Goal: Task Accomplishment & Management: Complete application form

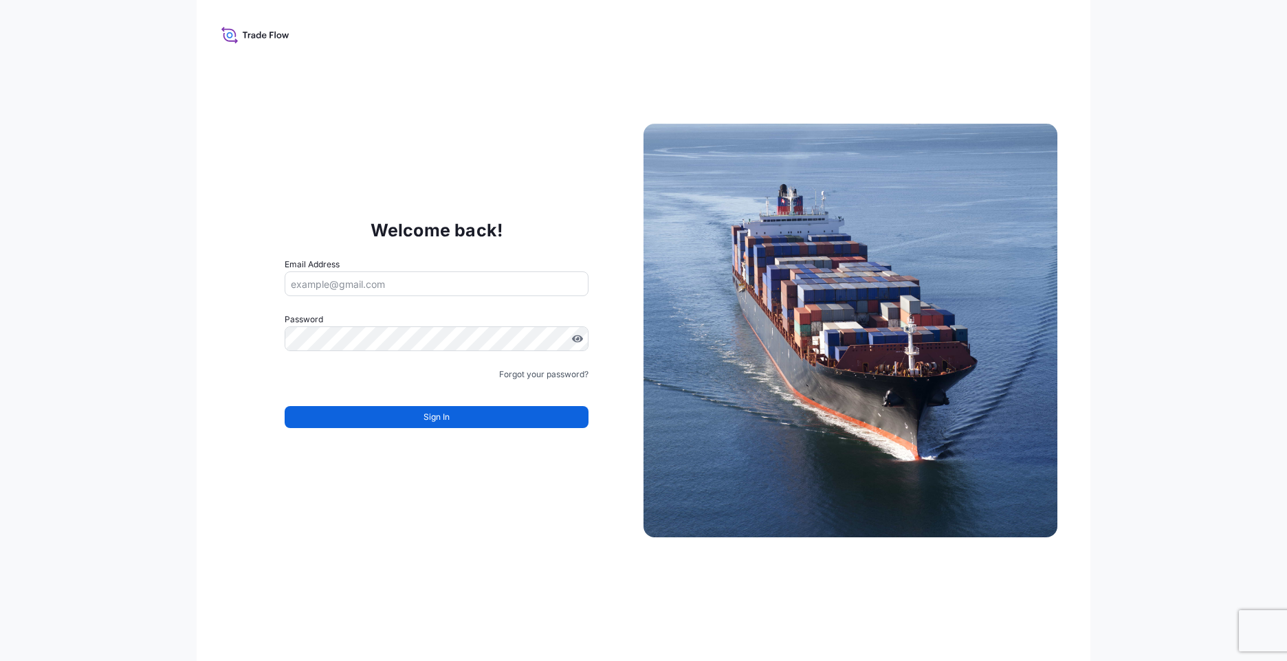
drag, startPoint x: 0, startPoint y: 0, endPoint x: 424, endPoint y: 282, distance: 508.7
click at [424, 282] on input "Email Address" at bounding box center [437, 284] width 304 height 25
type input "mariat@equinor.com"
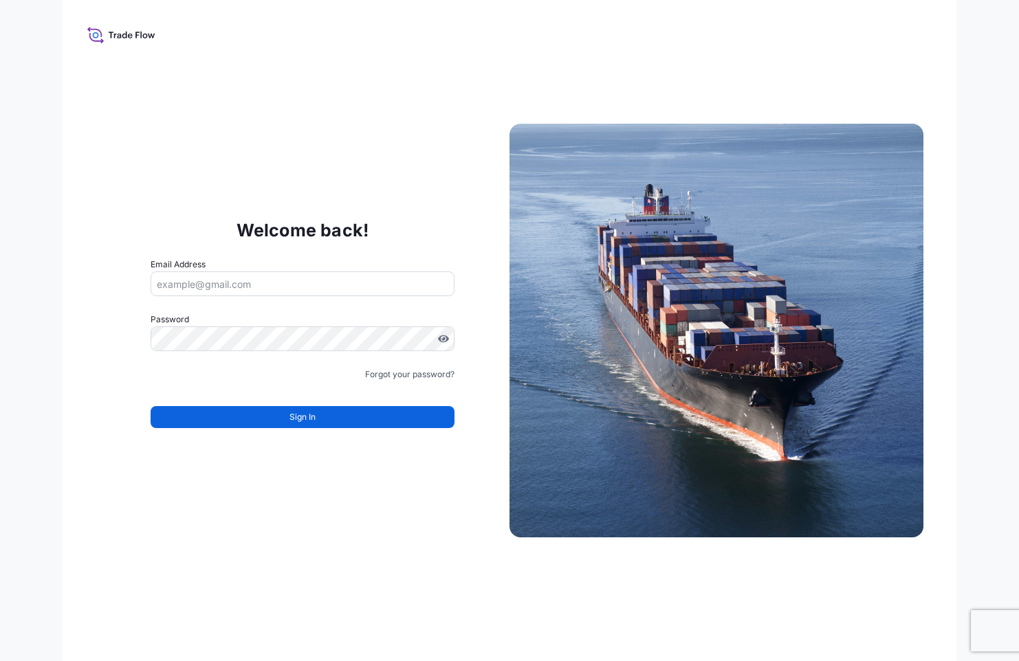
click at [127, 36] on icon at bounding box center [121, 35] width 68 height 20
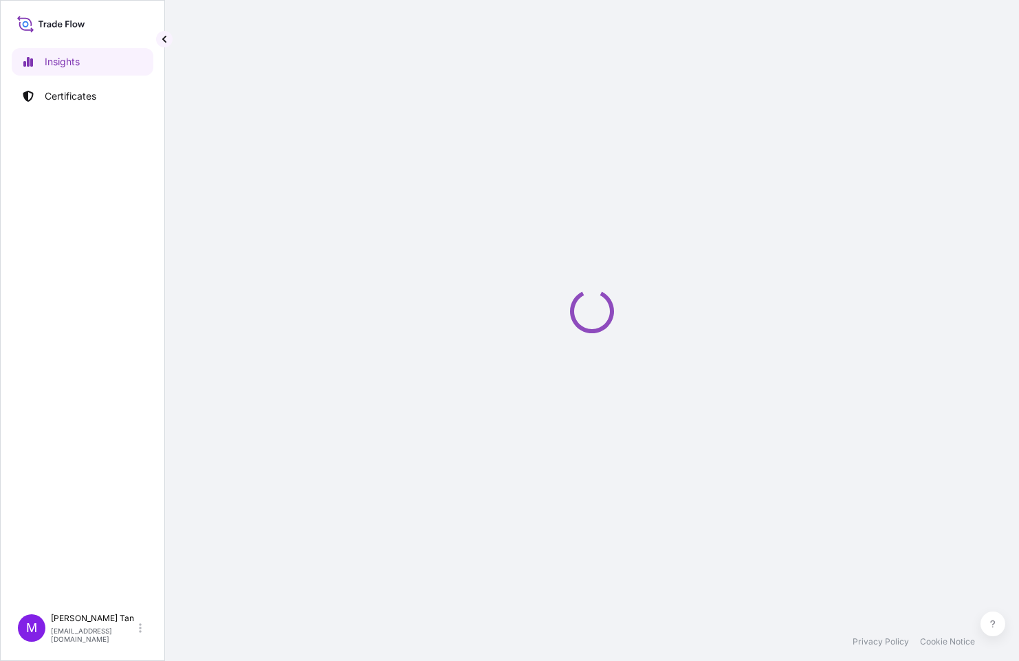
select select "2025"
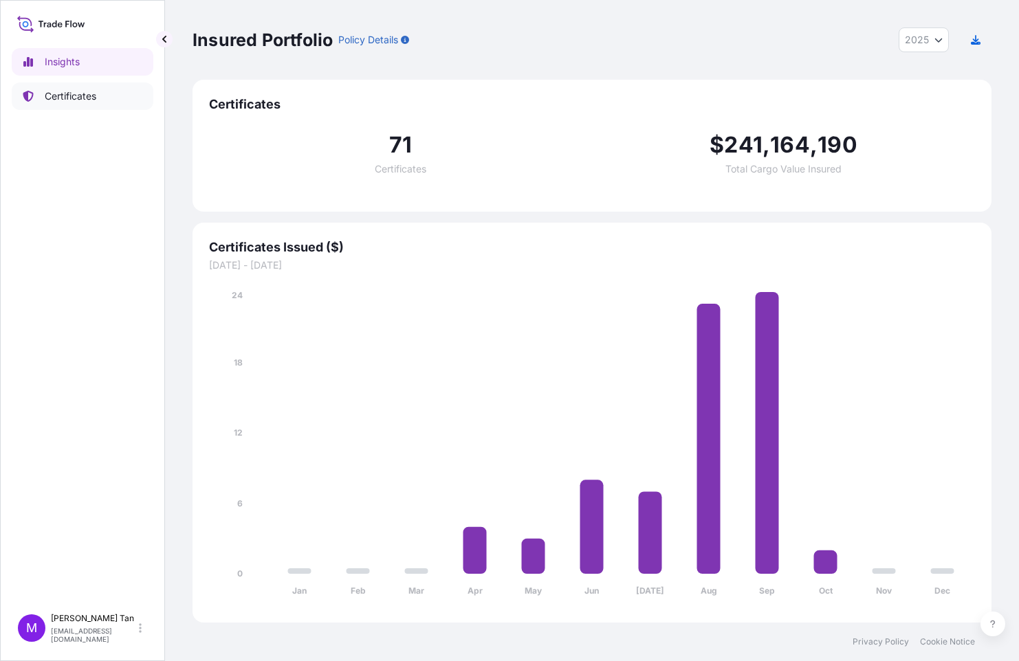
click at [69, 96] on p "Certificates" at bounding box center [71, 96] width 52 height 14
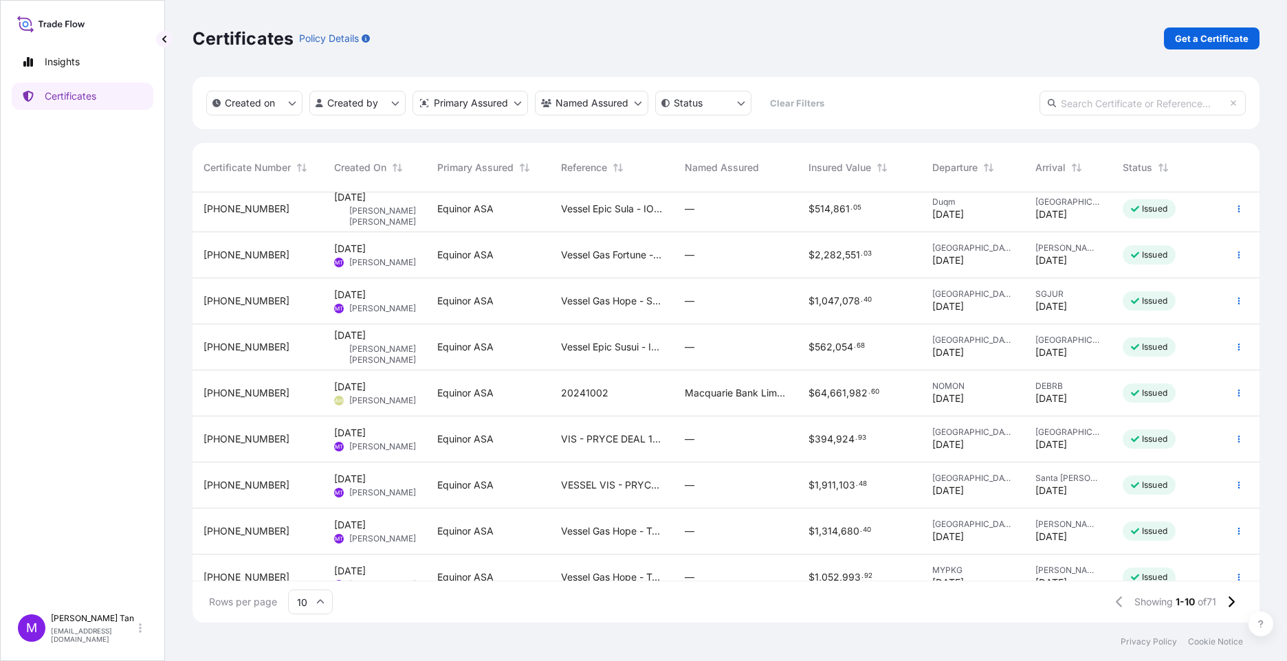
scroll to position [72, 0]
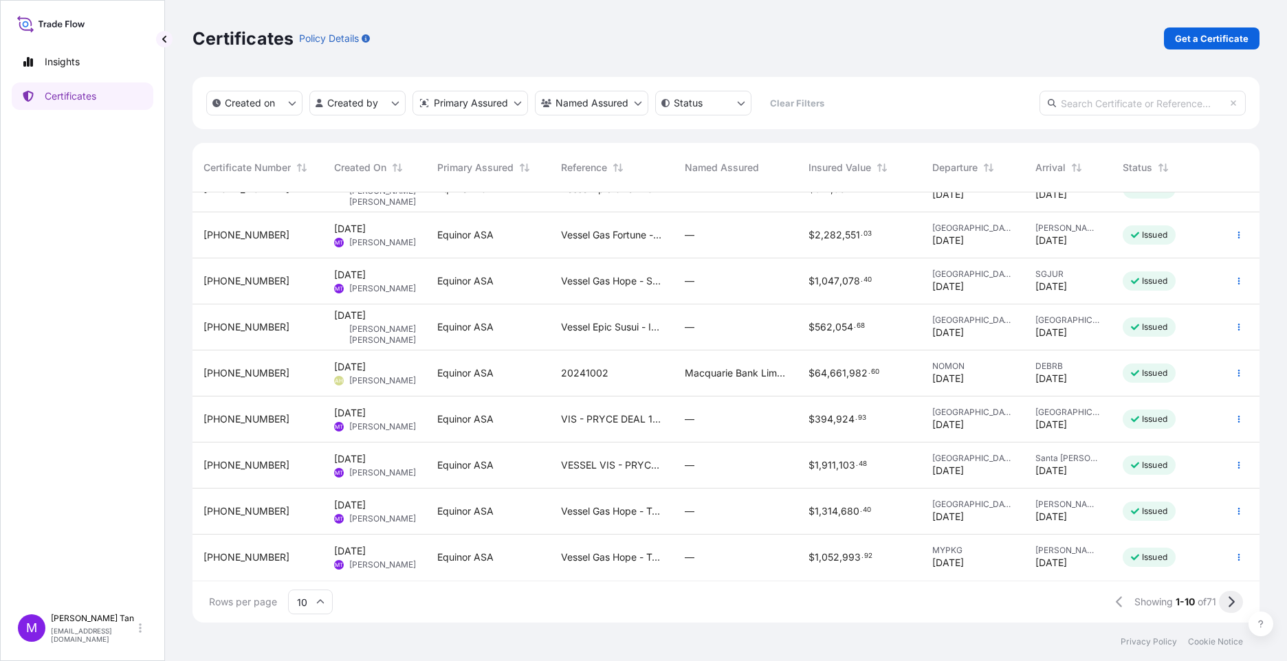
click at [1018, 602] on icon at bounding box center [1231, 602] width 8 height 12
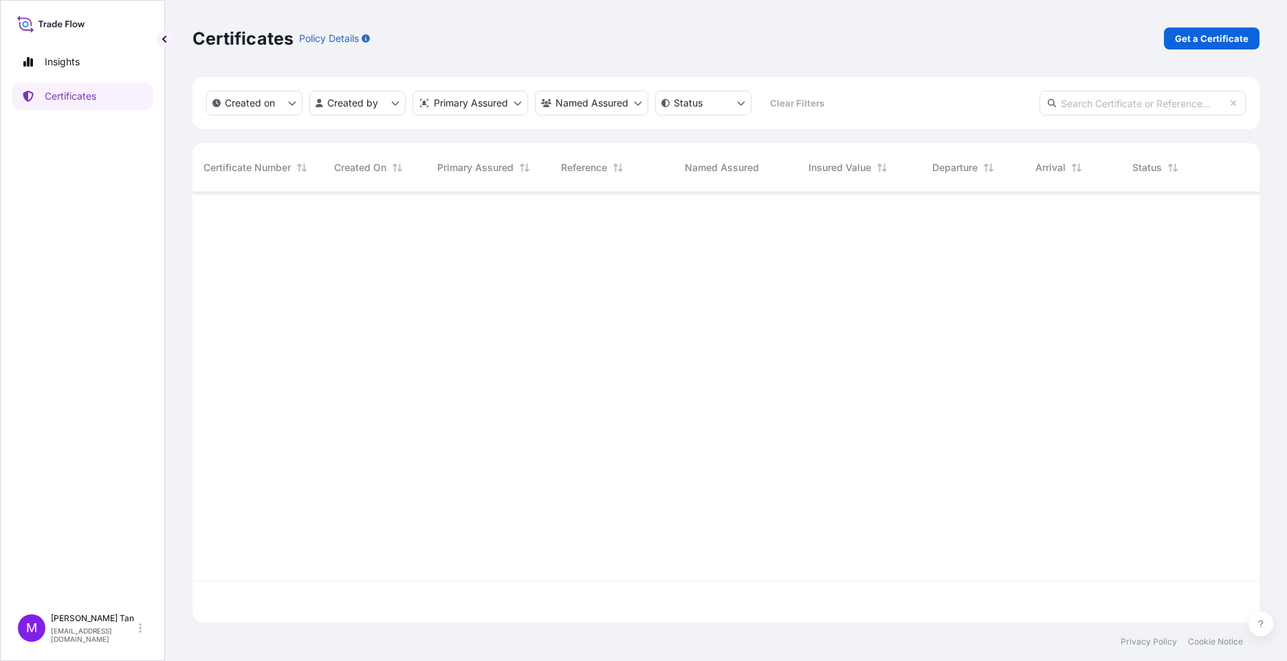
scroll to position [0, 0]
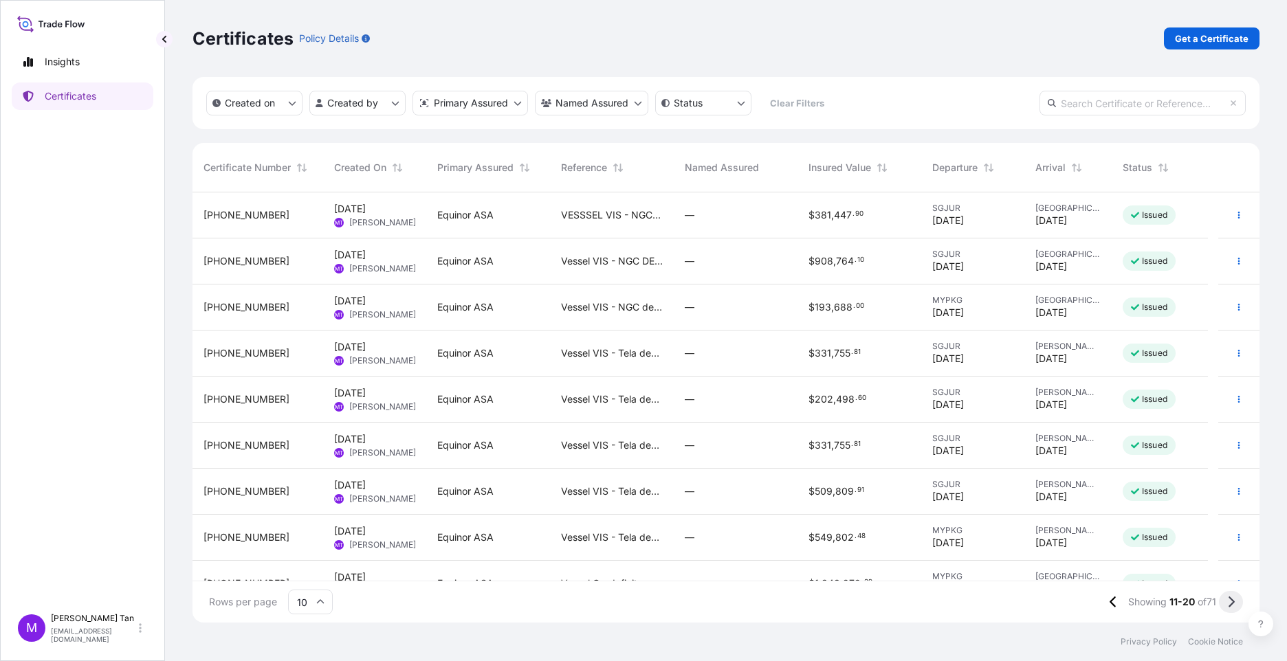
click at [1018, 604] on icon at bounding box center [1232, 602] width 6 height 11
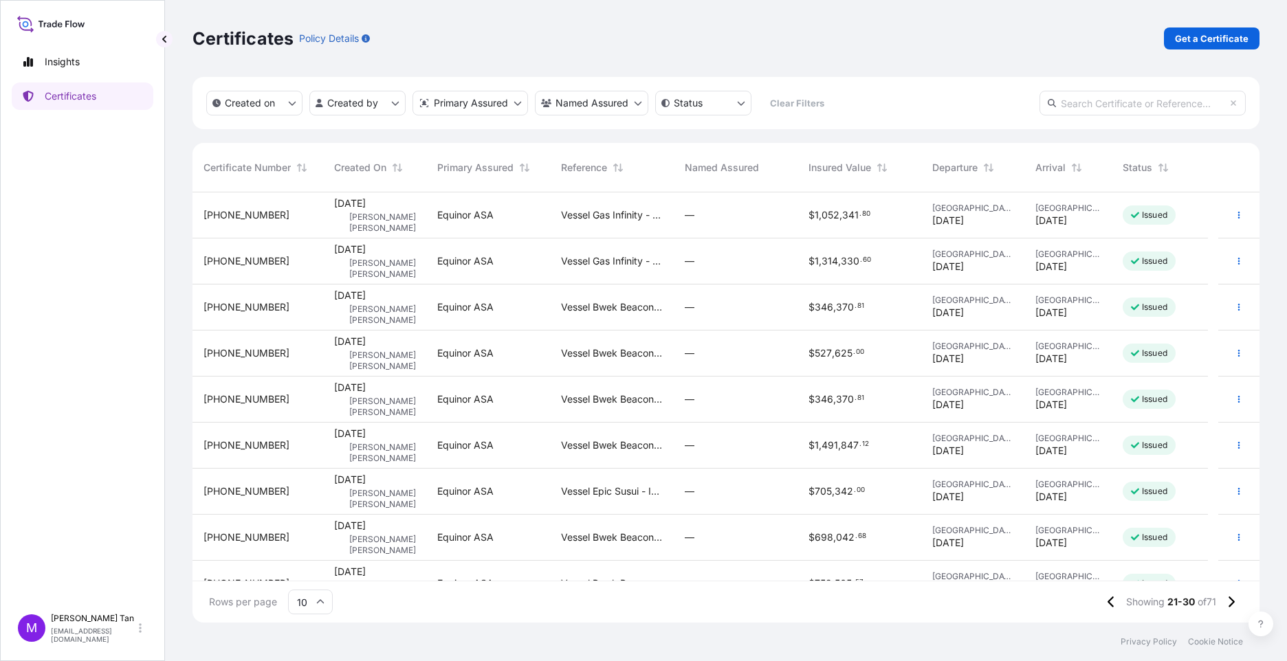
click at [243, 215] on span "31491-53-1" at bounding box center [247, 215] width 86 height 14
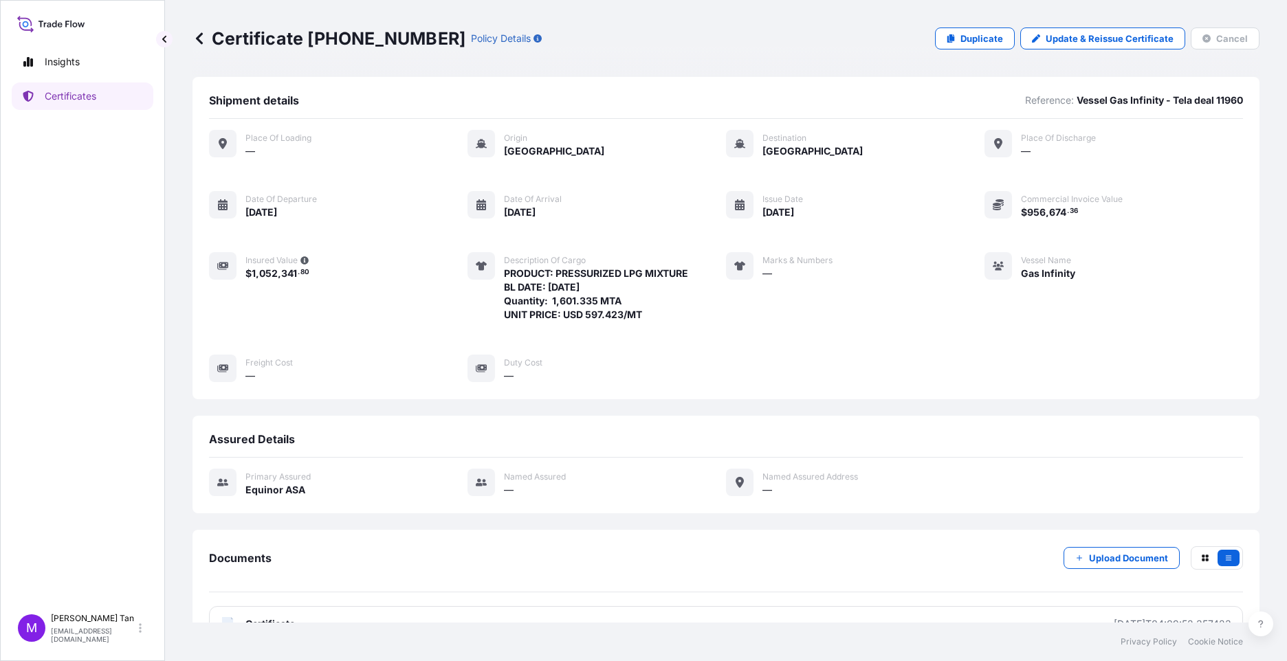
scroll to position [36, 0]
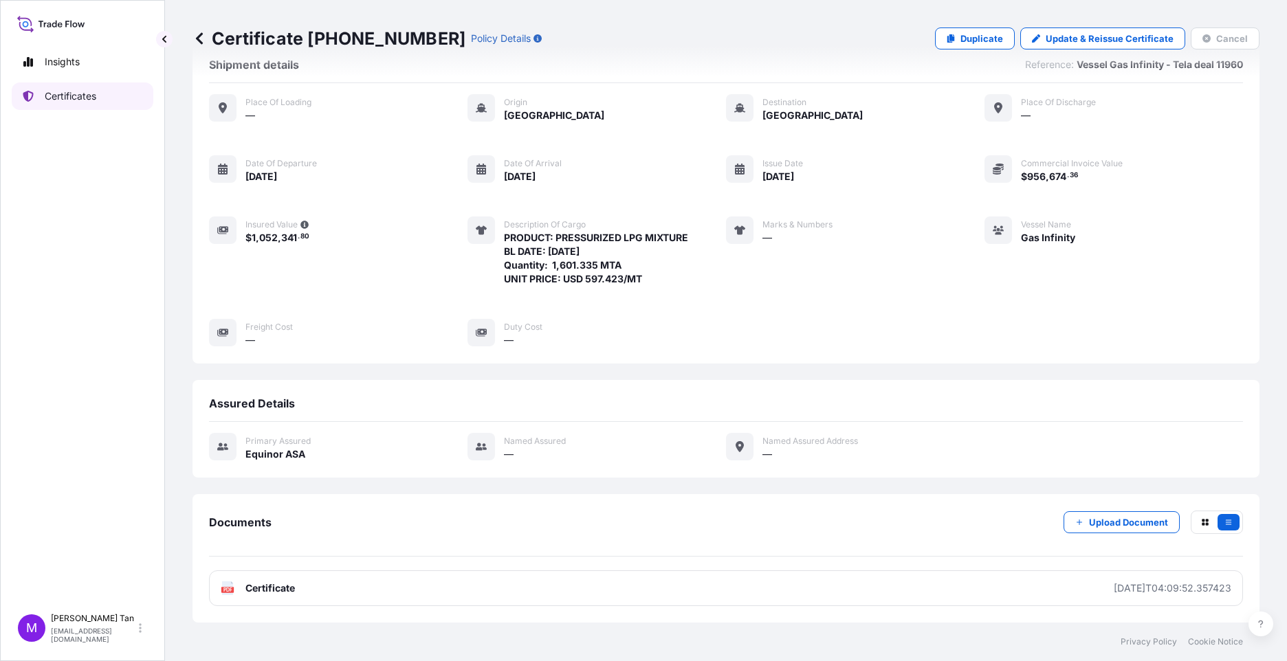
click at [72, 93] on p "Certificates" at bounding box center [71, 96] width 52 height 14
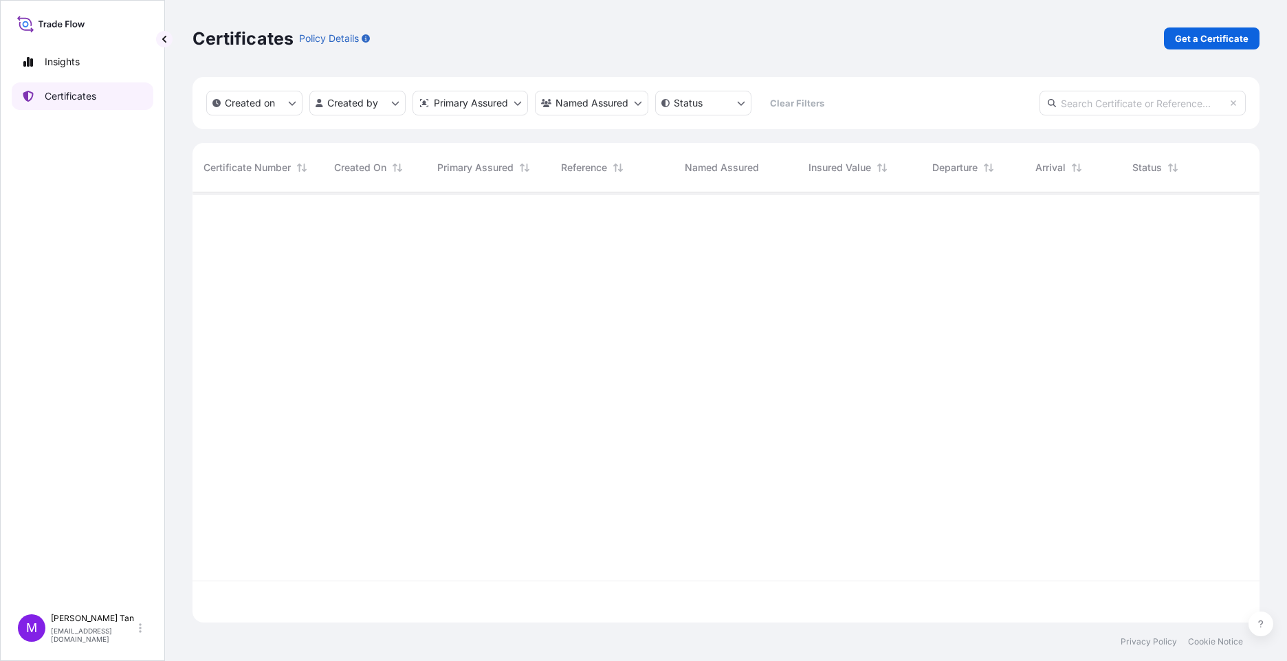
scroll to position [428, 1057]
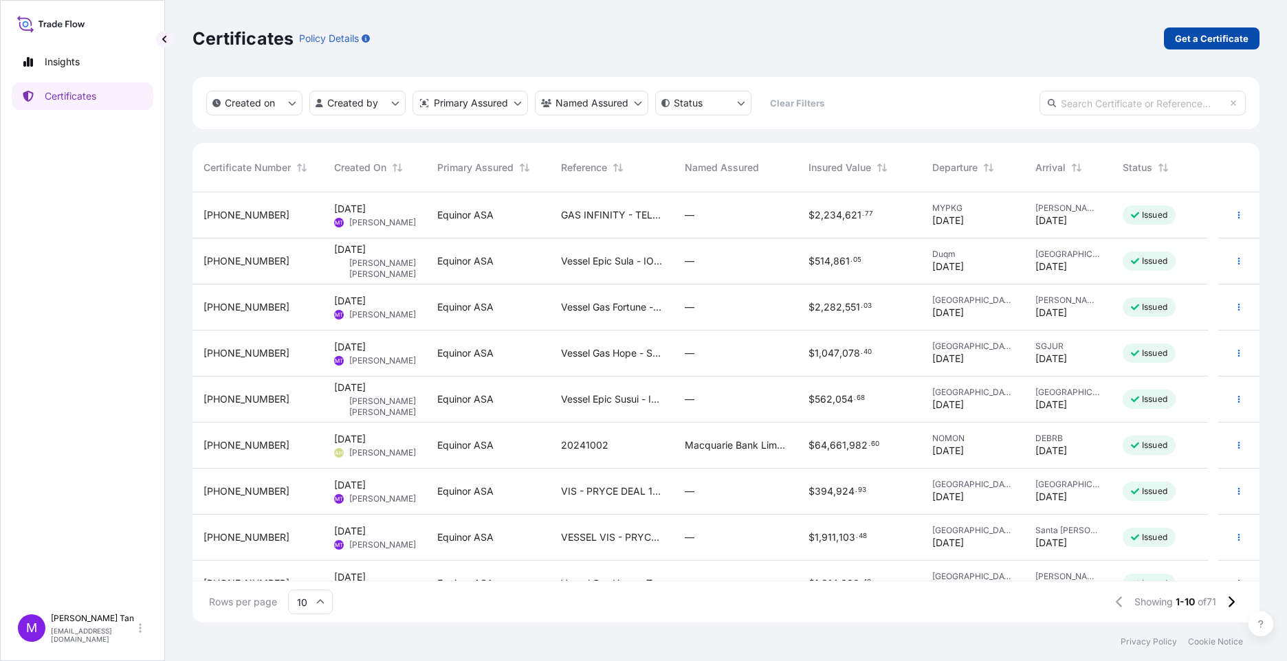
click at [1018, 33] on p "Get a Certificate" at bounding box center [1212, 39] width 74 height 14
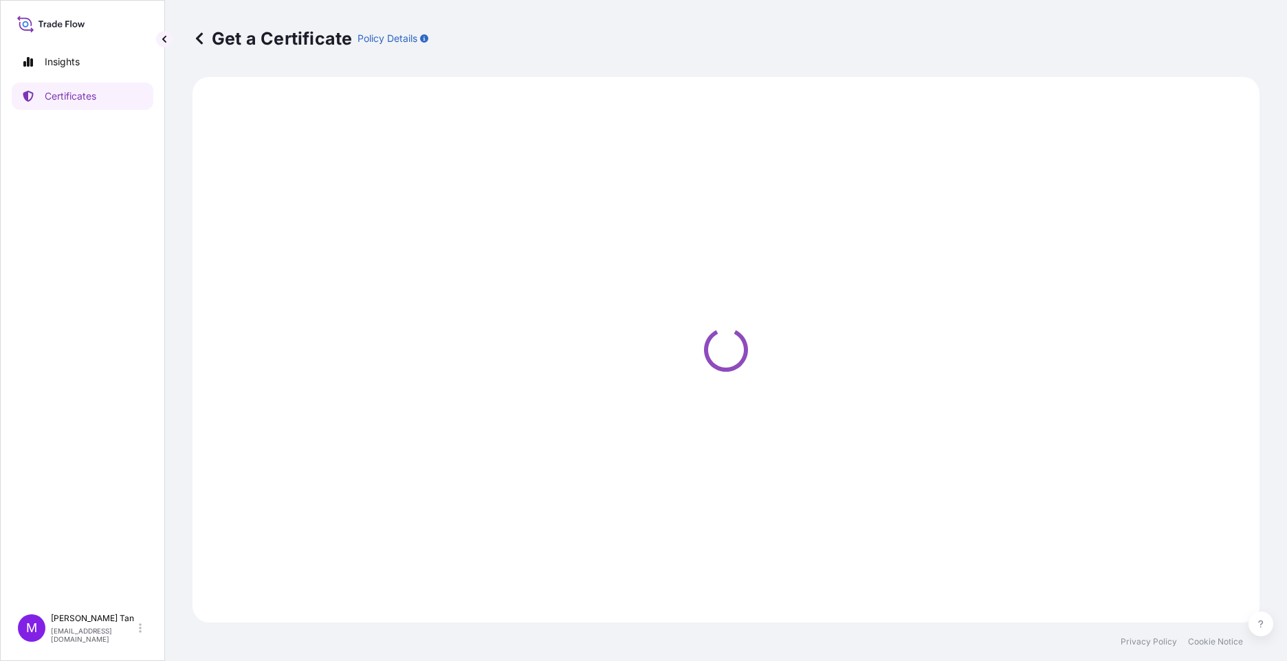
select select "Sea"
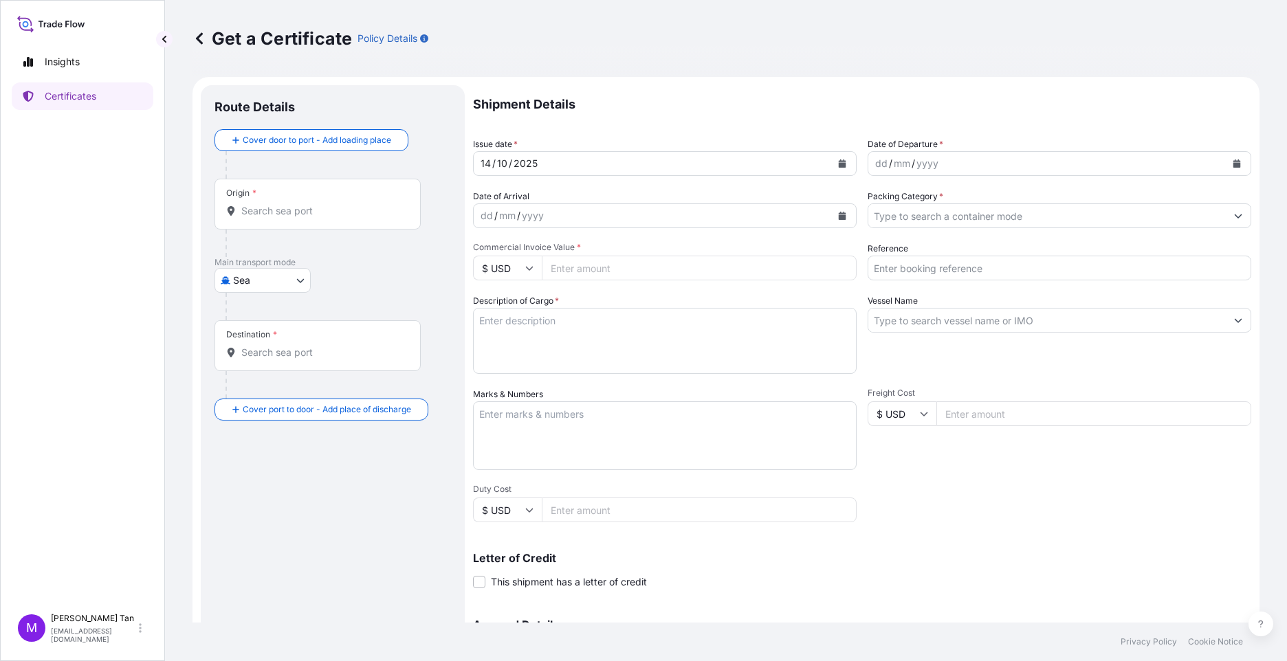
click at [257, 199] on div "Origin *" at bounding box center [318, 204] width 206 height 51
drag, startPoint x: 257, startPoint y: 199, endPoint x: 300, endPoint y: 226, distance: 50.0
click at [299, 226] on div "Origin *" at bounding box center [318, 204] width 206 height 51
click at [299, 218] on input "Origin *" at bounding box center [322, 211] width 162 height 14
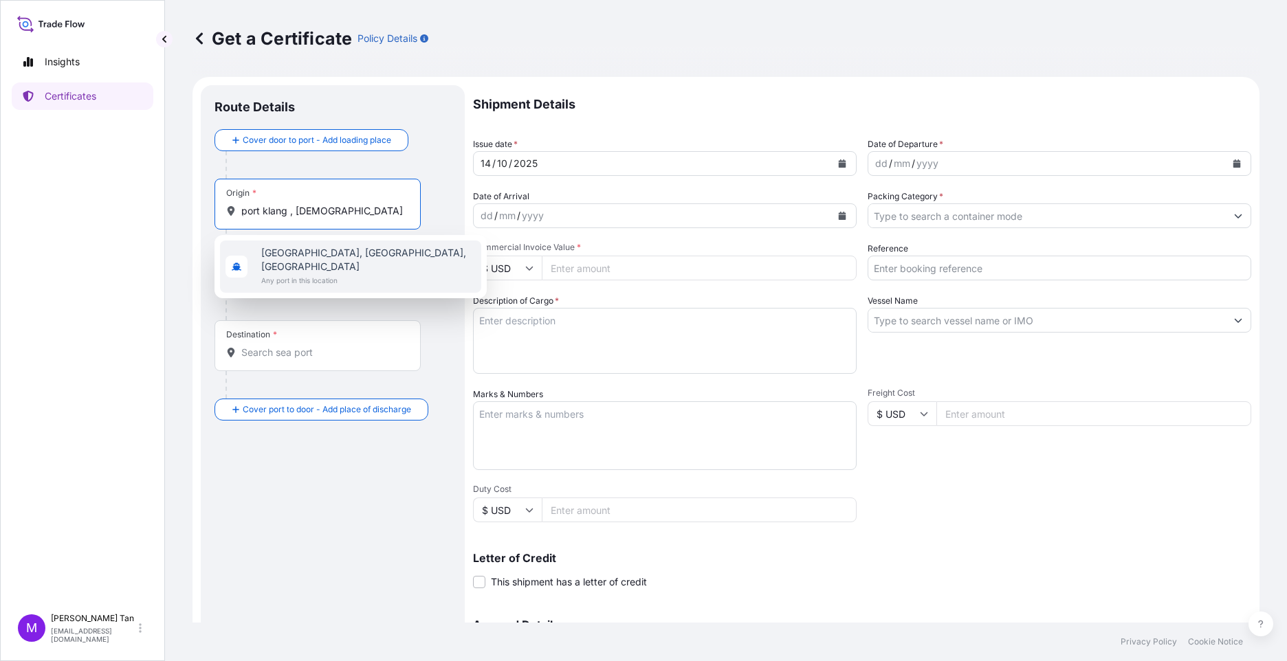
click at [256, 259] on div "Port Klang, Selangor, Malaysia Any port in this location" at bounding box center [350, 267] width 261 height 52
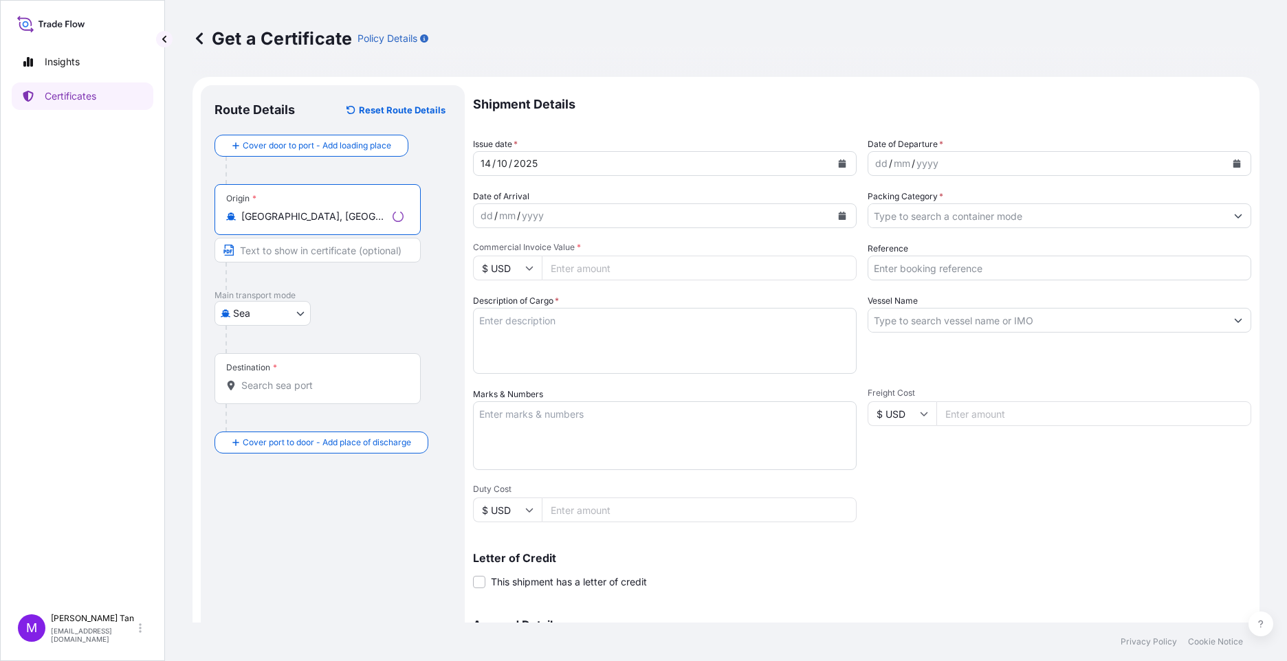
type input "[GEOGRAPHIC_DATA], [GEOGRAPHIC_DATA], [GEOGRAPHIC_DATA]"
click at [298, 255] on input "Text to appear on certificate" at bounding box center [318, 250] width 206 height 25
click at [277, 251] on input "Text to appear on certificate" at bounding box center [318, 250] width 206 height 25
type input "port"
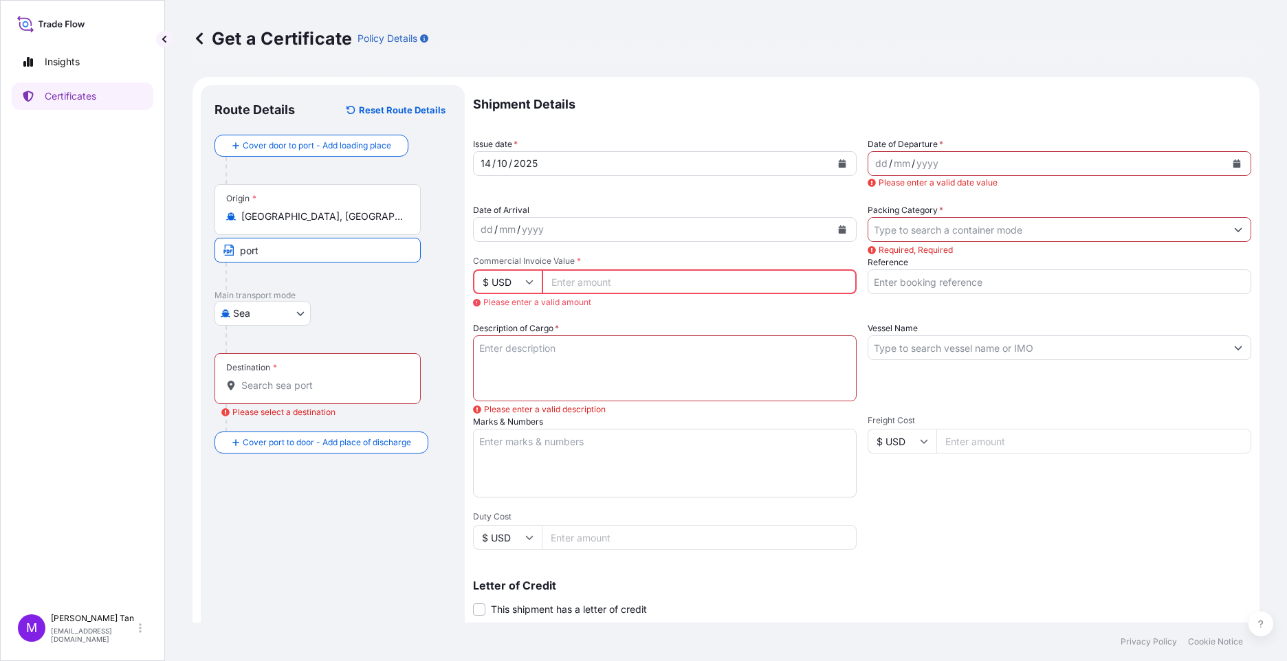
drag, startPoint x: 272, startPoint y: 252, endPoint x: 188, endPoint y: 254, distance: 83.2
click at [190, 254] on div "Get a Certificate Policy Details Route Details Reset Route Details Cover door t…" at bounding box center [726, 311] width 1122 height 623
type input "[GEOGRAPHIC_DATA] , [GEOGRAPHIC_DATA]"
click at [385, 213] on input "[GEOGRAPHIC_DATA], [GEOGRAPHIC_DATA], [GEOGRAPHIC_DATA]" at bounding box center [322, 217] width 162 height 14
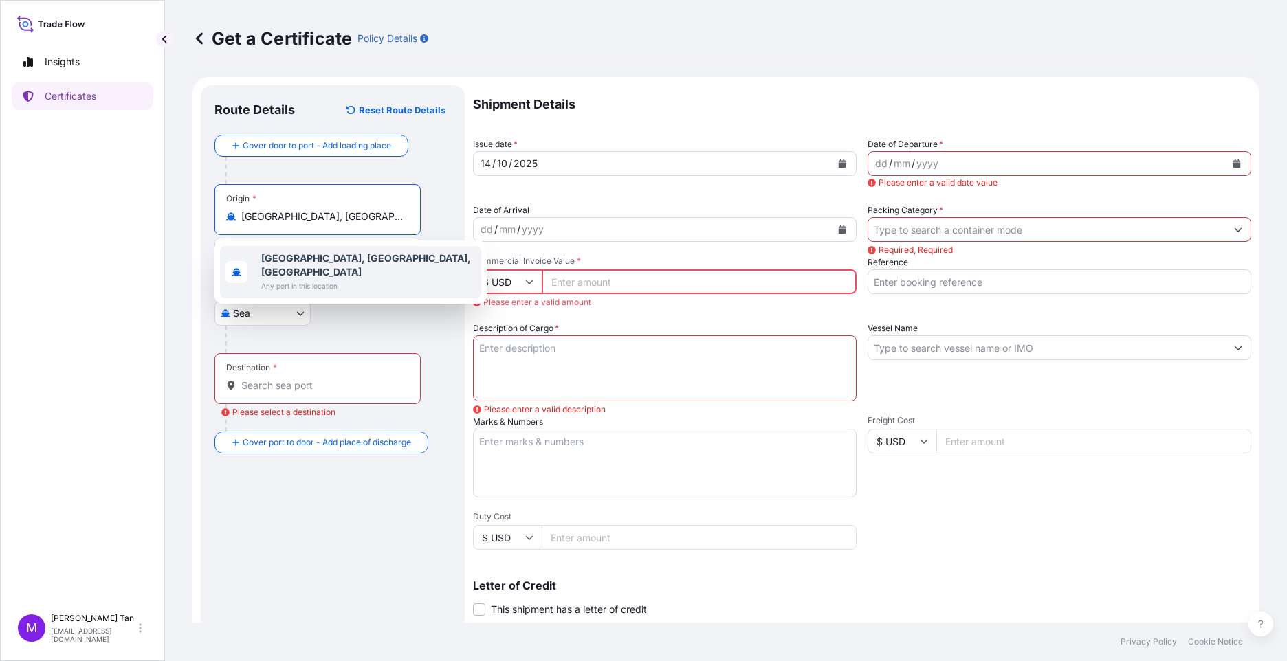
drag, startPoint x: 336, startPoint y: 217, endPoint x: 296, endPoint y: 217, distance: 39.2
click at [296, 217] on input "[GEOGRAPHIC_DATA], [GEOGRAPHIC_DATA], [GEOGRAPHIC_DATA]" at bounding box center [322, 217] width 162 height 14
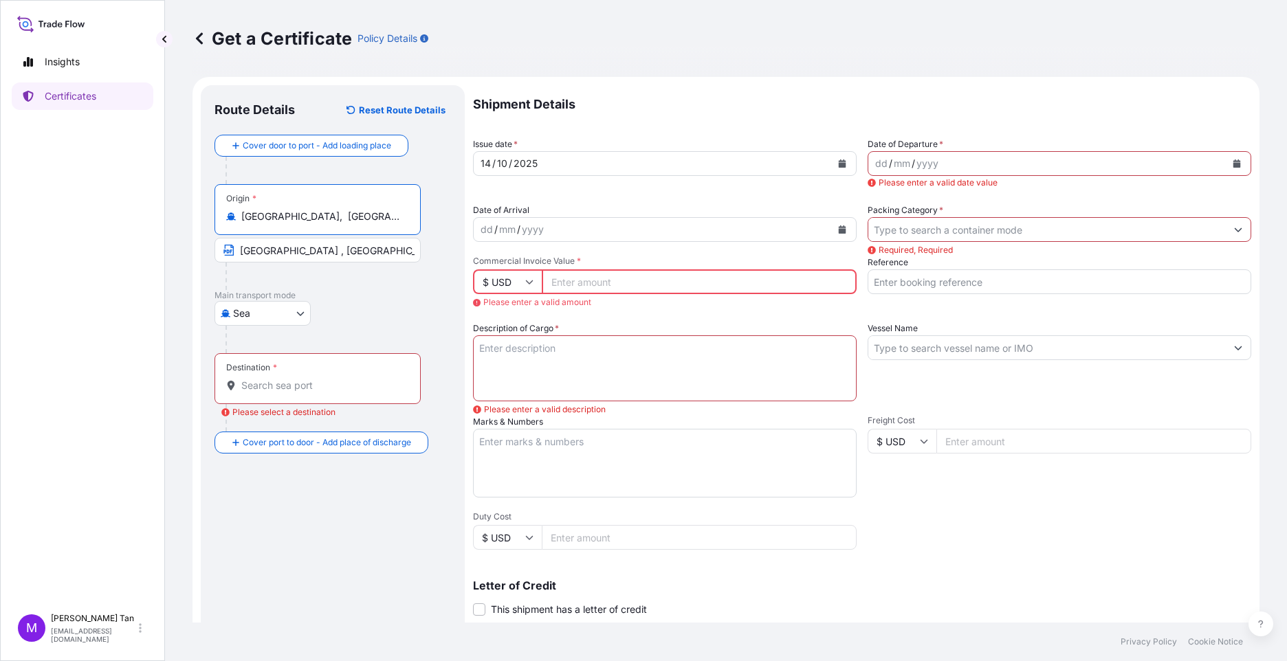
type input "[GEOGRAPHIC_DATA], [GEOGRAPHIC_DATA], [GEOGRAPHIC_DATA]"
click at [319, 371] on div "Destination *" at bounding box center [318, 378] width 206 height 51
click at [319, 379] on input "Destination * Please select a destination" at bounding box center [322, 386] width 162 height 14
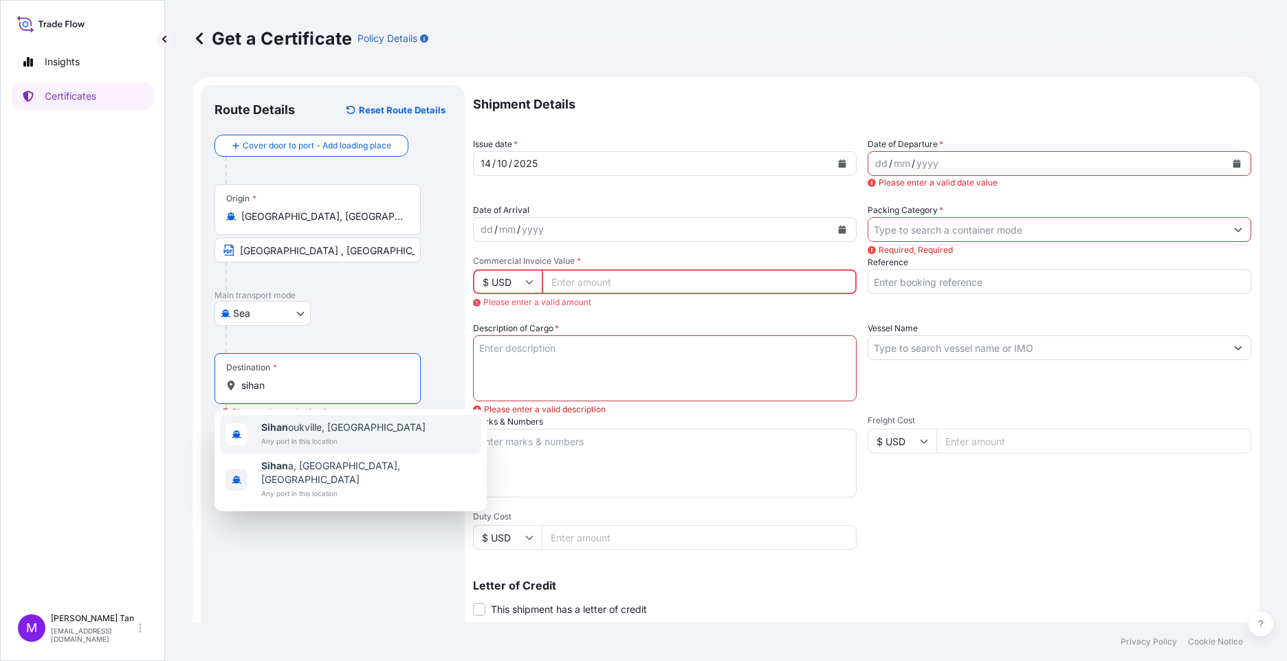
click at [302, 428] on span "Sihan oukville, Cambodia" at bounding box center [343, 428] width 164 height 14
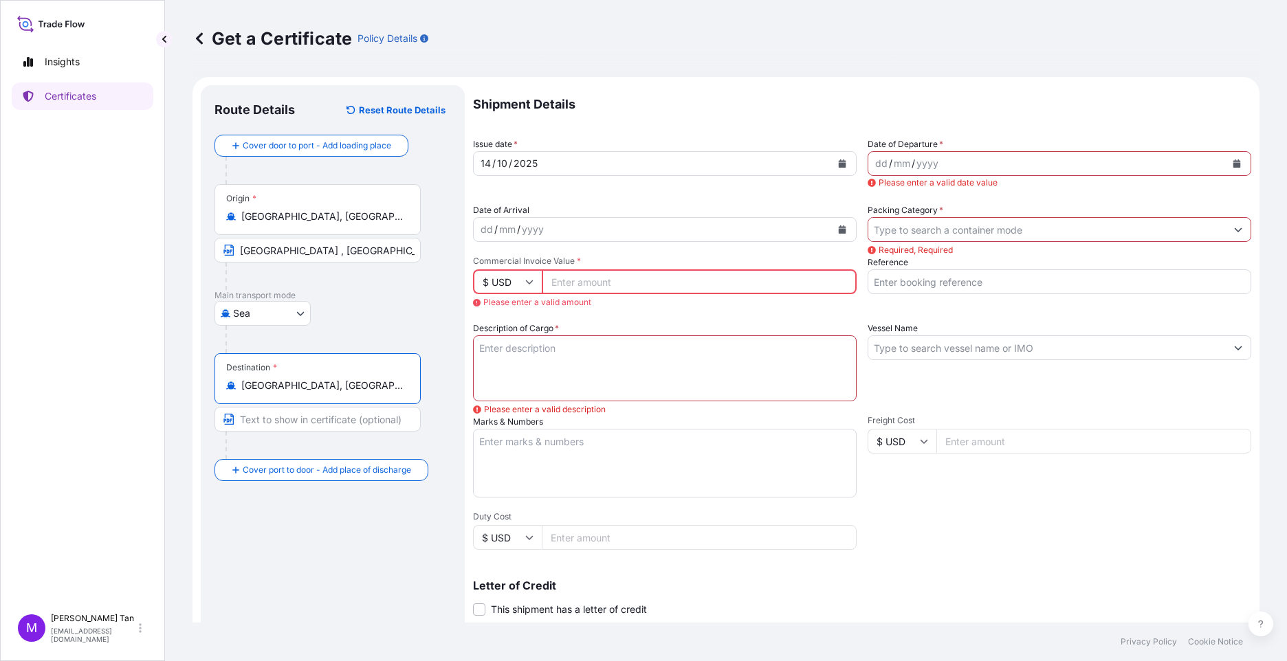
type input "Sihanoukville, Cambodia"
click at [296, 415] on input "Text to appear on certificate" at bounding box center [318, 419] width 206 height 25
type input "Sihanoukville, Cambodia"
click at [1018, 159] on button "Calendar" at bounding box center [1237, 164] width 22 height 22
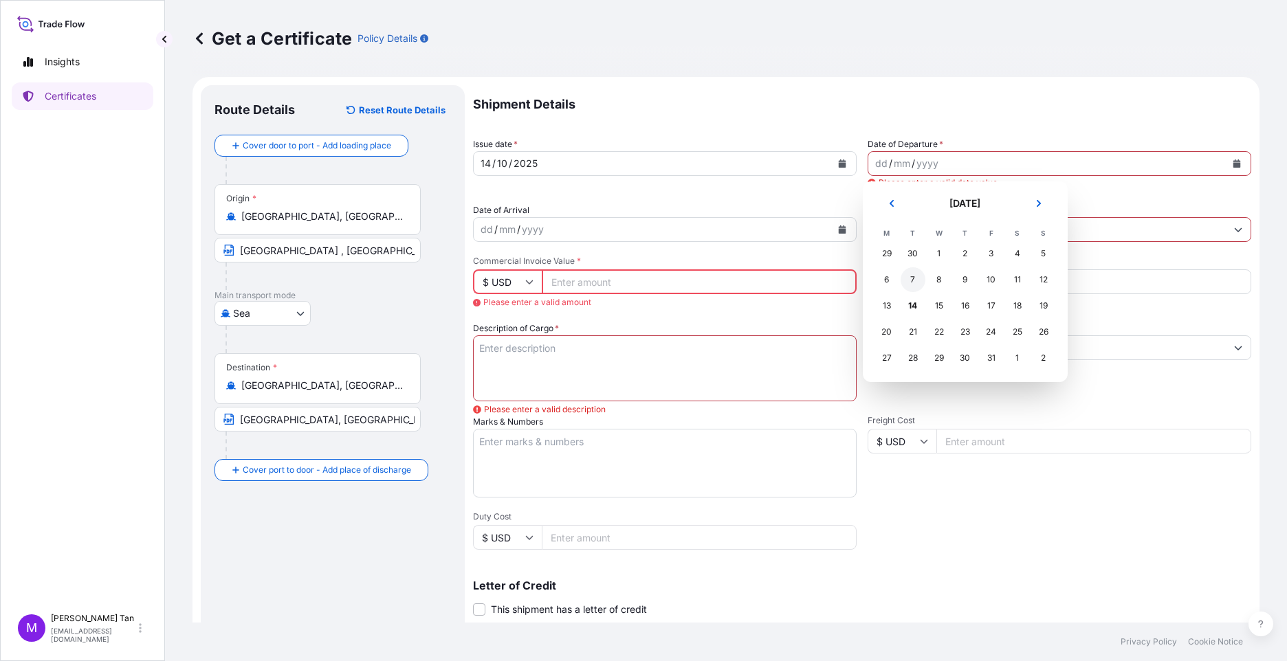
click at [912, 279] on div "7" at bounding box center [913, 279] width 25 height 25
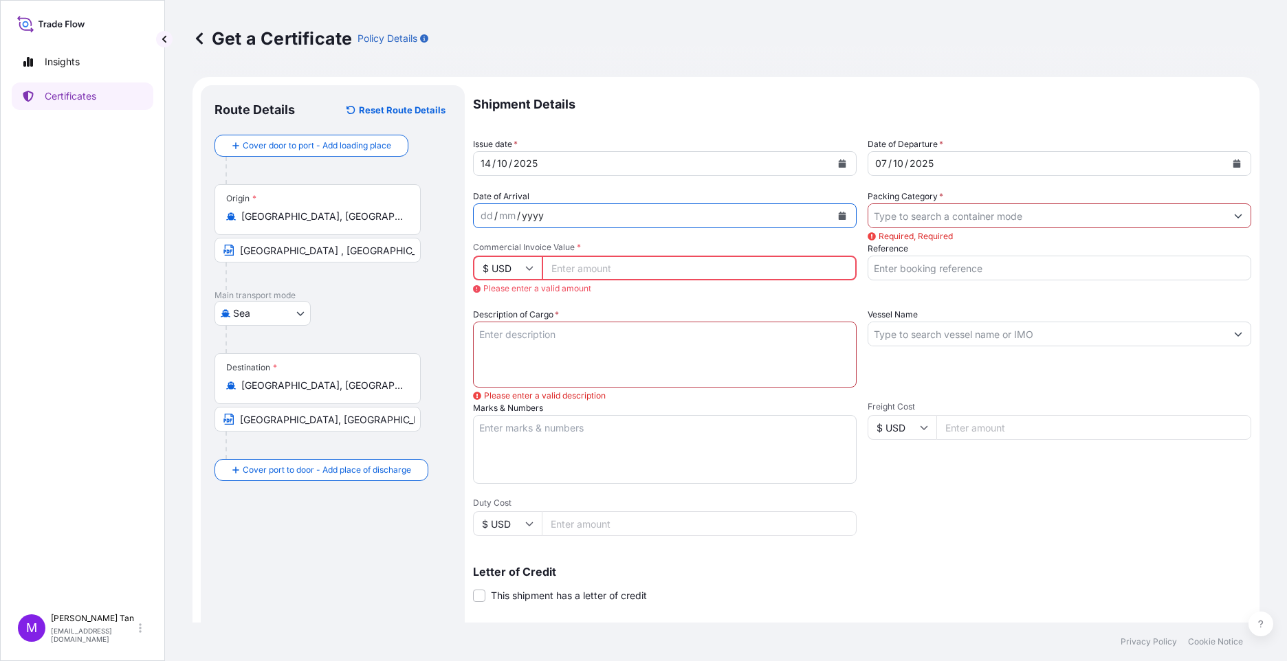
click at [536, 217] on div "yyyy" at bounding box center [532, 216] width 25 height 17
click at [500, 215] on div "mm" at bounding box center [507, 216] width 19 height 17
click at [839, 215] on icon "Calendar" at bounding box center [843, 216] width 8 height 8
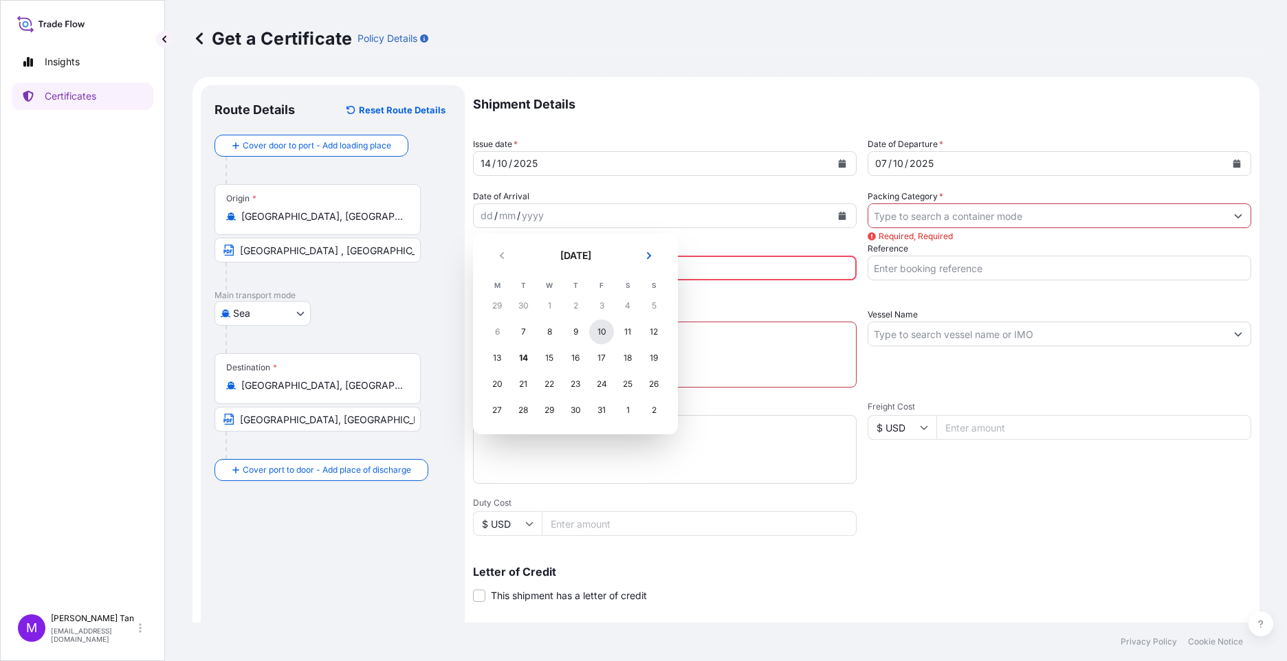
click at [601, 334] on div "10" at bounding box center [601, 332] width 25 height 25
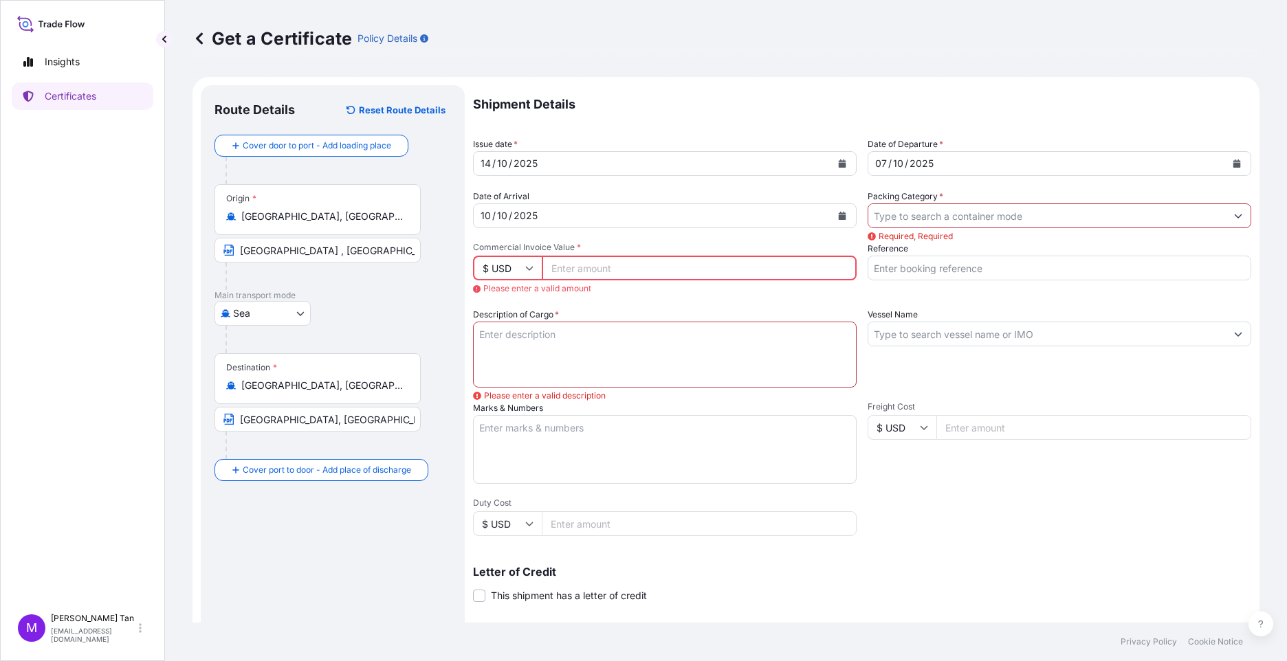
drag, startPoint x: 670, startPoint y: 271, endPoint x: 653, endPoint y: 261, distance: 19.5
click at [672, 259] on input "Commercial Invoice Value *" at bounding box center [699, 268] width 315 height 25
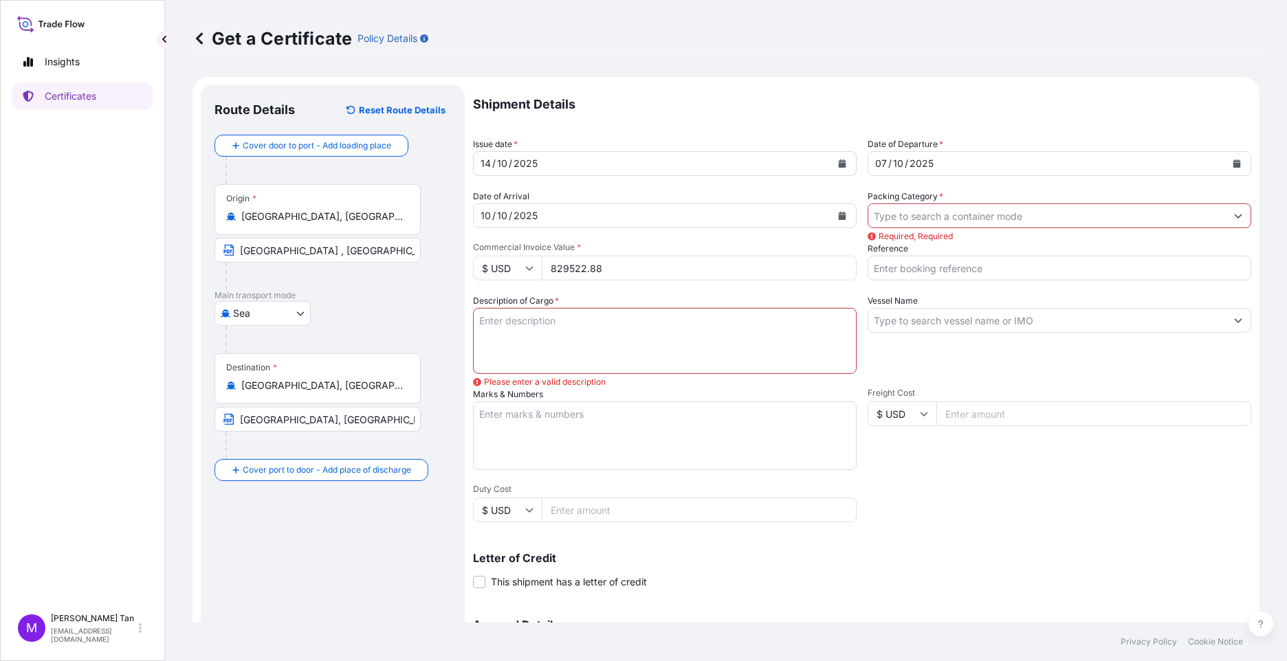
type input "829522.88"
click at [969, 267] on input "Reference" at bounding box center [1060, 268] width 384 height 25
click at [1017, 212] on input "Packing Category *" at bounding box center [1047, 216] width 358 height 25
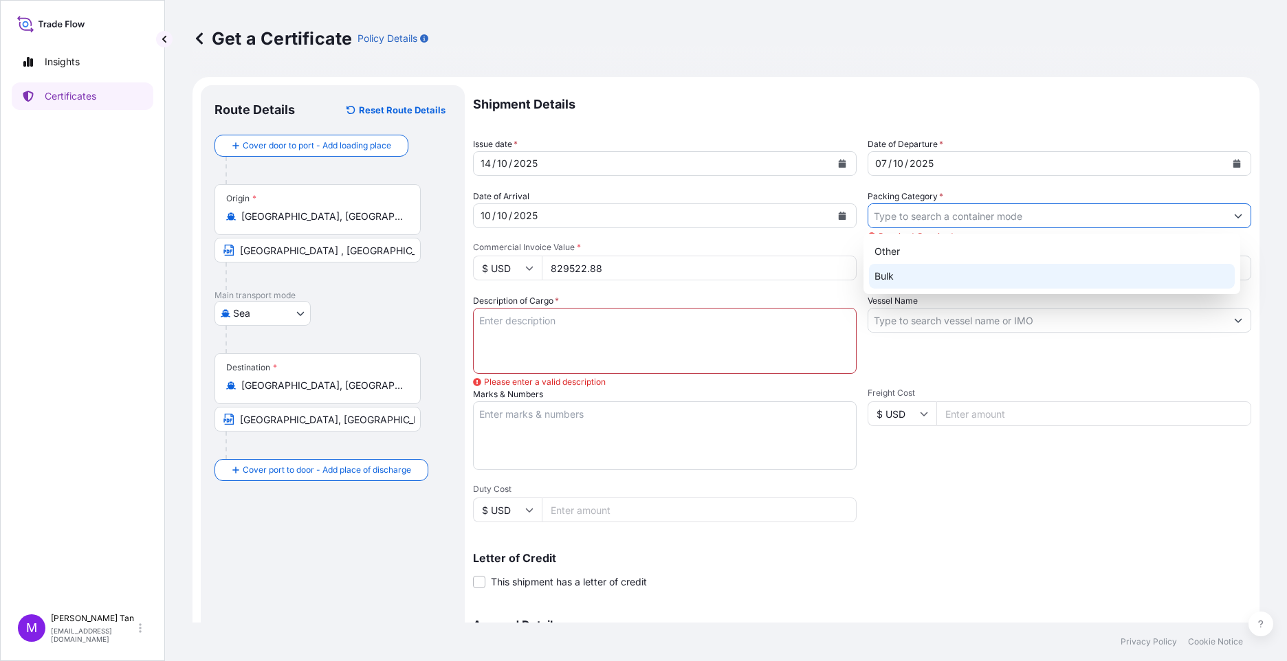
click at [908, 277] on div "Bulk" at bounding box center [1052, 276] width 366 height 25
type input "Bulk"
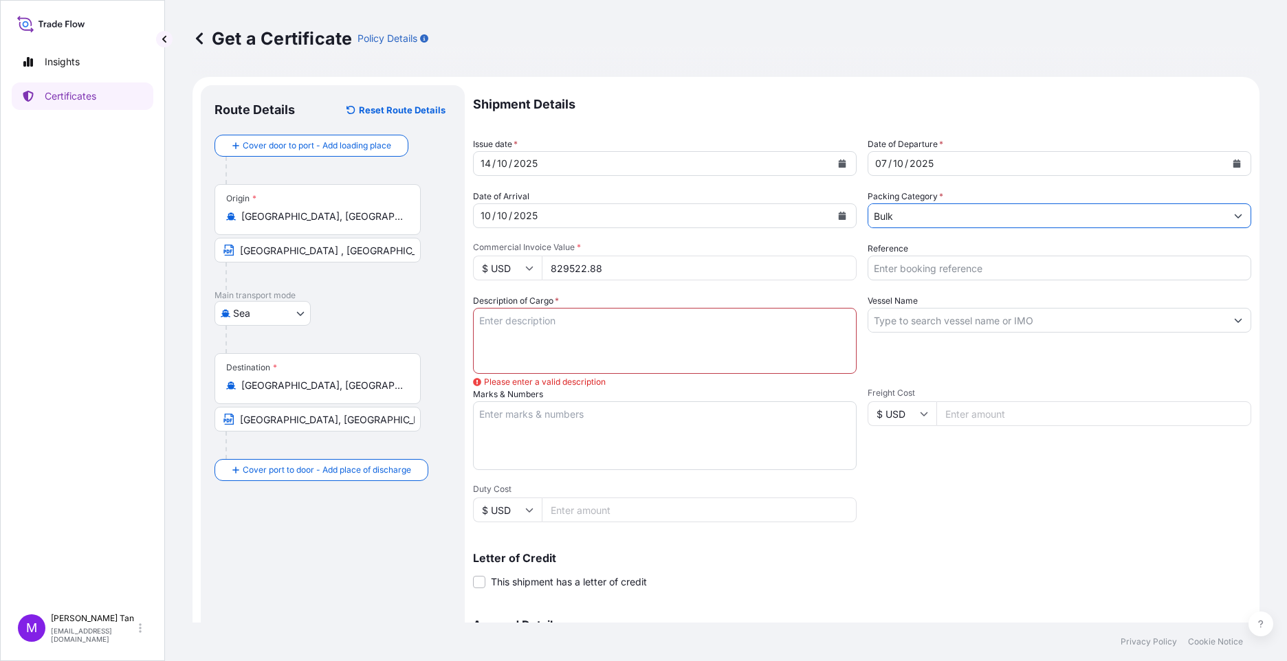
click at [907, 272] on input "Reference" at bounding box center [1060, 268] width 384 height 25
drag, startPoint x: 897, startPoint y: 267, endPoint x: 864, endPoint y: 270, distance: 33.1
click at [868, 270] on input "GAS" at bounding box center [1060, 268] width 384 height 25
paste input "INFINITY"
click at [1011, 274] on input "GAS INFINITY - TELA" at bounding box center [1060, 268] width 384 height 25
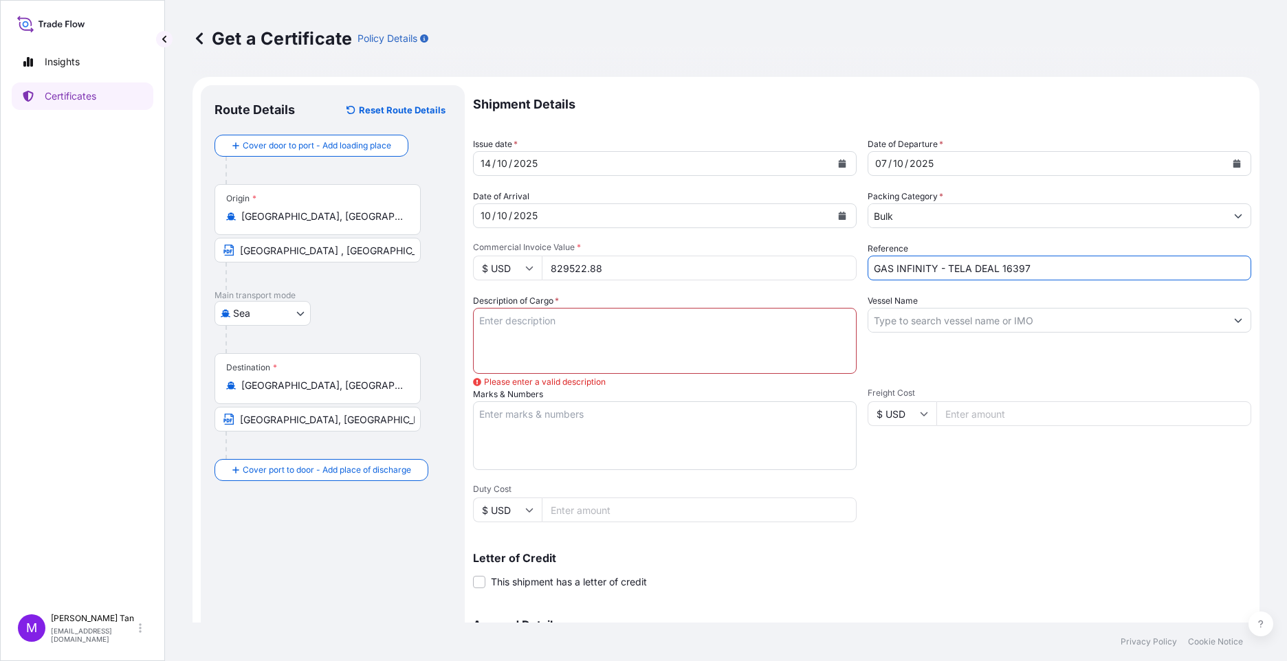
type input "GAS INFINITY - TELA DEAL 16397"
click at [925, 318] on input "Vessel Name" at bounding box center [1047, 320] width 358 height 25
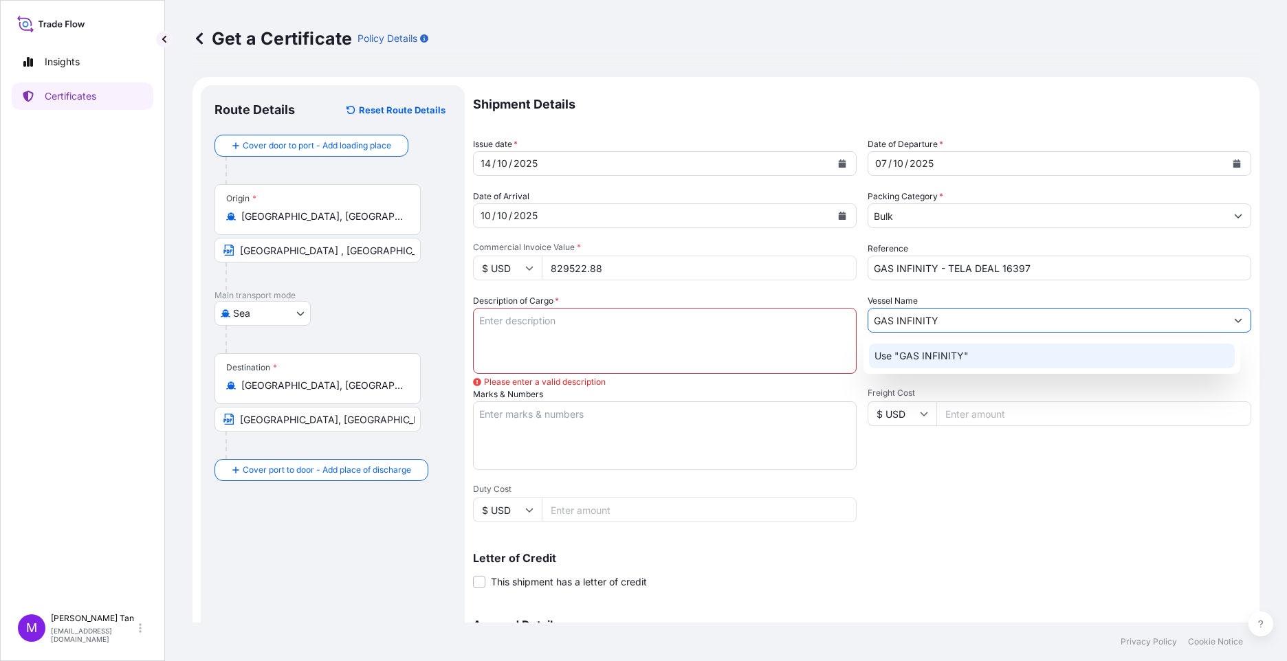
click at [910, 360] on p "Use "GAS INFINITY"" at bounding box center [922, 356] width 94 height 14
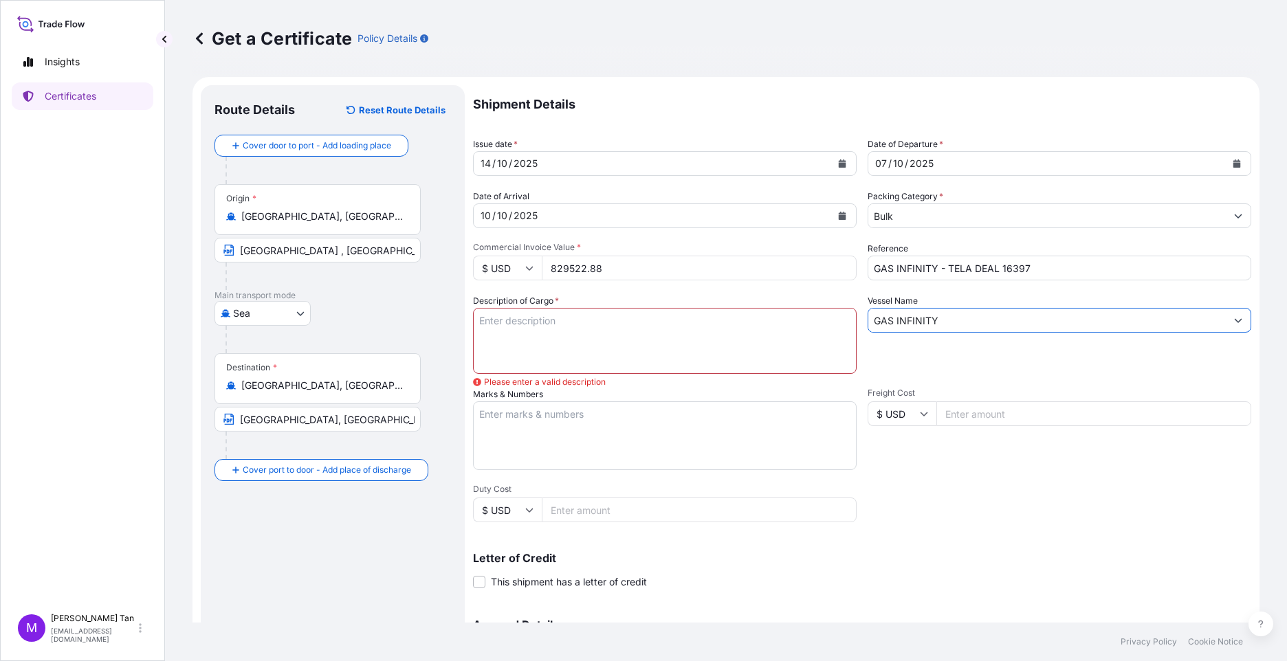
type input "GAS INFINITY"
drag, startPoint x: 575, startPoint y: 327, endPoint x: 582, endPoint y: 323, distance: 7.7
click at [575, 325] on textarea "Description of Cargo *" at bounding box center [665, 341] width 384 height 66
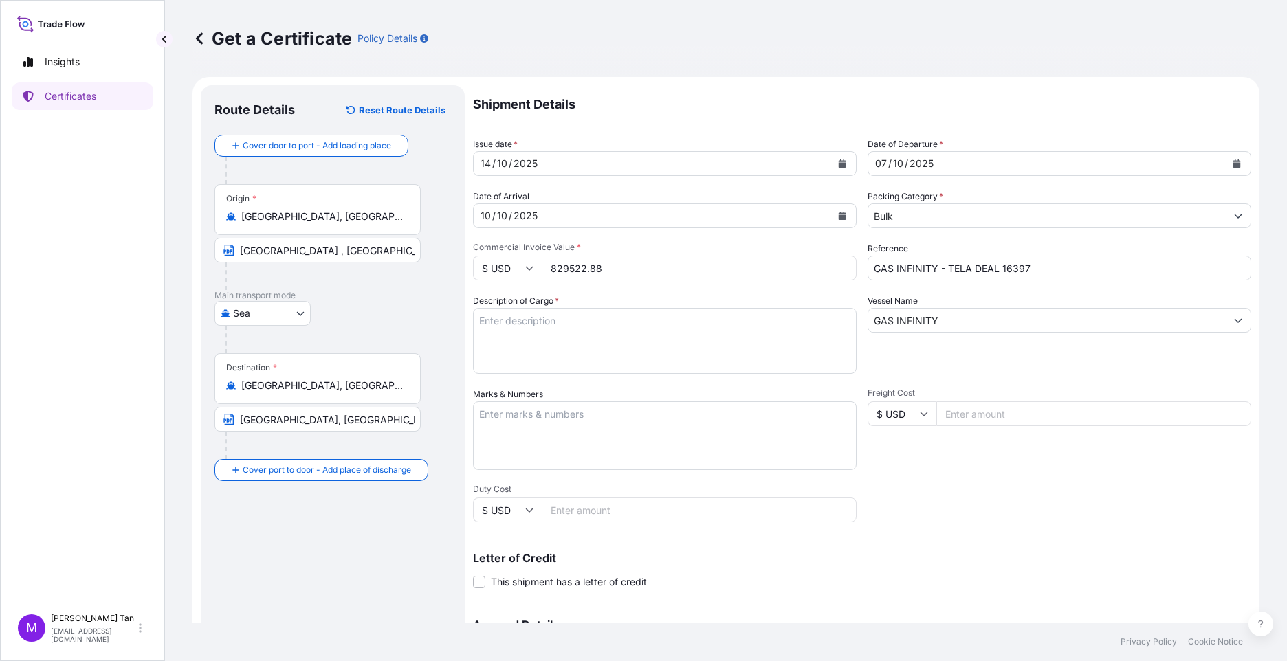
click at [536, 316] on textarea "Description of Cargo *" at bounding box center [665, 341] width 384 height 66
type textarea "p"
click at [558, 359] on textarea "PRODUCT : PRESSURIZED LPG MIXTURE BL DATE : 7.10.2025 QUANTITY : 1432.682 MT PR…" at bounding box center [665, 341] width 384 height 66
click at [592, 360] on textarea "PRODUCT : PRESSURIZED LPG MIXTURE BL DATE : 7.10.2025 QUANTITY : 1432.682 MT PR…" at bounding box center [665, 341] width 384 height 66
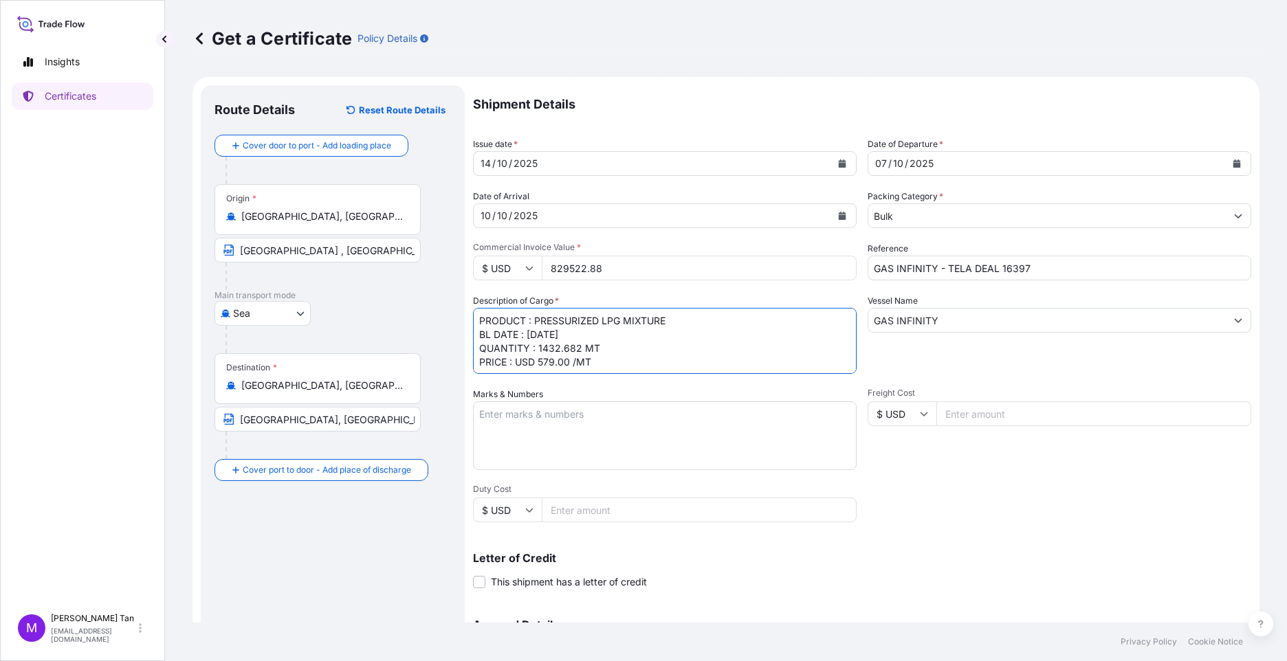
type textarea "PRODUCT : PRESSURIZED LPG MIXTURE BL DATE : 7.10.2025 QUANTITY : 1432.682 MT PR…"
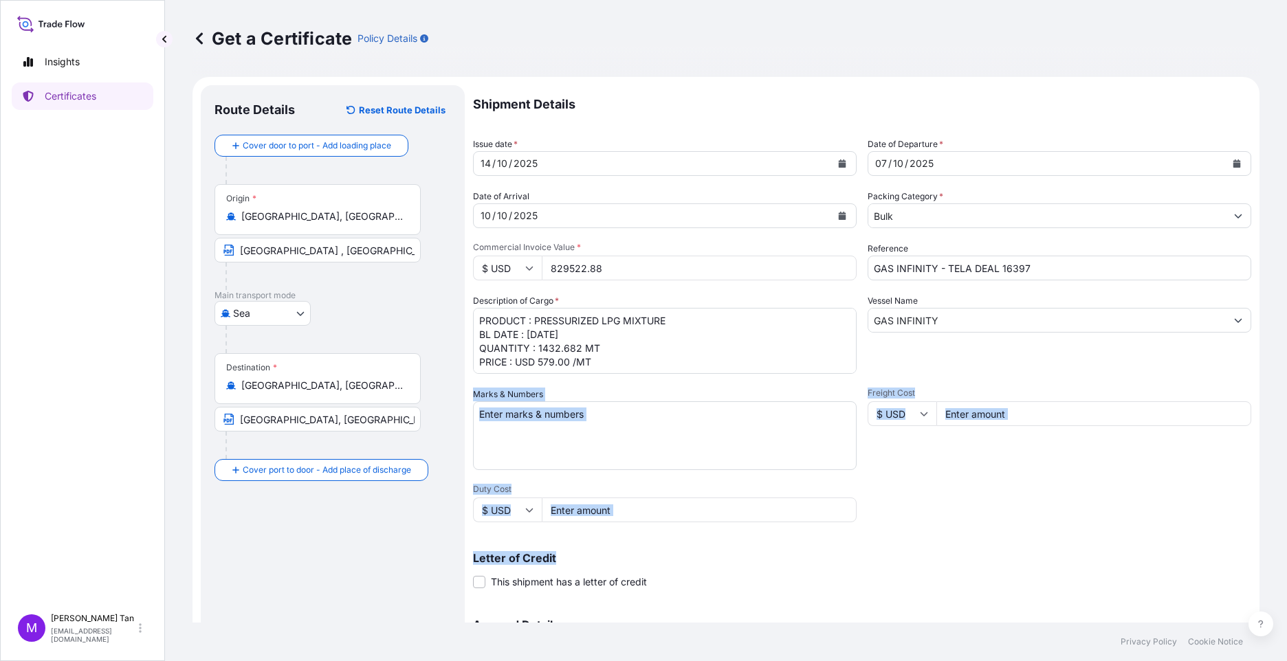
drag, startPoint x: 1275, startPoint y: 371, endPoint x: 1272, endPoint y: 525, distance: 154.7
click at [1018, 525] on div "Get a Certificate Policy Details Route Details Reset Route Details Cover door t…" at bounding box center [726, 311] width 1122 height 623
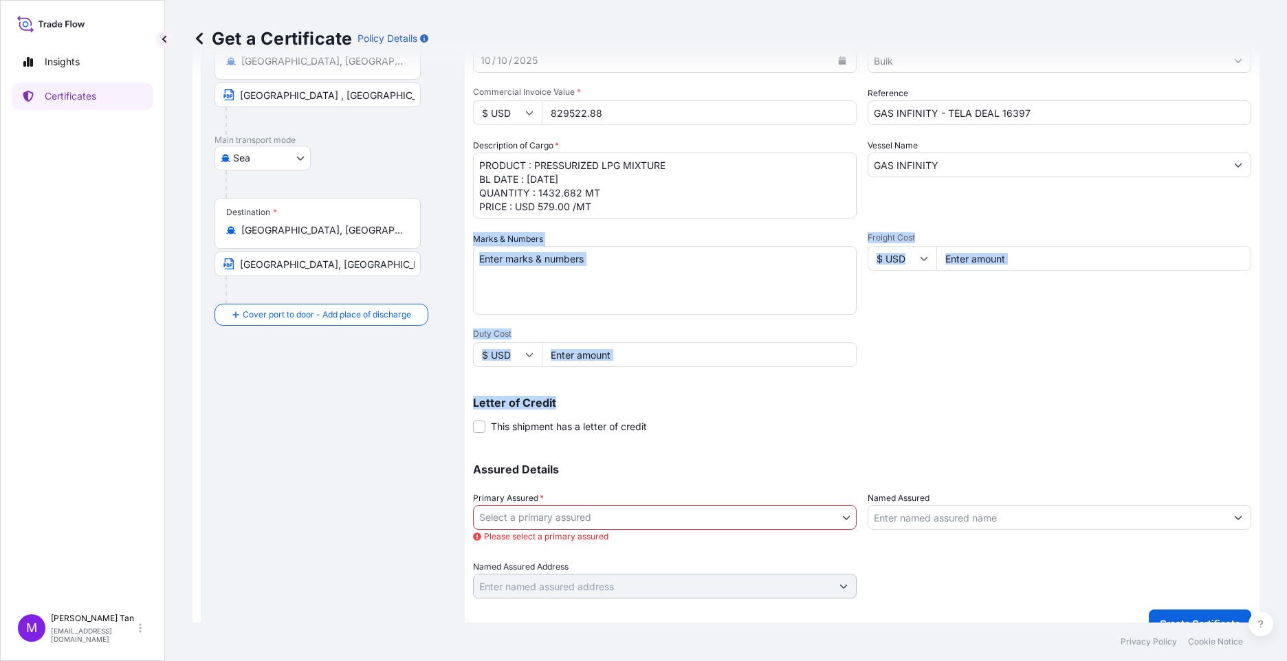
scroll to position [178, 0]
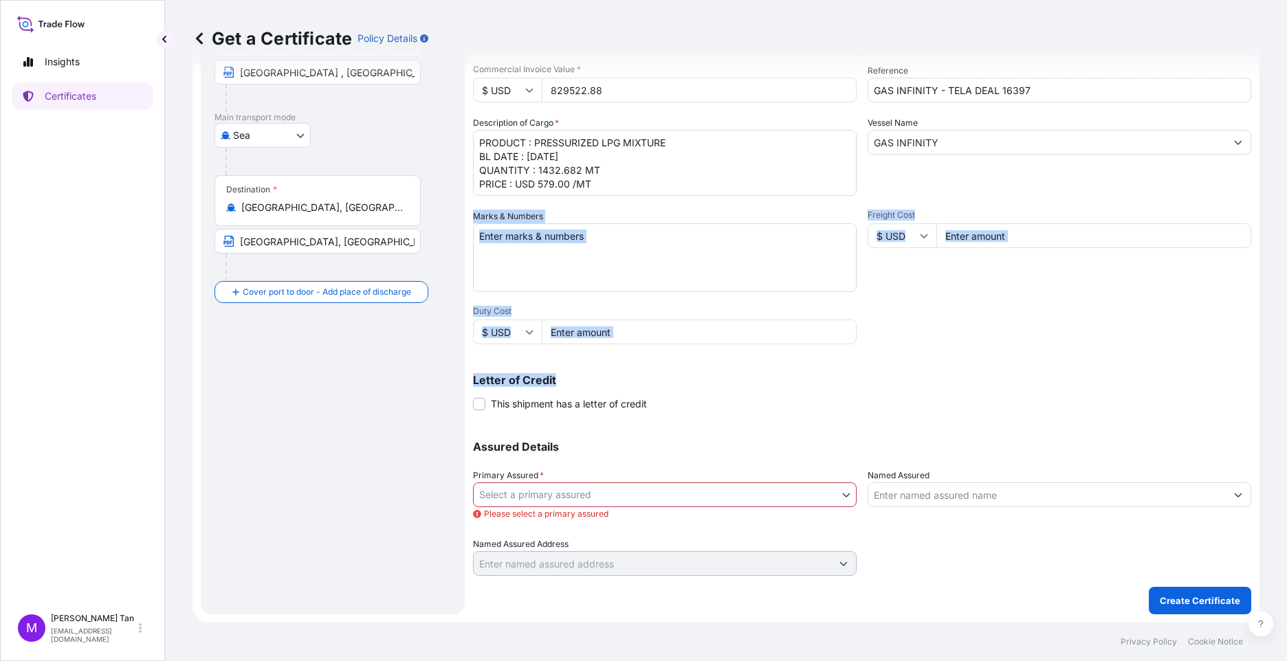
click at [842, 493] on body "Insights Certificates M Maria Tan mariat@equinor.com Get a Certificate Policy D…" at bounding box center [643, 330] width 1287 height 661
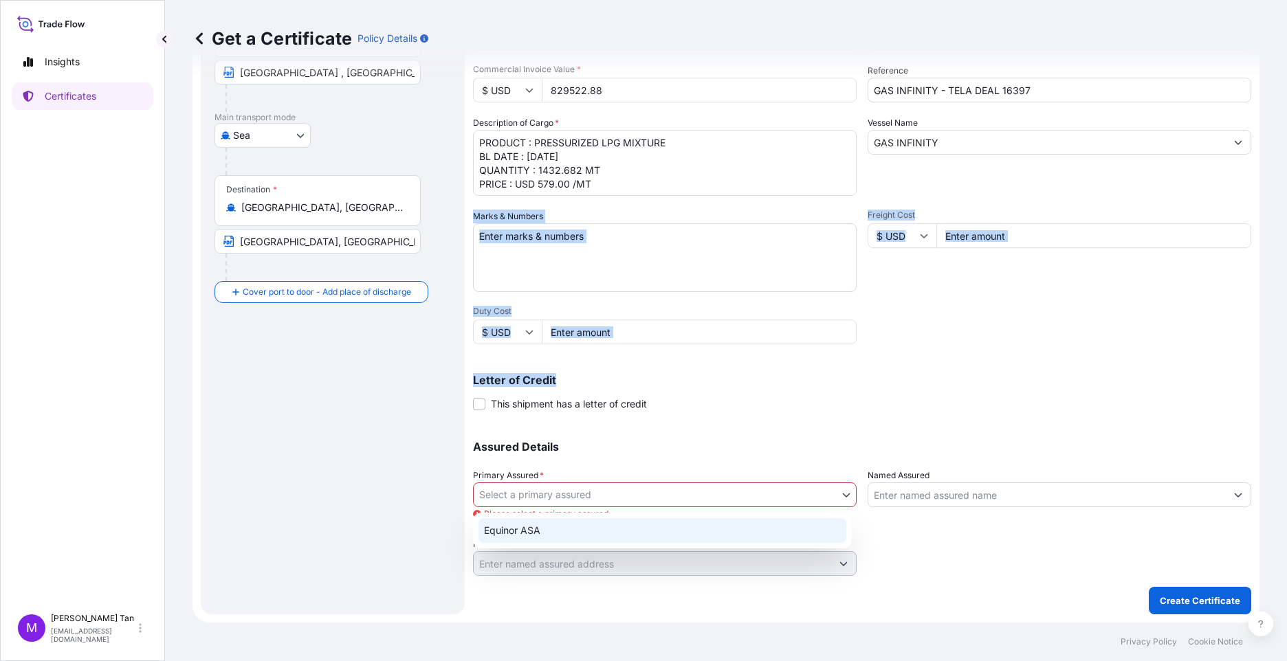
click at [526, 533] on div "Equinor ASA" at bounding box center [663, 530] width 368 height 25
select select "31491"
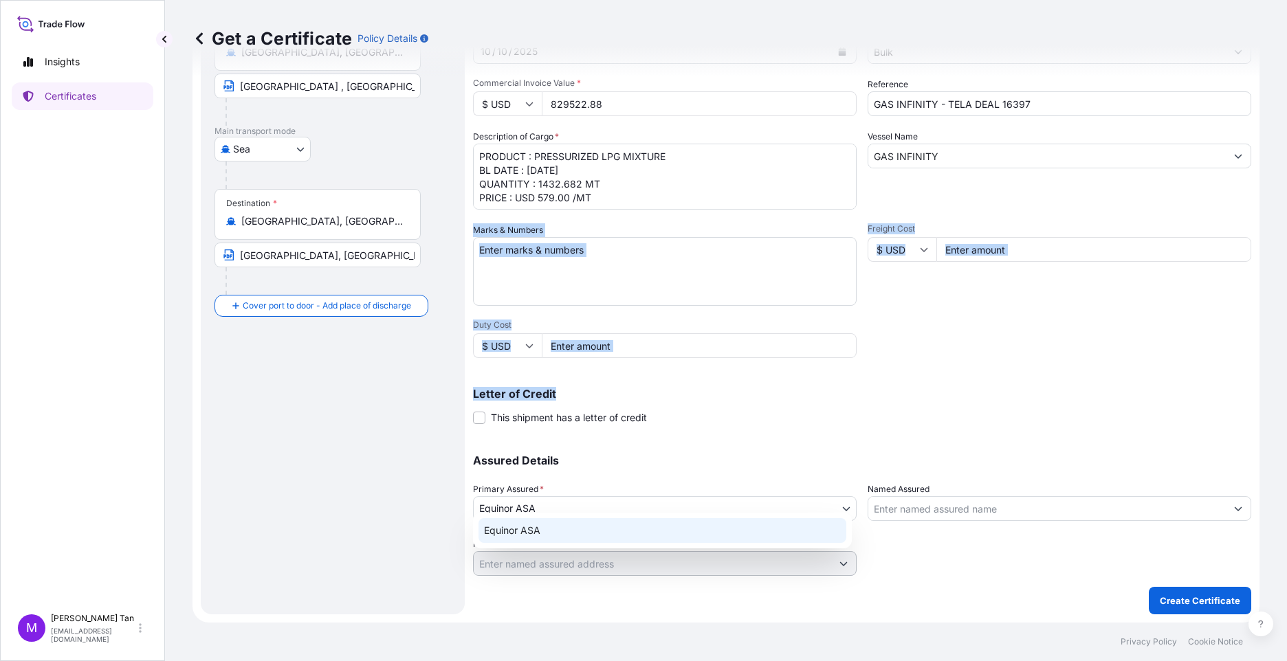
scroll to position [164, 0]
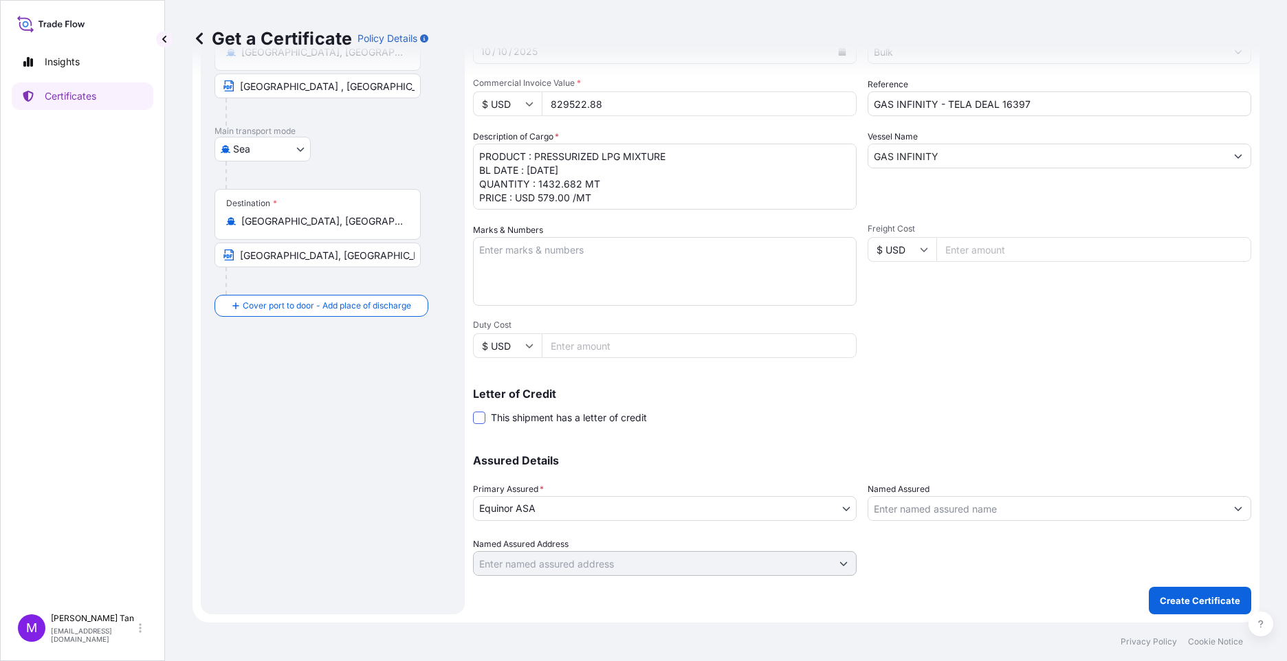
click at [483, 417] on span at bounding box center [479, 418] width 12 height 12
click at [473, 410] on input "This shipment has a letter of credit" at bounding box center [473, 410] width 0 height 0
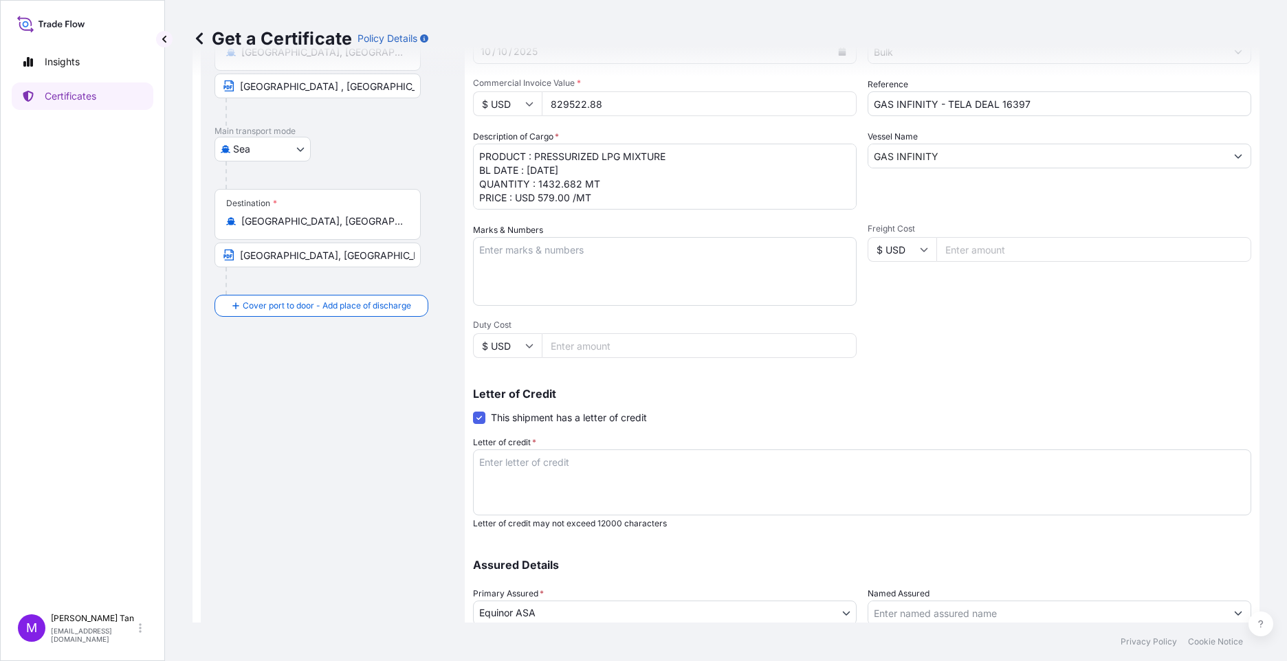
click at [535, 466] on textarea "Letter of credit *" at bounding box center [862, 483] width 778 height 66
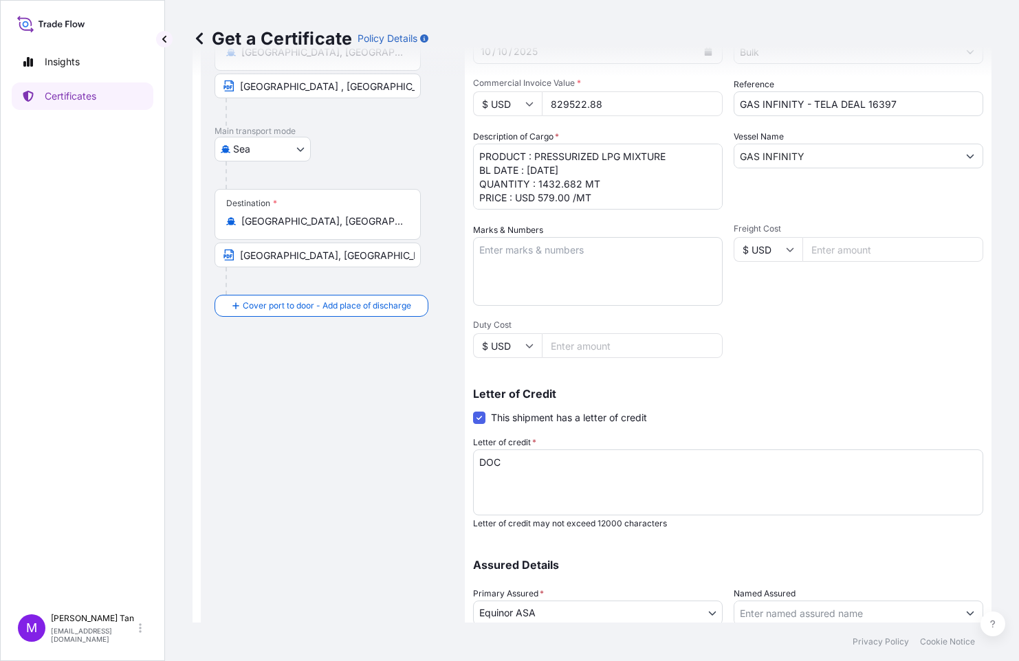
click at [514, 458] on textarea "DOC" at bounding box center [728, 483] width 510 height 66
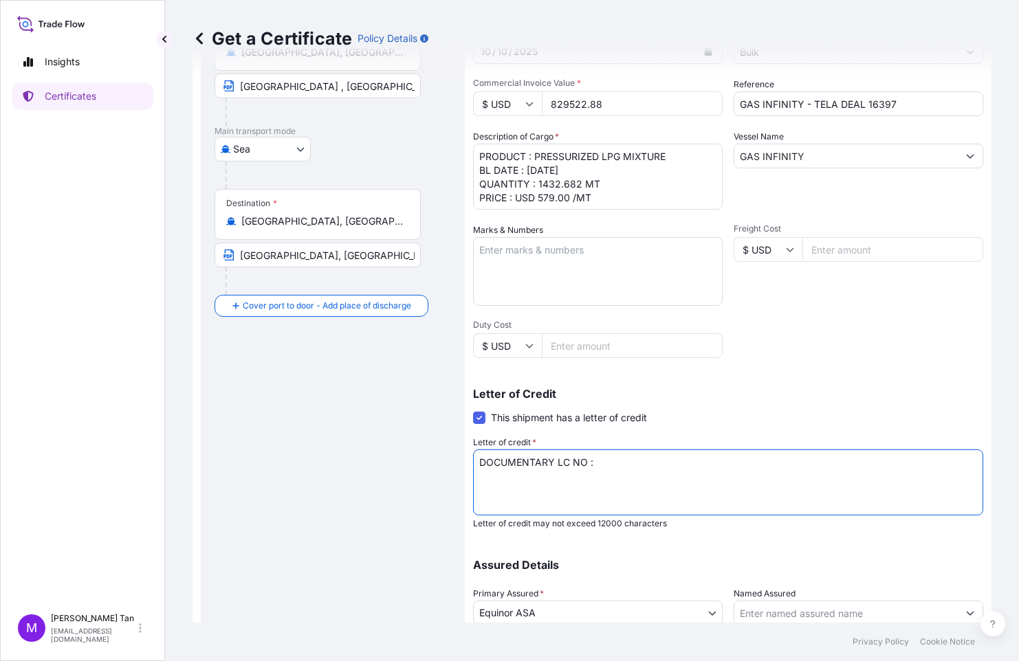
paste textarea "171102500237"
drag, startPoint x: 683, startPoint y: 465, endPoint x: 680, endPoint y: 451, distance: 14.0
click at [683, 464] on textarea "DOCUMENTARY LC NO : 171102500237" at bounding box center [728, 483] width 510 height 66
click at [533, 474] on textarea "DOCUMENTARY LC NO : 171102500237 ISSUED ON 01.10.2025" at bounding box center [728, 483] width 510 height 66
type textarea "DOCUMENTARY LC NO : 171102500237 ISSUED ON : 01.10.2025"
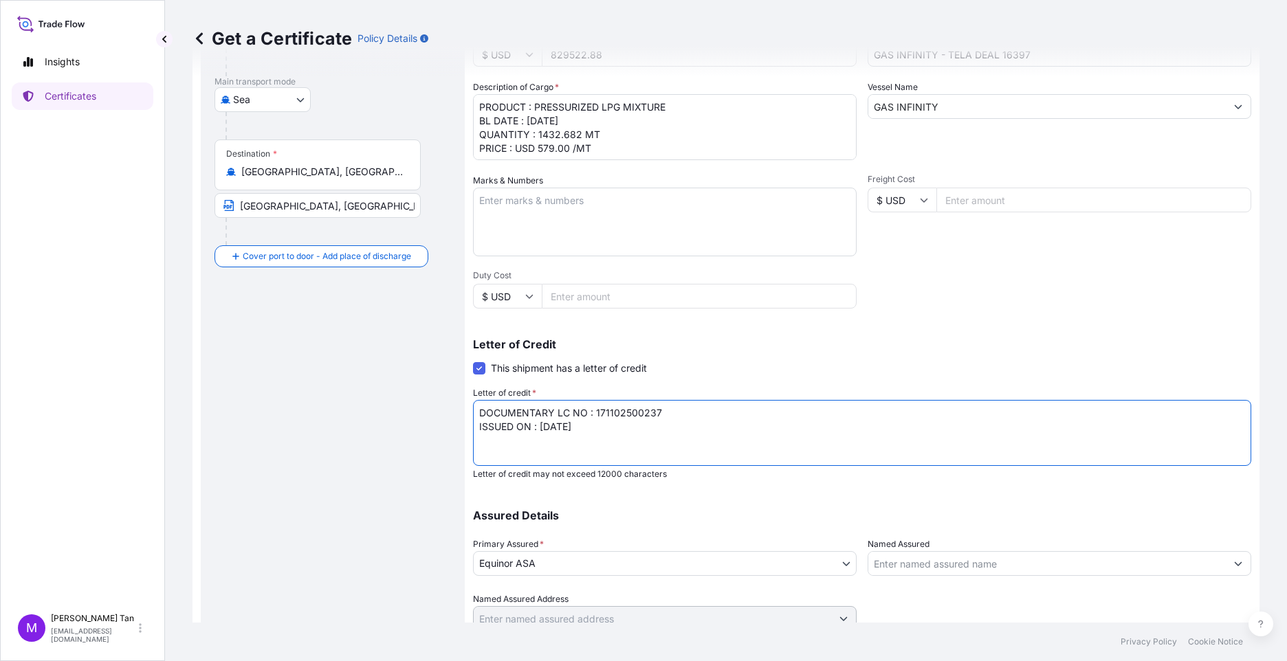
scroll to position [269, 0]
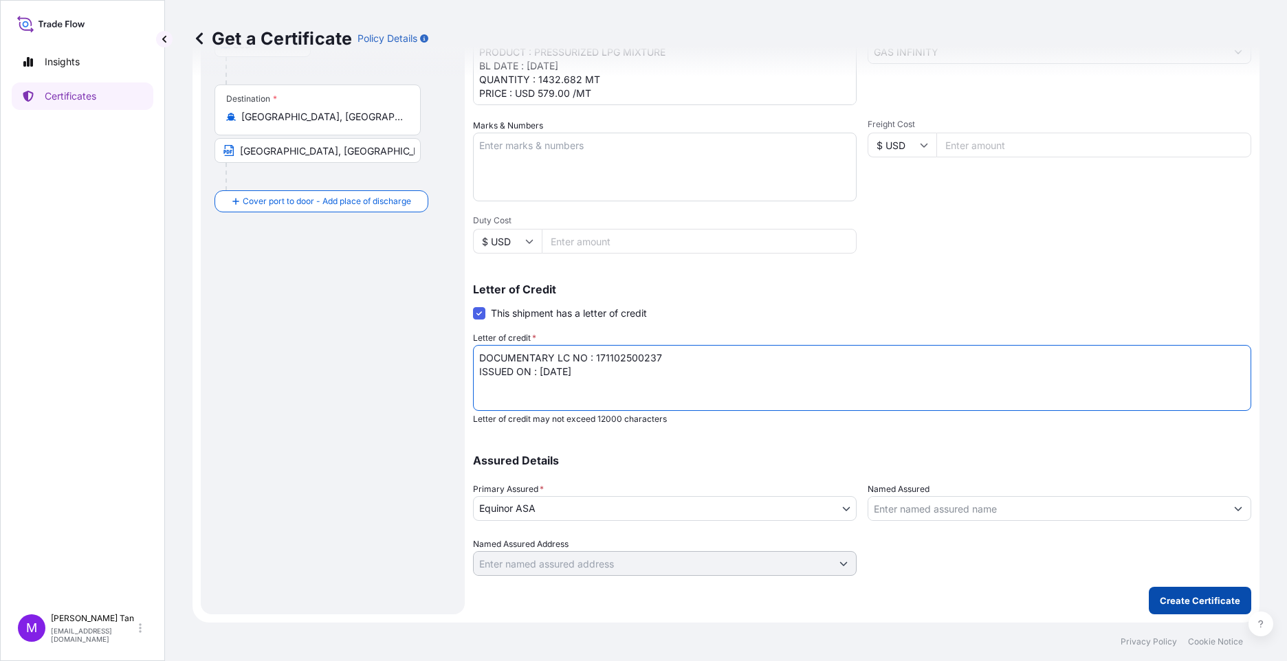
click at [1018, 592] on button "Create Certificate" at bounding box center [1200, 601] width 102 height 28
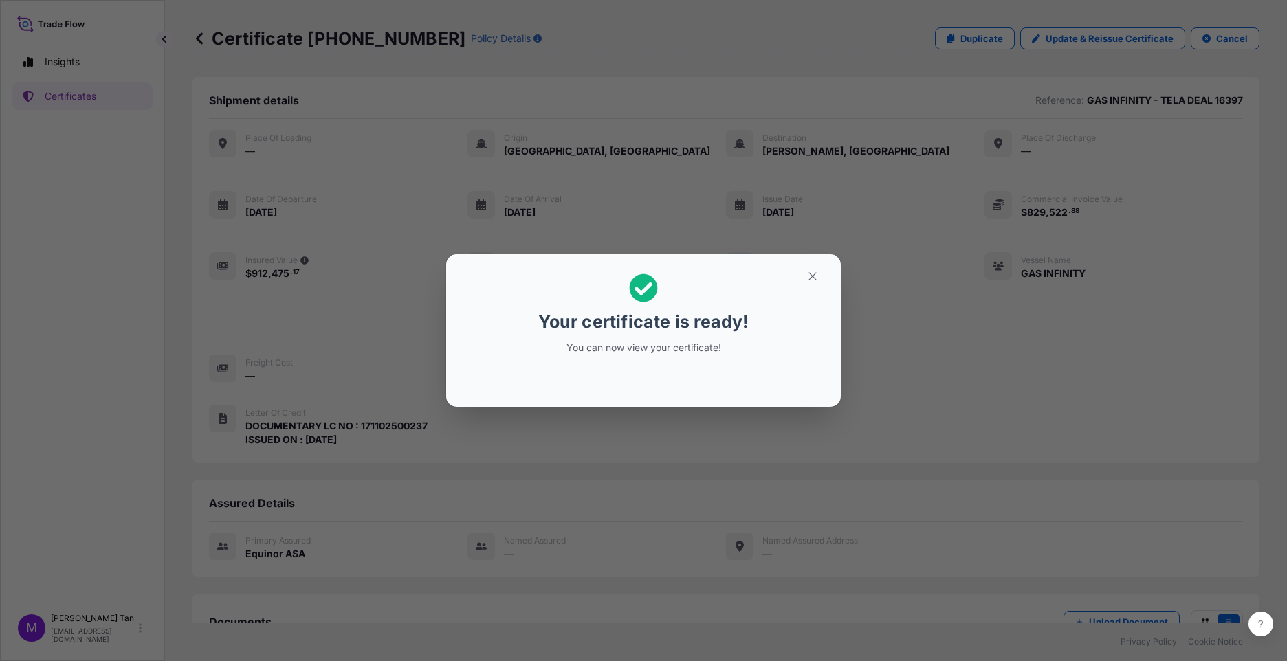
click at [1018, 568] on html "Insights Certificates M Maria Tan mariat@equinor.com Certificate 31491-74-1 Pol…" at bounding box center [643, 330] width 1287 height 661
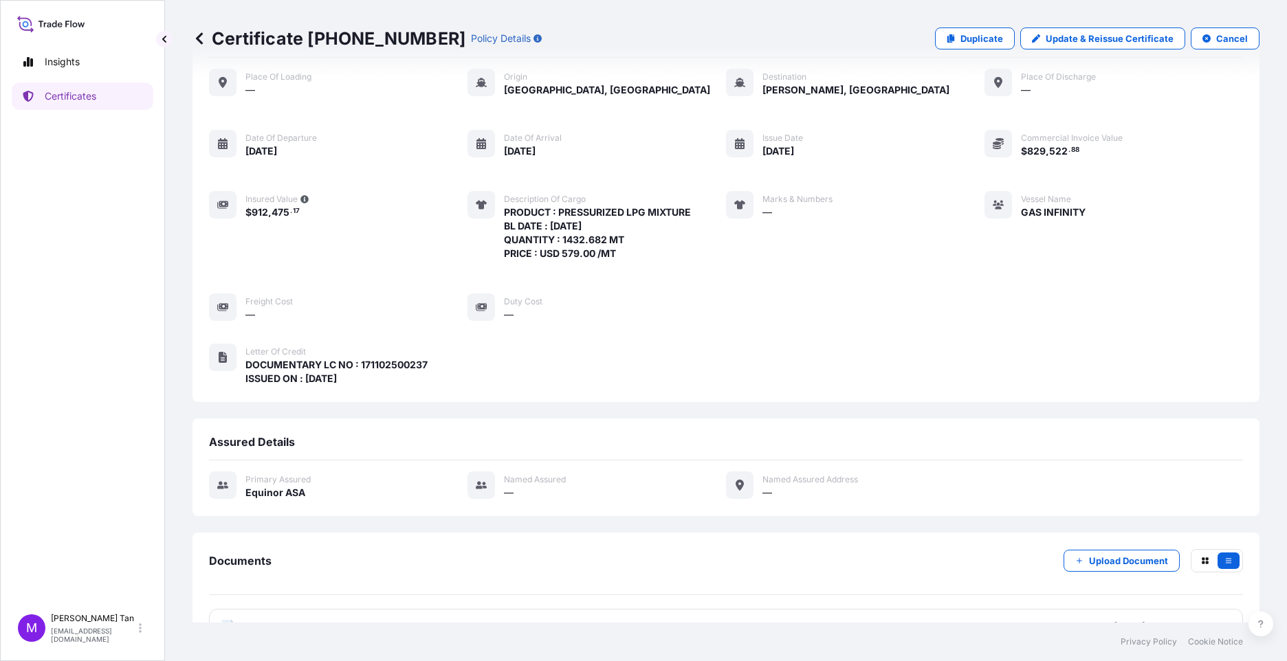
scroll to position [100, 0]
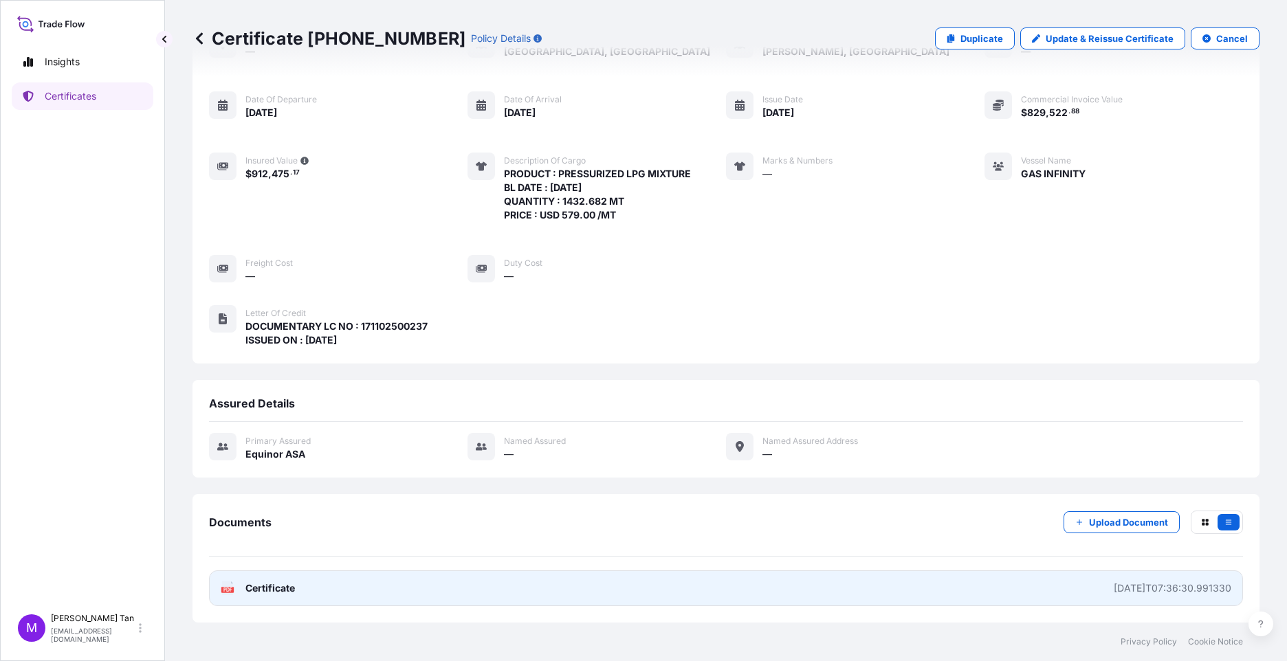
click at [270, 589] on span "Certificate" at bounding box center [270, 589] width 50 height 14
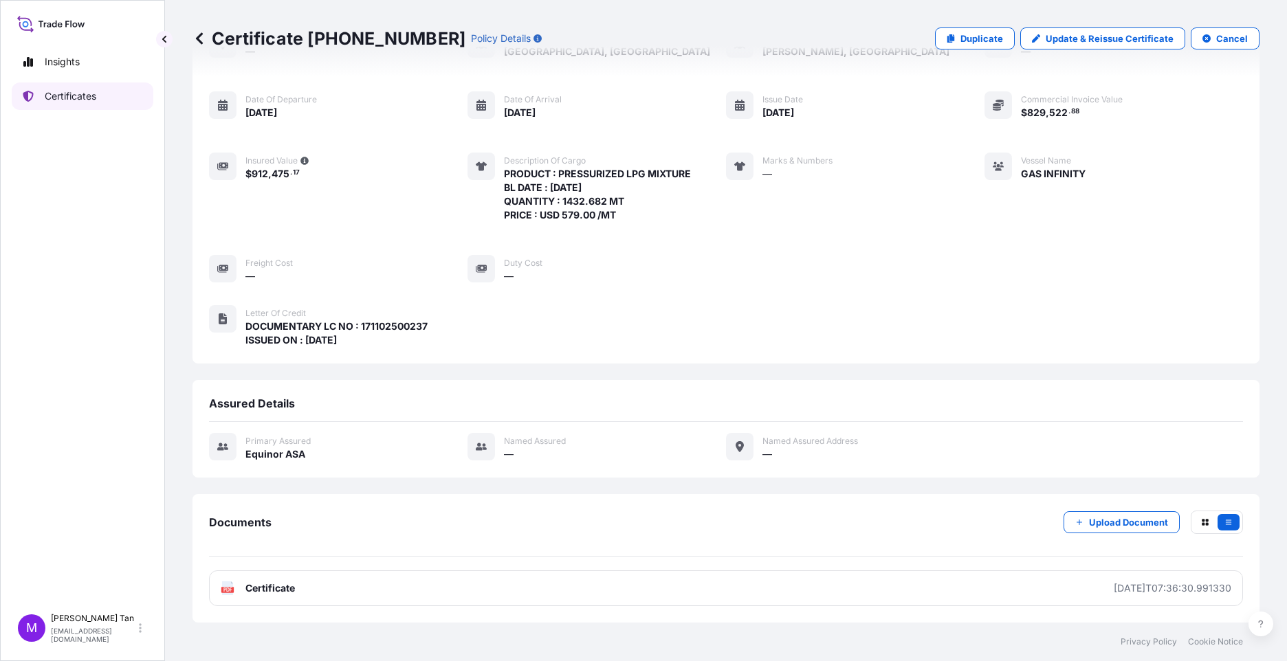
click at [58, 94] on p "Certificates" at bounding box center [71, 96] width 52 height 14
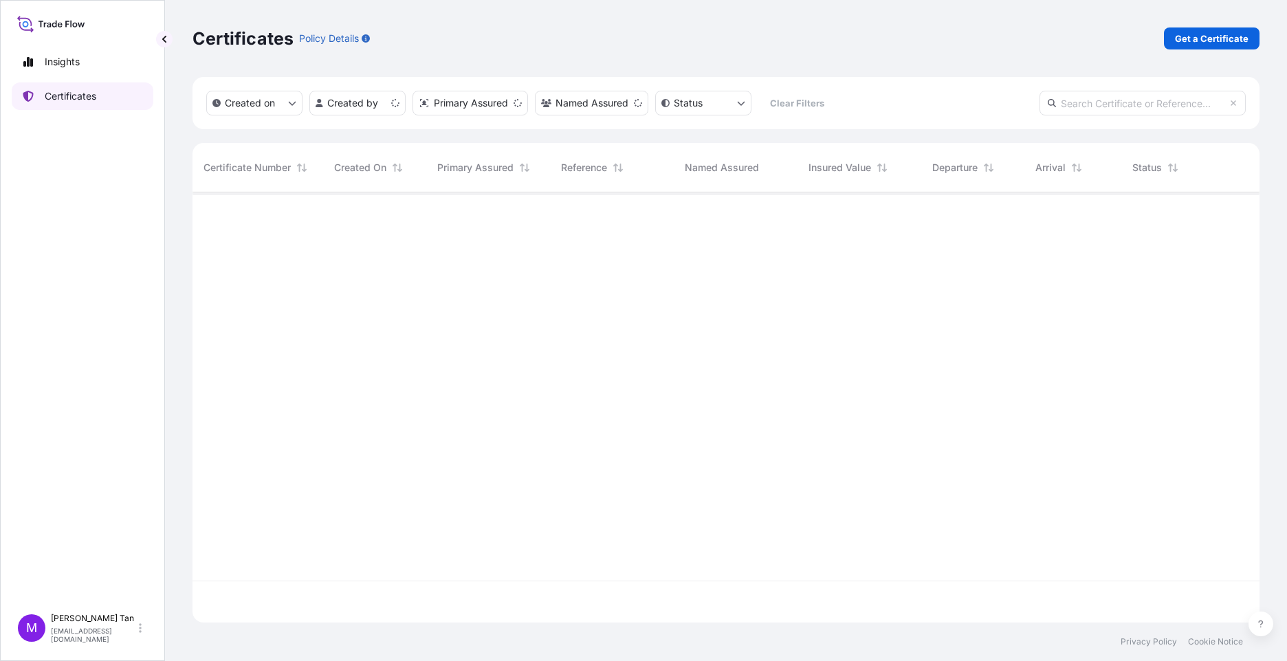
scroll to position [428, 1057]
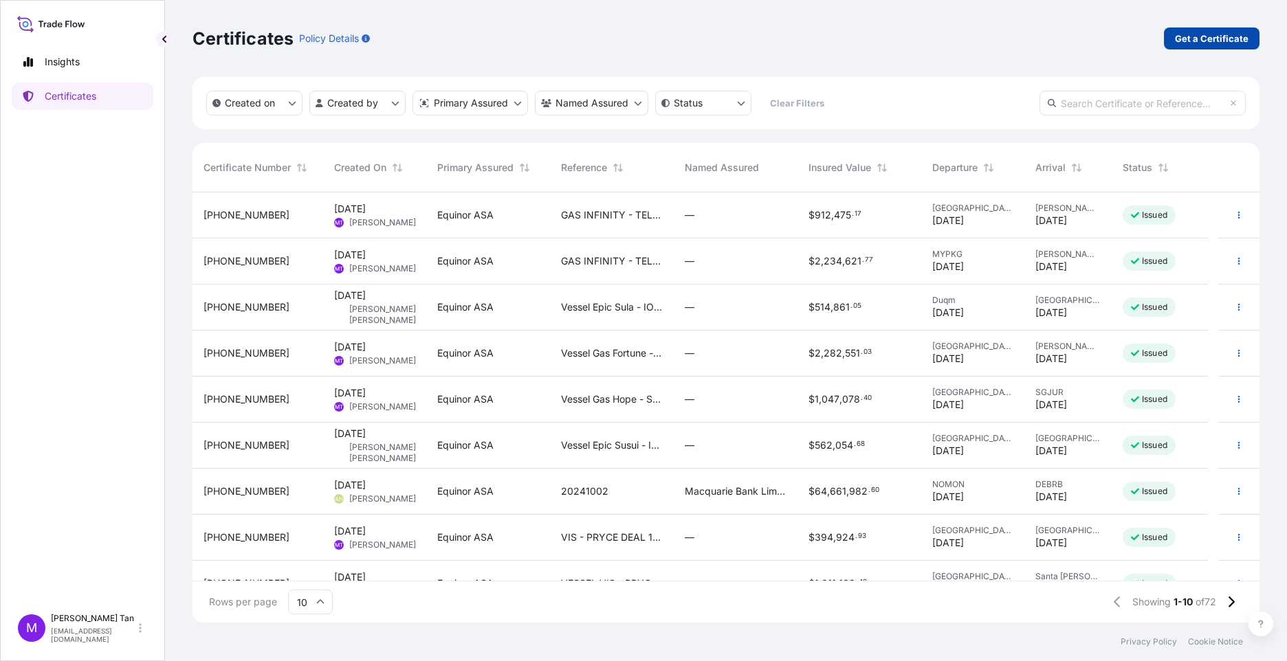
click at [1018, 38] on p "Get a Certificate" at bounding box center [1212, 39] width 74 height 14
select select "Sea"
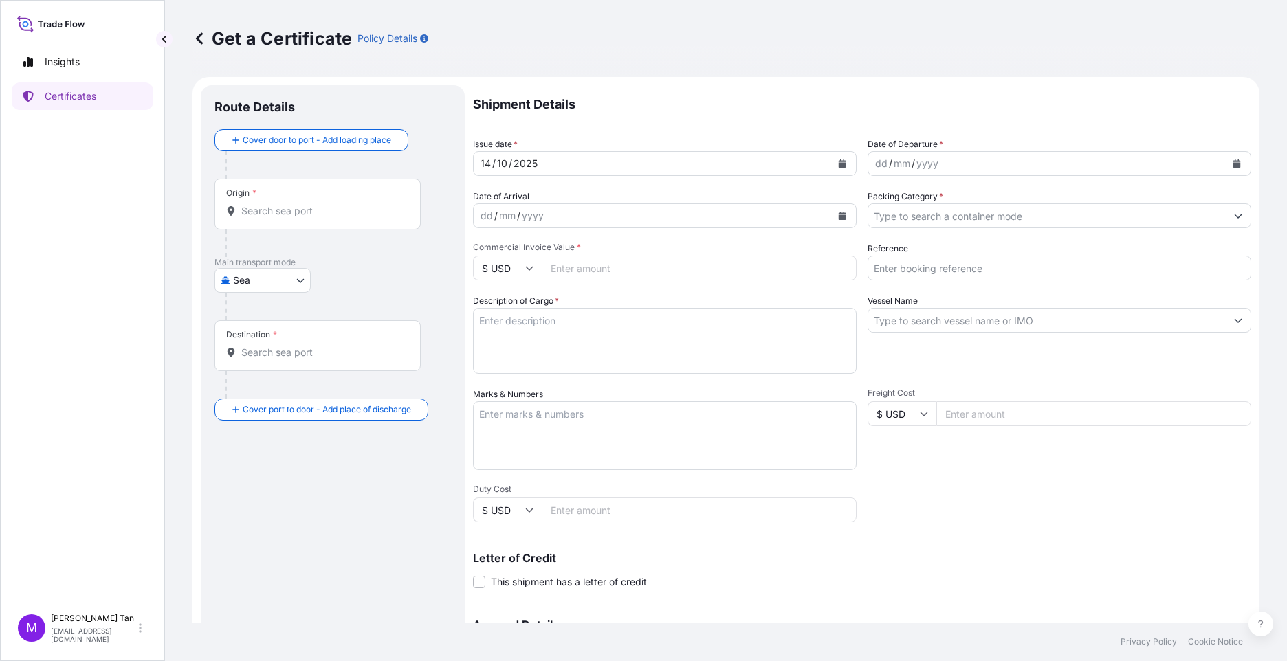
click at [973, 267] on input "Reference" at bounding box center [1060, 268] width 384 height 25
click at [961, 321] on input "Vessel Name" at bounding box center [1047, 320] width 358 height 25
type input "g"
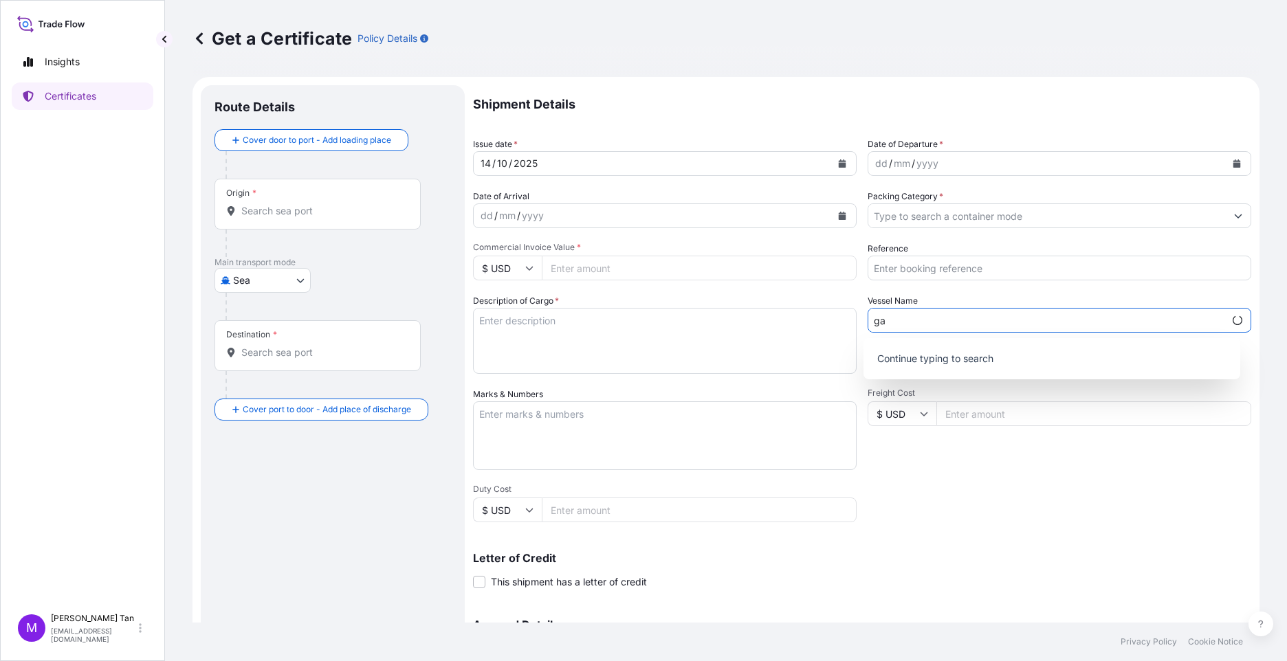
type input "g"
type input "GAS INFINITY"
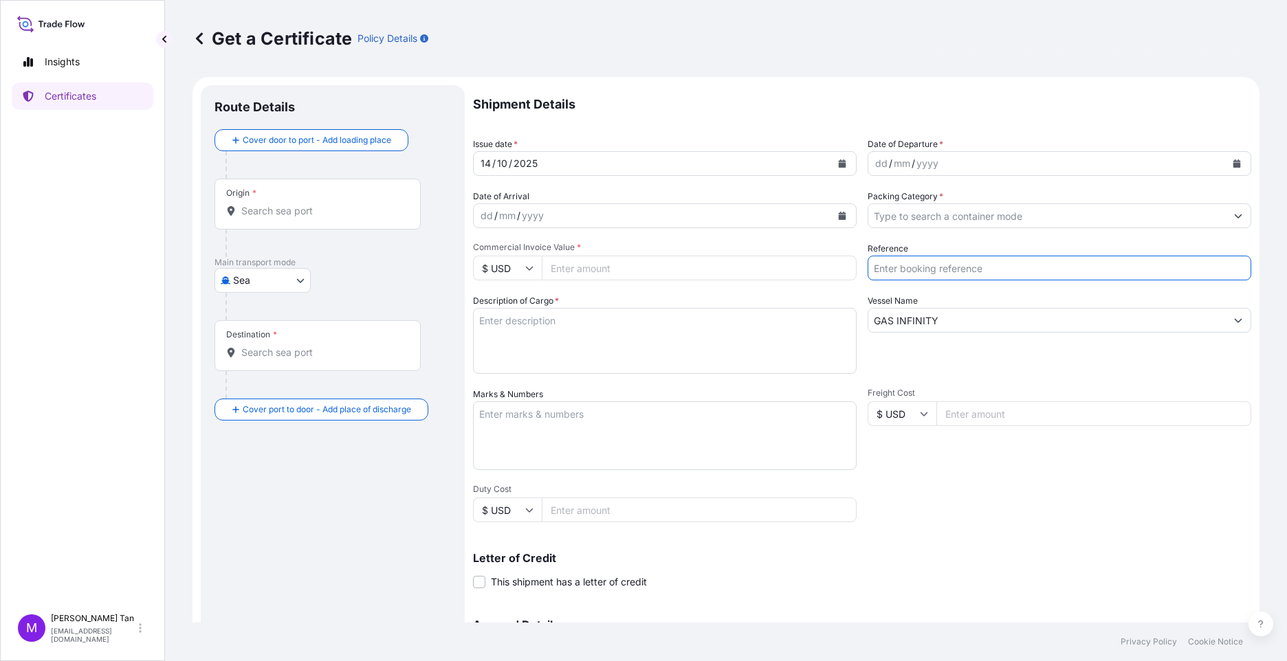
drag, startPoint x: 896, startPoint y: 270, endPoint x: 905, endPoint y: 267, distance: 9.2
click at [899, 269] on input "Reference" at bounding box center [1060, 268] width 384 height 25
type input "g"
type input "GAS INFINITY - TELA DEAL 17183"
click at [1018, 163] on icon "Calendar" at bounding box center [1237, 164] width 8 height 8
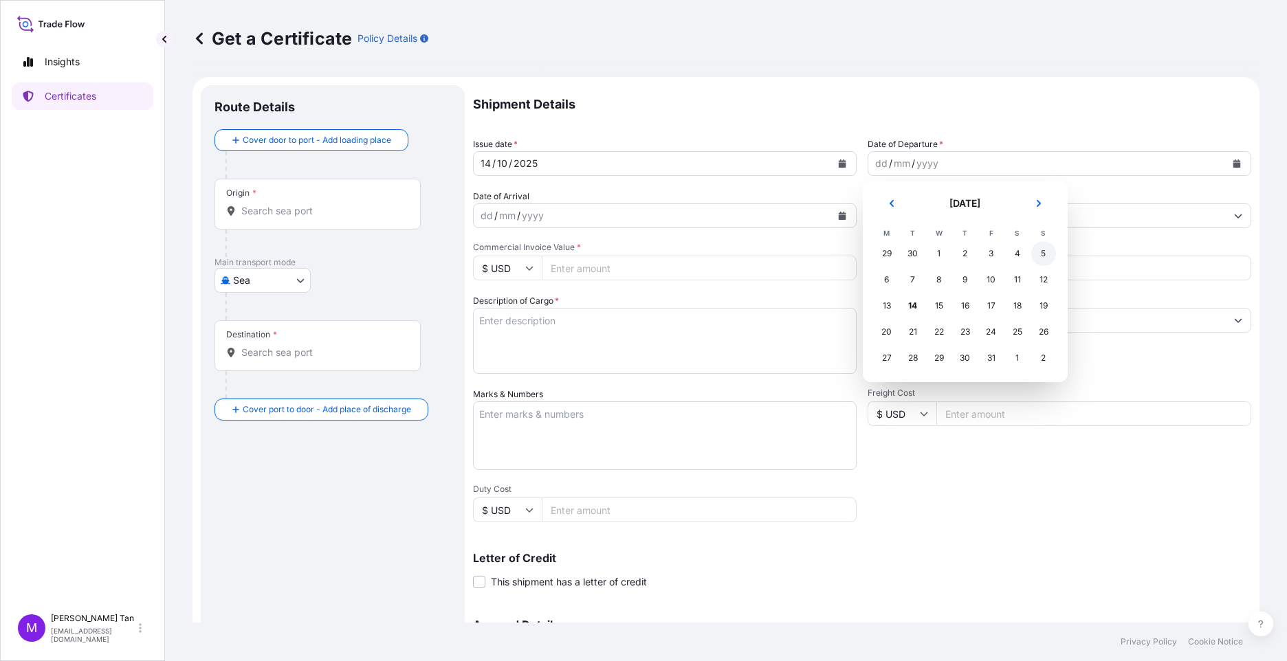
click at [1018, 254] on div "5" at bounding box center [1043, 253] width 25 height 25
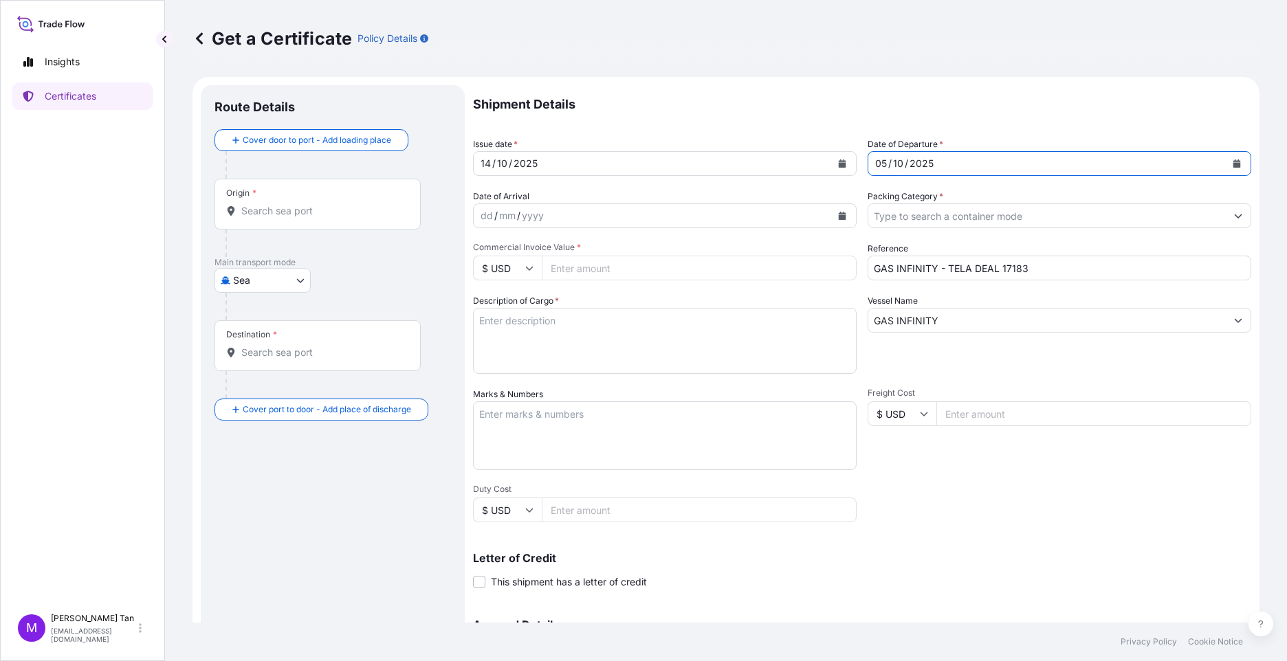
click at [839, 216] on icon "Calendar" at bounding box center [843, 216] width 8 height 8
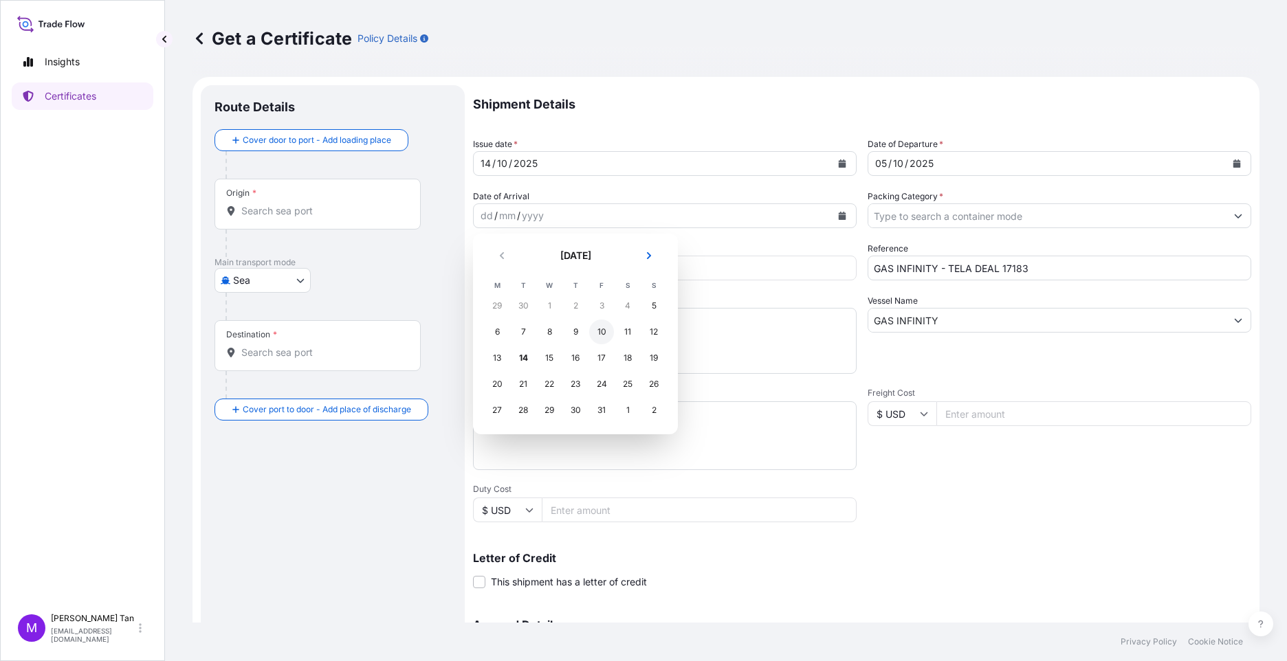
click at [603, 333] on div "10" at bounding box center [601, 332] width 25 height 25
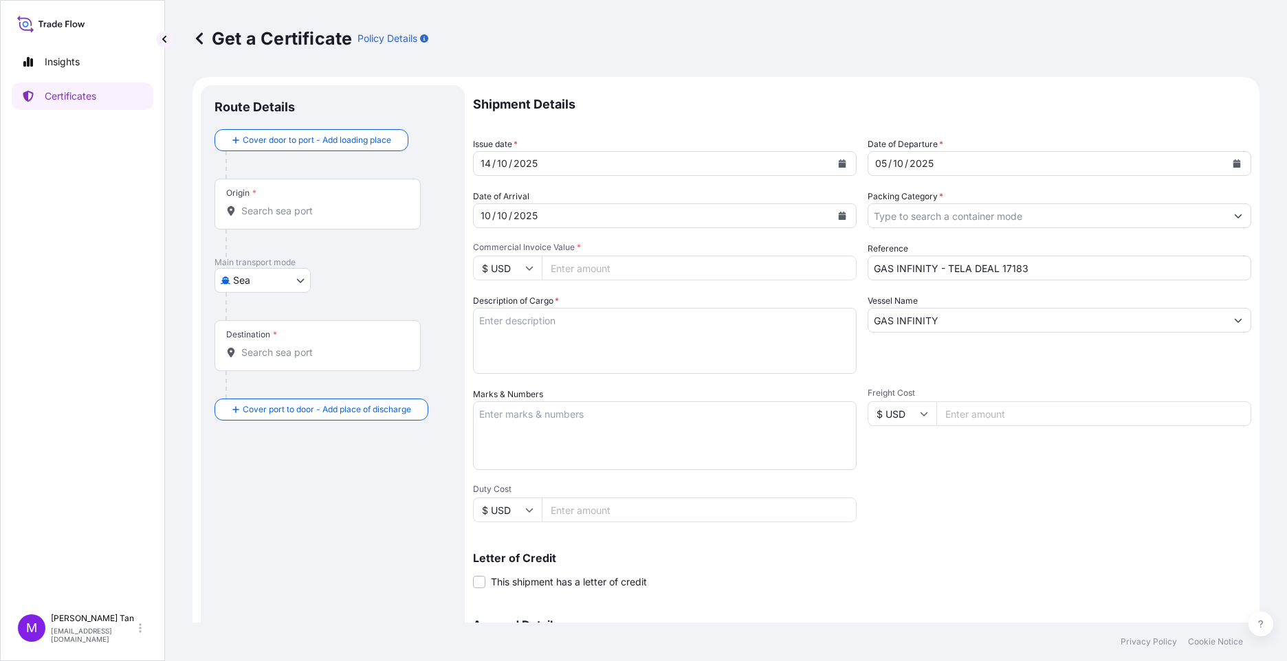
drag, startPoint x: 609, startPoint y: 265, endPoint x: 584, endPoint y: 248, distance: 30.1
click at [609, 265] on input "Commercial Invoice Value *" at bounding box center [699, 268] width 315 height 25
type input "1197475.06"
click at [564, 322] on textarea "Description of Cargo *" at bounding box center [665, 341] width 384 height 66
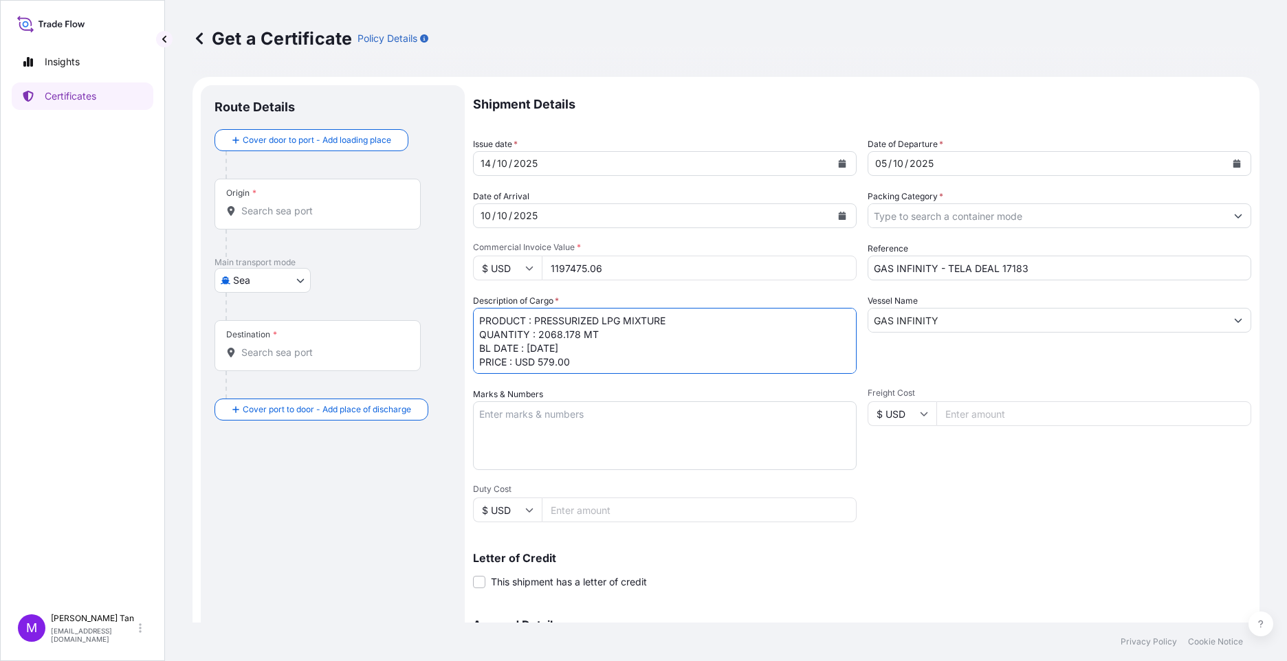
type textarea "PRODUCT : PRESSURIZED LPG MIXTURE QUANTITY : 2068.178 MT BL DATE : 5.10.2025 PR…"
click at [261, 219] on div "Origin *" at bounding box center [318, 204] width 206 height 51
click at [261, 218] on input "Origin *" at bounding box center [322, 211] width 162 height 14
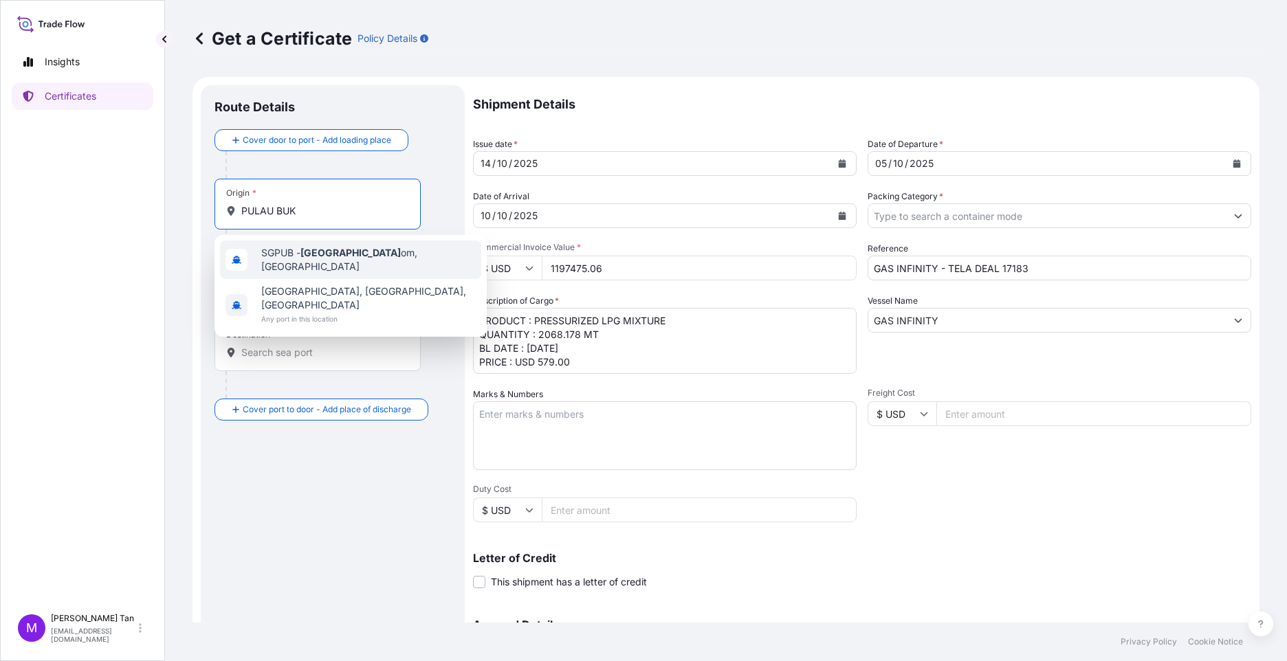
click at [380, 263] on span "SGPUB - Pulau Buk om, Singapore" at bounding box center [368, 260] width 215 height 28
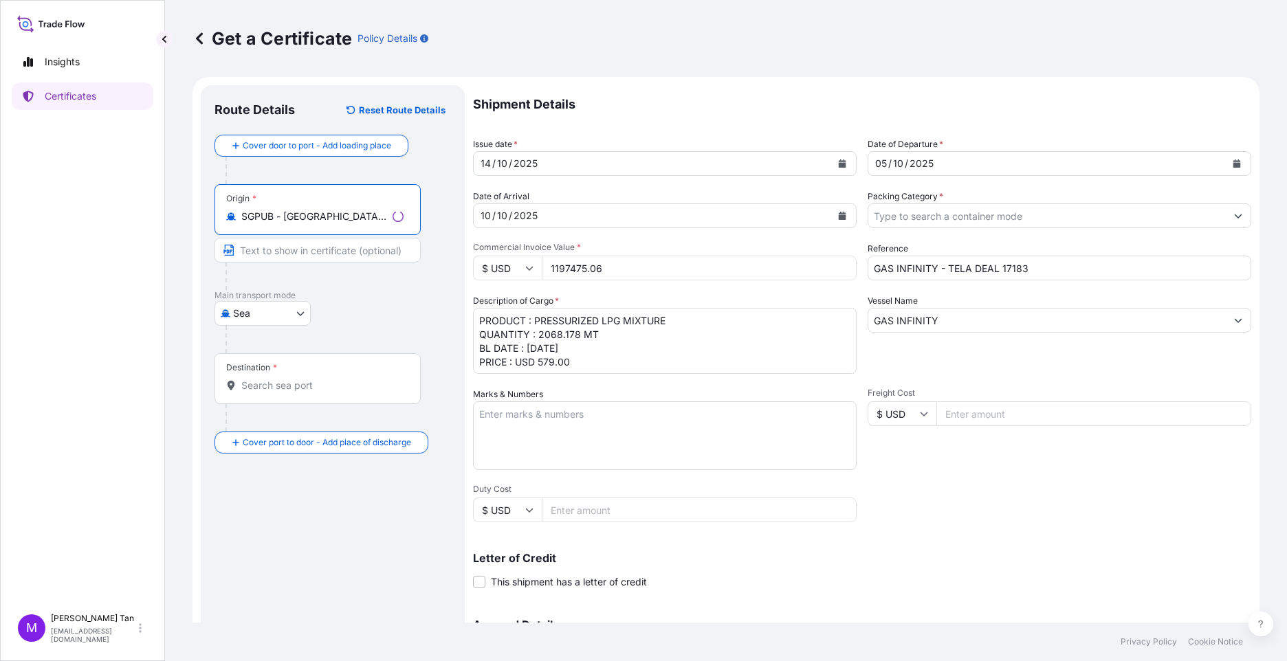
type input "SGPUB - Pulau Bukom, Singapore"
drag, startPoint x: 272, startPoint y: 252, endPoint x: 310, endPoint y: 250, distance: 38.6
click at [272, 252] on input "Text to appear on certificate" at bounding box center [318, 250] width 206 height 25
type input "PULAU BUKOM, SINGAORE"
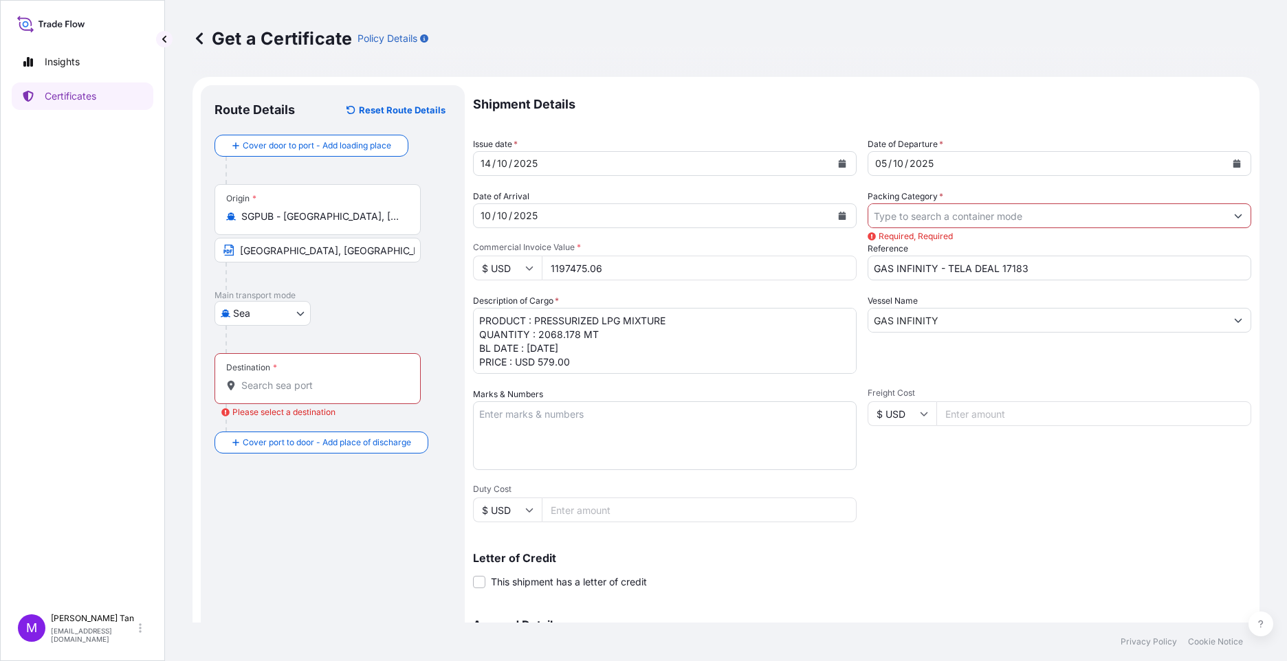
click at [277, 383] on input "Destination * Please select a destination" at bounding box center [322, 386] width 162 height 14
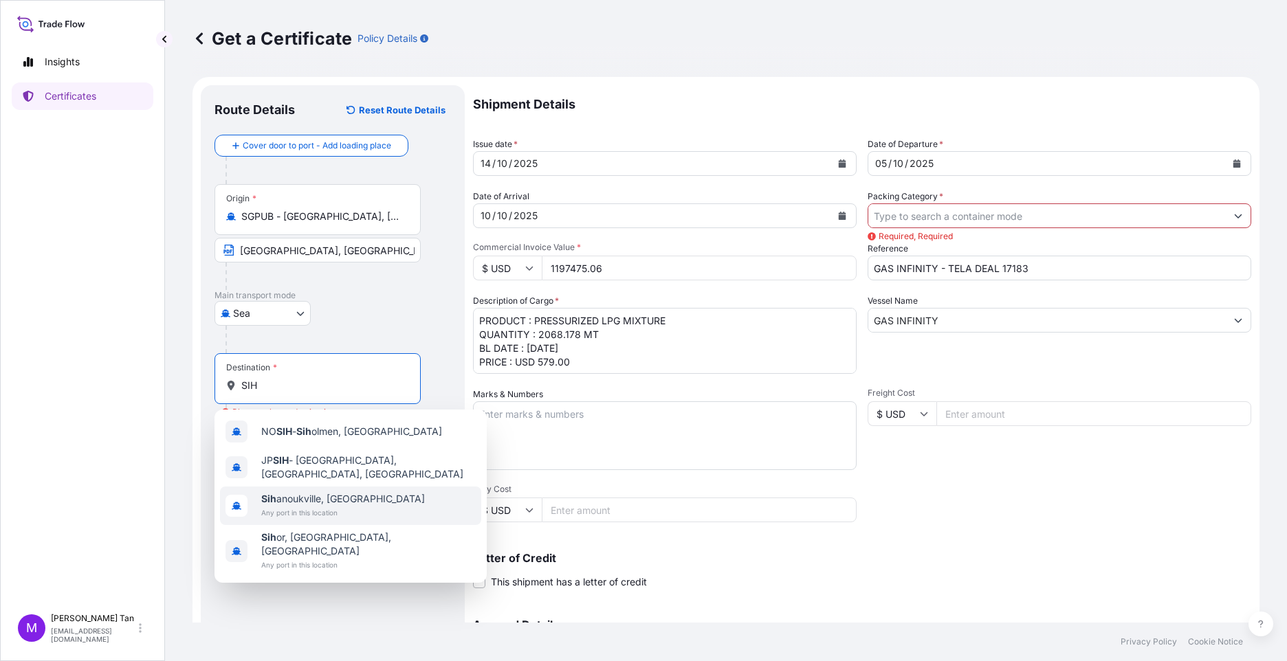
click at [358, 494] on span "Sih anoukville, Cambodia" at bounding box center [343, 499] width 164 height 14
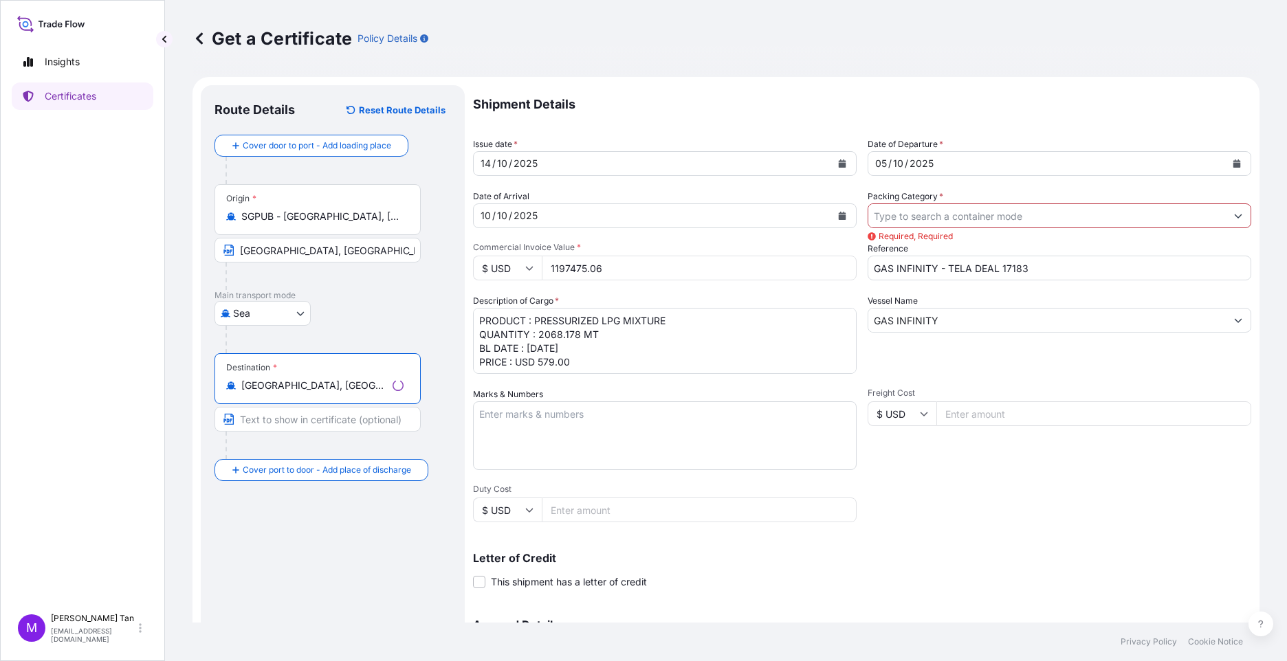
type input "Sihanoukville, Cambodia"
click at [315, 421] on input "Text to appear on certificate" at bounding box center [318, 419] width 206 height 25
type input "S"
click at [347, 518] on div "Route Details Reset Route Details Cover door to port - Add loading place Place …" at bounding box center [333, 439] width 237 height 680
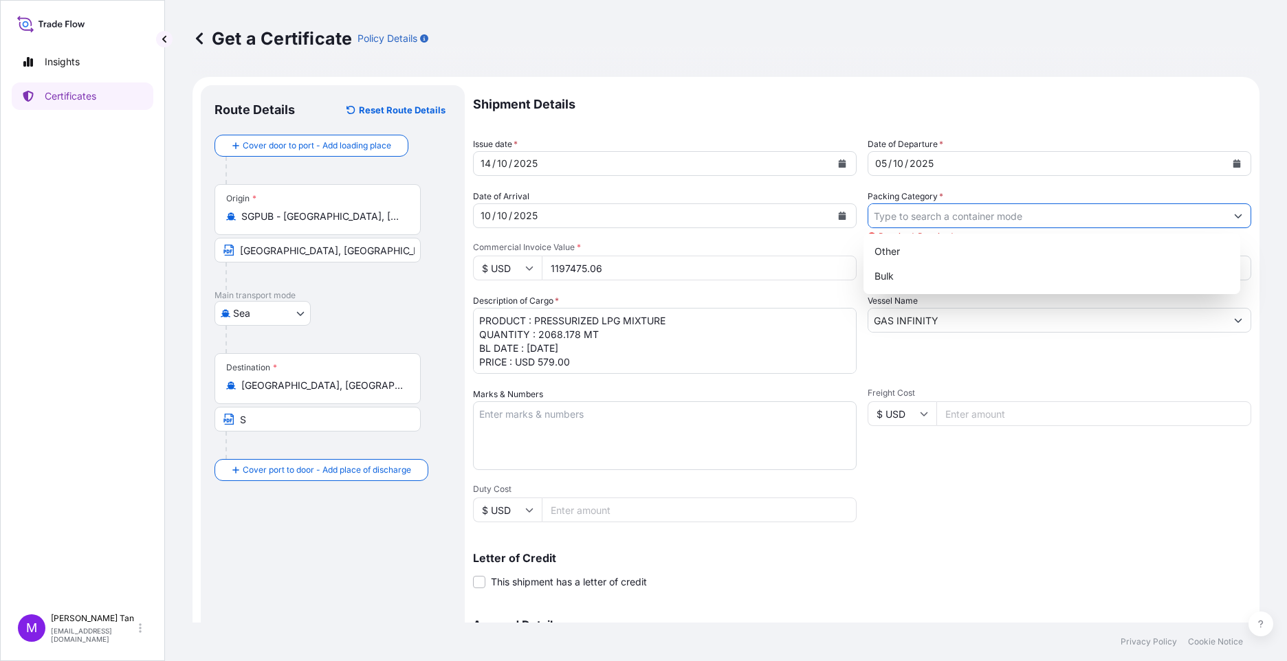
click at [1018, 212] on button "Show suggestions" at bounding box center [1238, 216] width 25 height 25
click at [910, 276] on div "Bulk" at bounding box center [1052, 276] width 366 height 25
type input "Bulk"
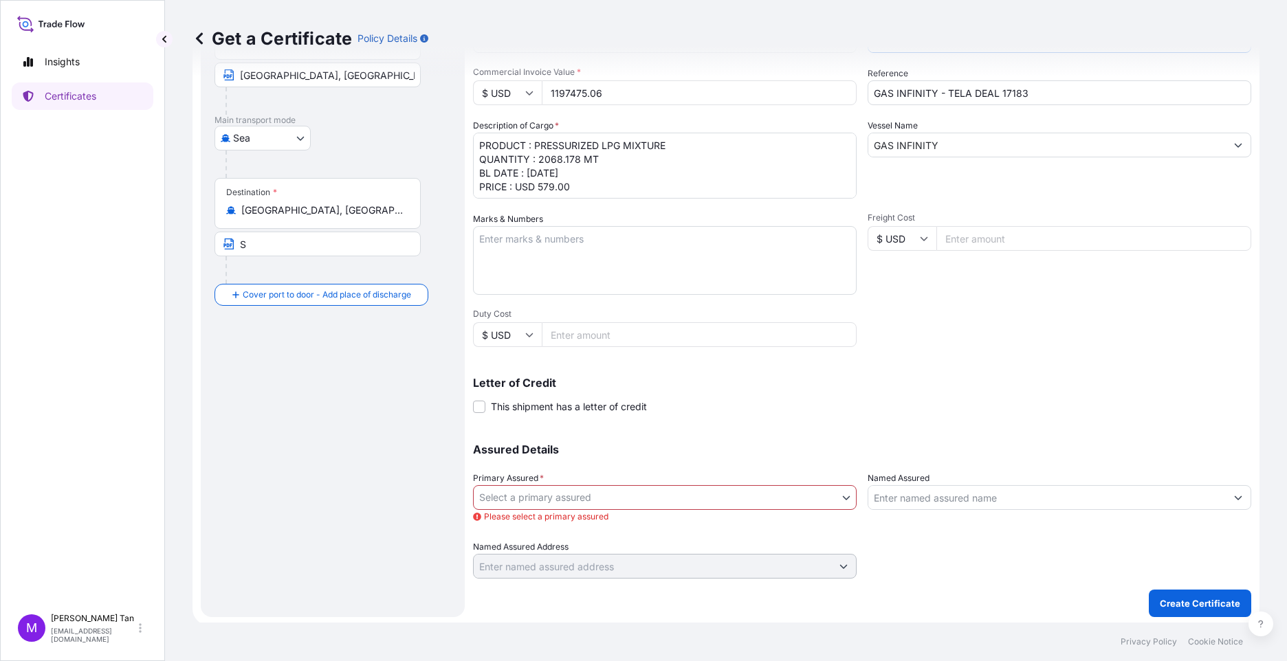
scroll to position [178, 0]
click at [479, 403] on span at bounding box center [479, 404] width 12 height 12
click at [473, 397] on input "This shipment has a letter of credit" at bounding box center [473, 397] width 0 height 0
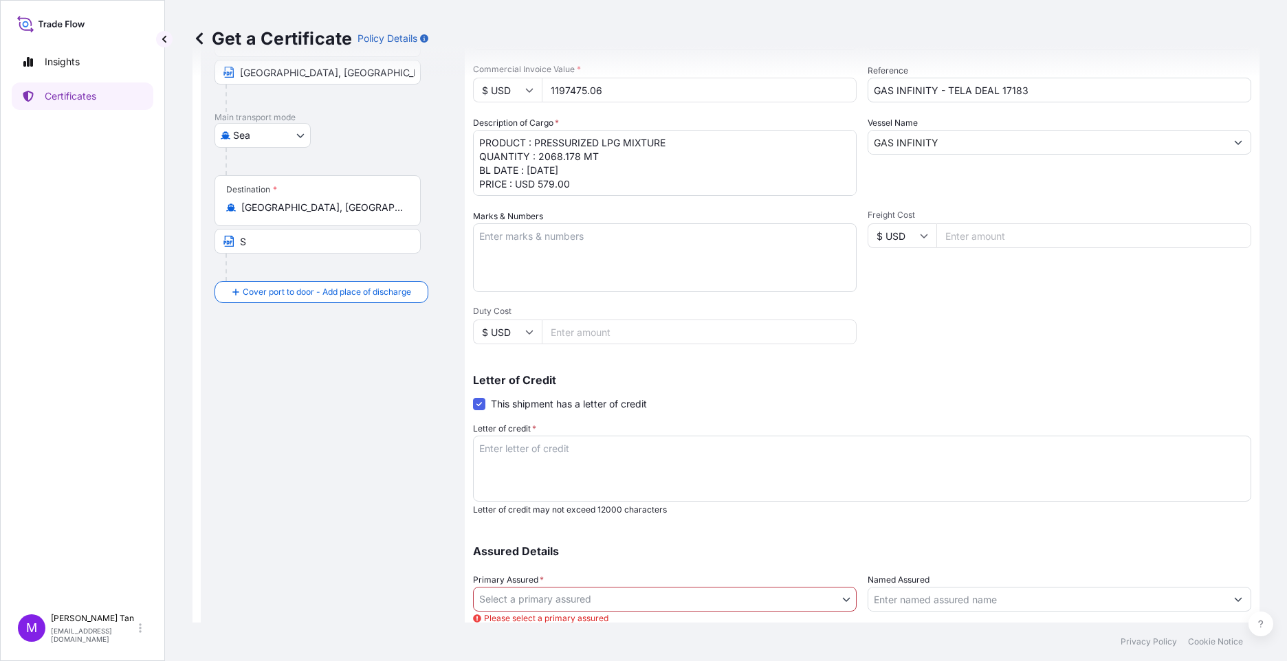
click at [634, 446] on textarea "Letter of credit *" at bounding box center [862, 469] width 778 height 66
paste textarea "171102500237"
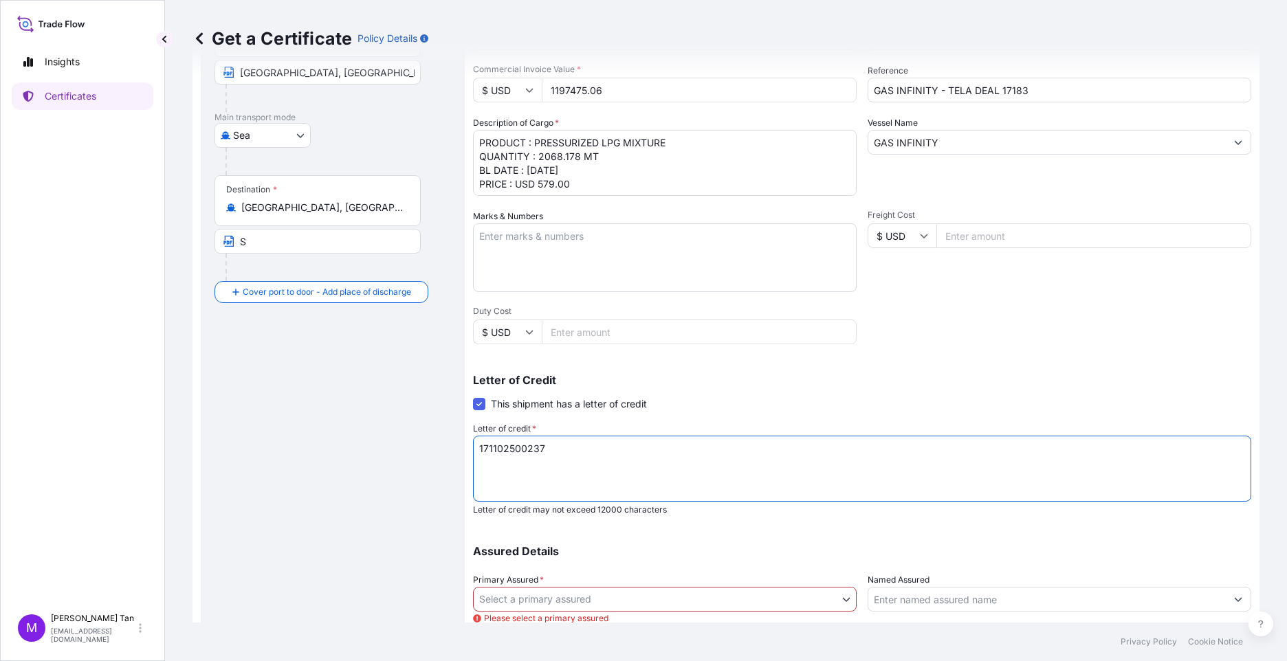
click at [476, 449] on textarea "171102500237" at bounding box center [862, 469] width 778 height 66
drag, startPoint x: 670, startPoint y: 446, endPoint x: 670, endPoint y: 437, distance: 9.6
click at [670, 446] on textarea "DOCUMENTARY LC NO : 171102500237" at bounding box center [862, 469] width 778 height 66
type textarea "DOCUMENTARY LC NO : 171102500237 ISSUED DATE : 01.10.2025"
click at [842, 598] on body "Insights Certificates M Maria Tan mariat@equinor.com Get a Certificate Policy D…" at bounding box center [643, 330] width 1287 height 661
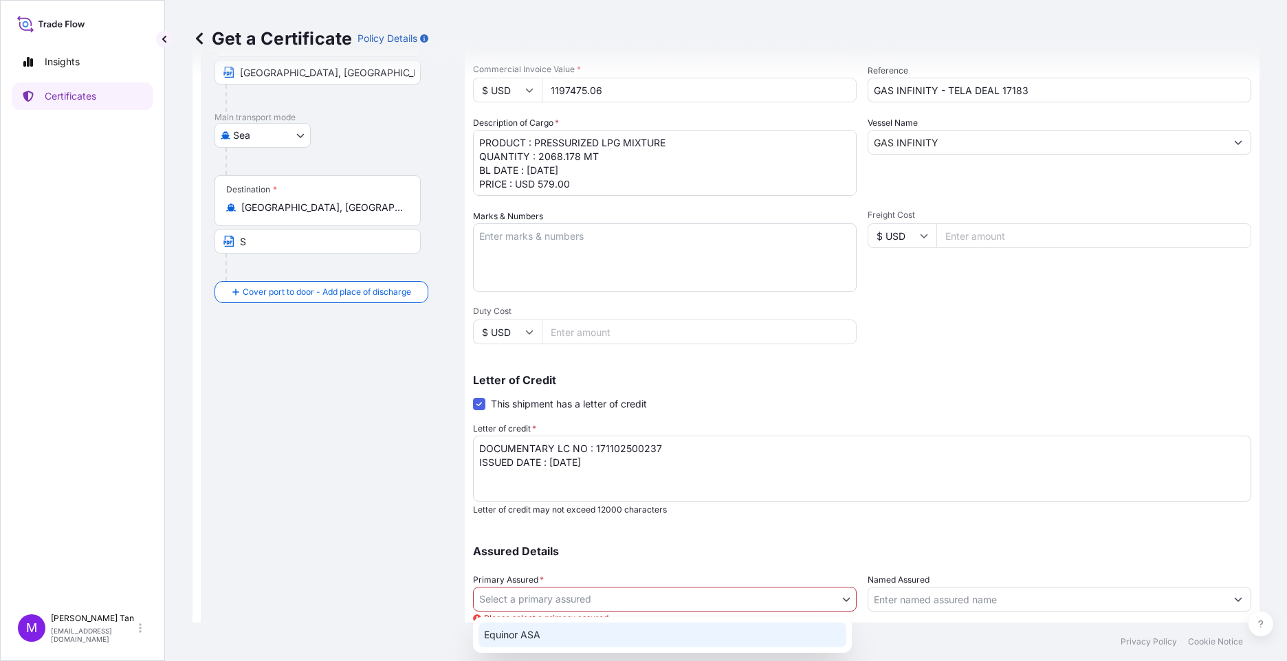
click at [513, 634] on div "Equinor ASA" at bounding box center [663, 635] width 368 height 25
select select "31491"
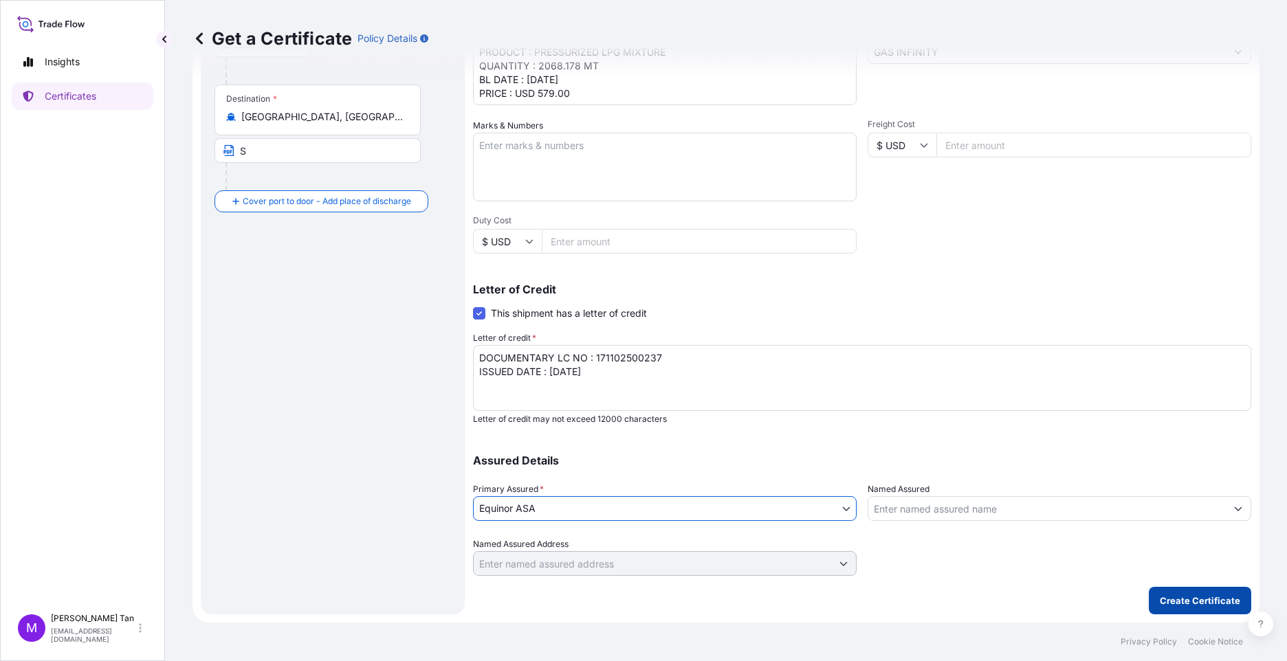
click at [1018, 599] on p "Create Certificate" at bounding box center [1200, 601] width 80 height 14
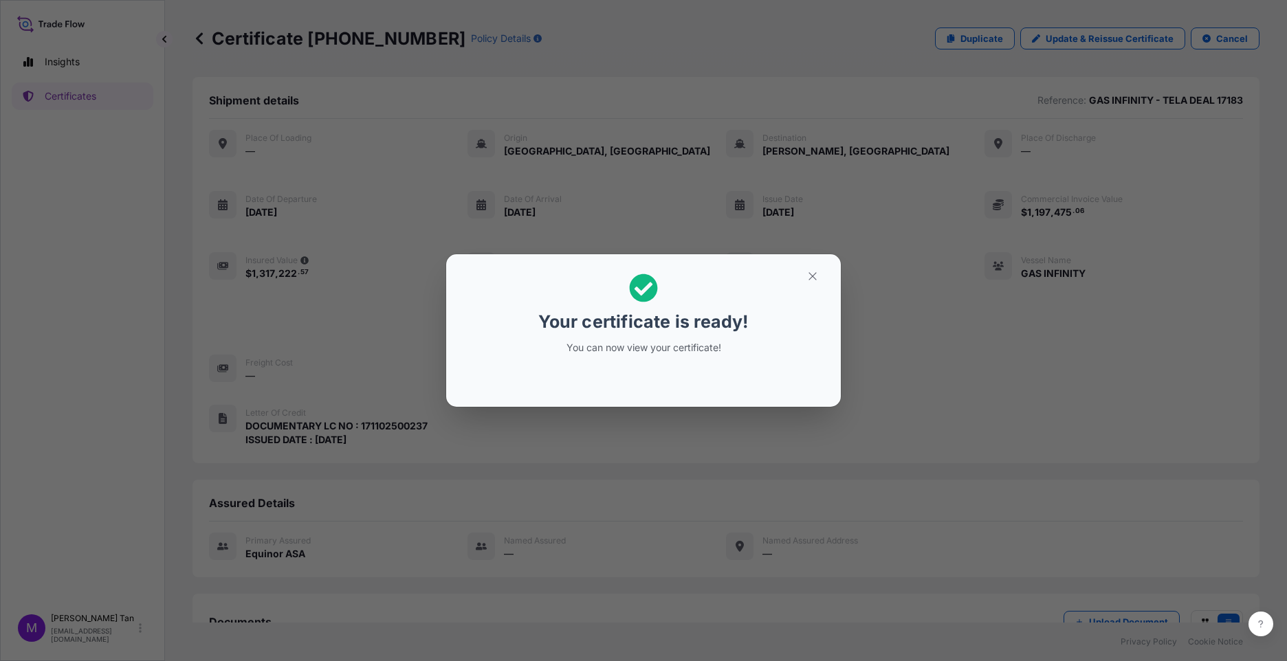
click at [1018, 559] on div "Your certificate is ready! You can now view your certificate!" at bounding box center [643, 330] width 1287 height 661
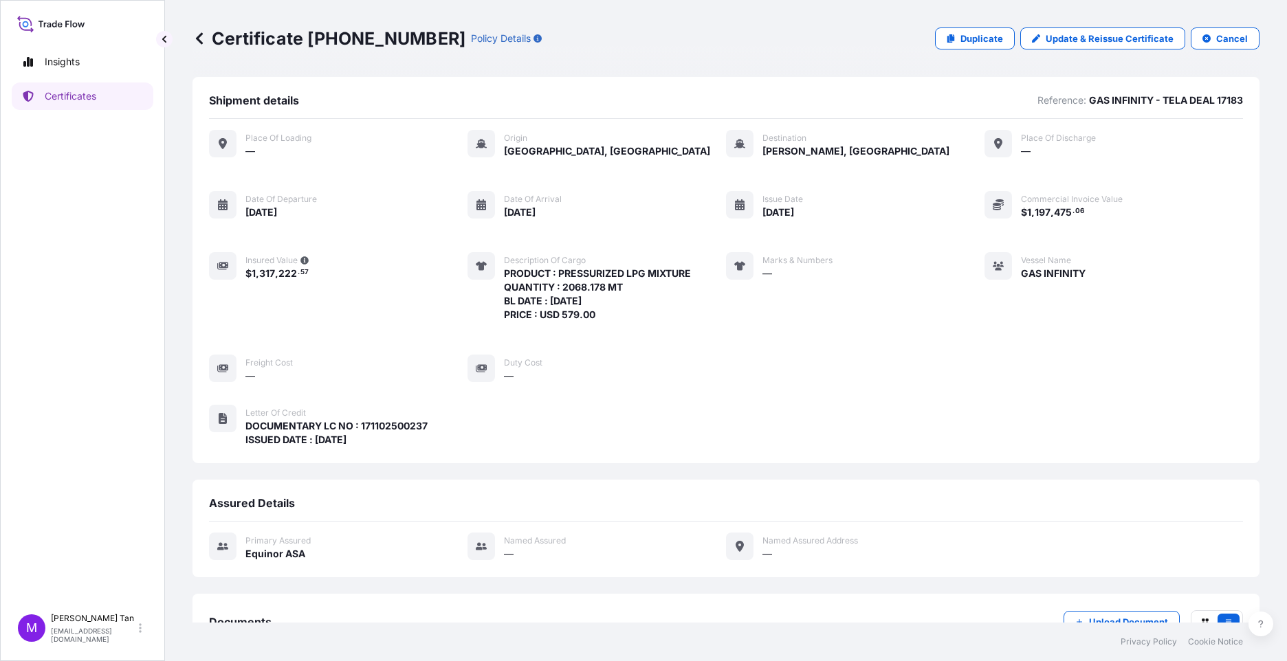
scroll to position [100, 0]
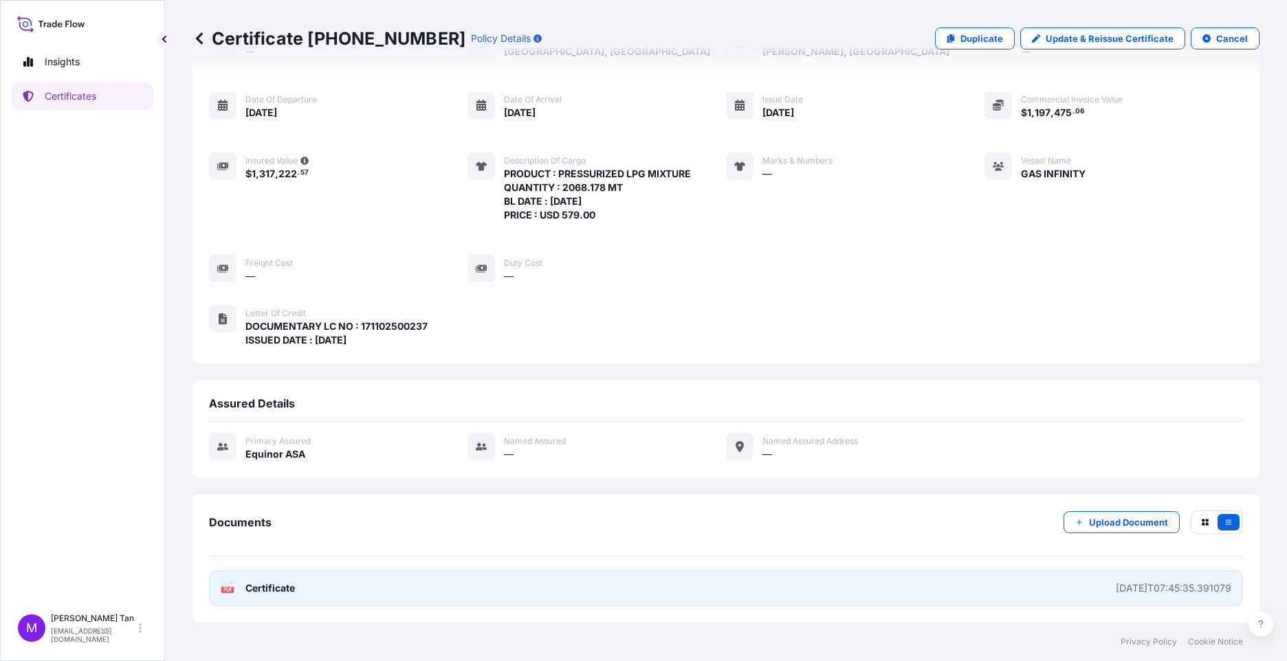
click at [257, 589] on span "Certificate" at bounding box center [270, 589] width 50 height 14
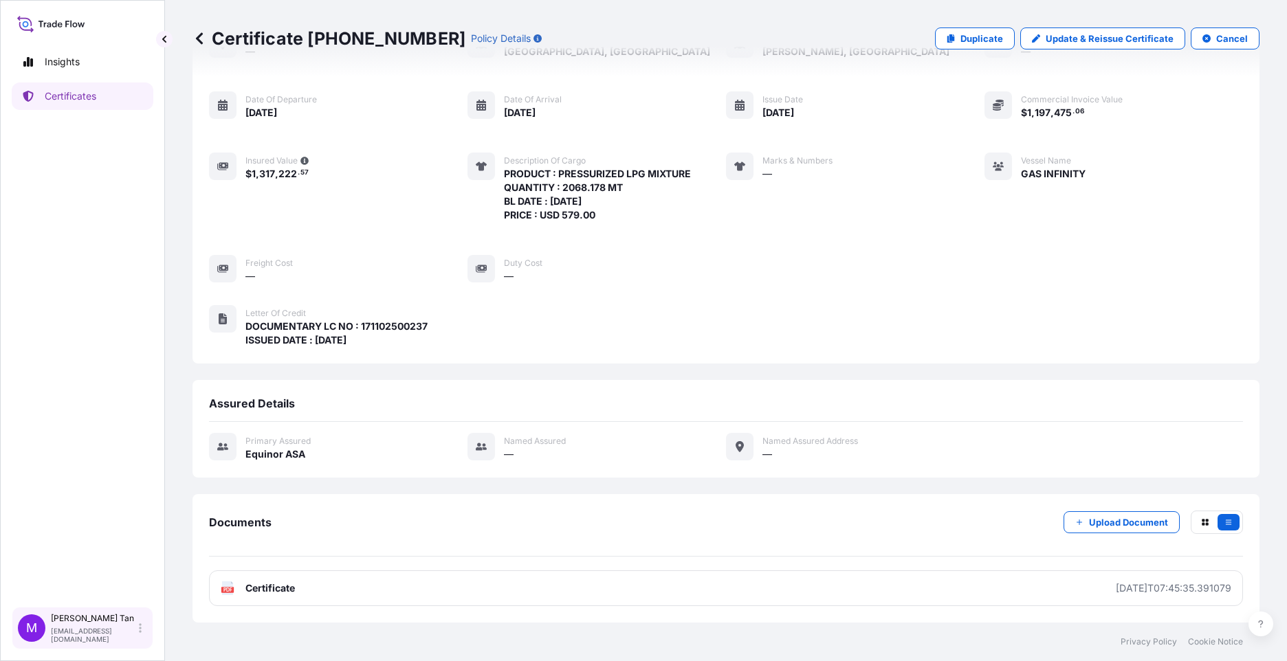
click at [74, 631] on div "Maria Tan mariat@equinor.com" at bounding box center [99, 628] width 96 height 30
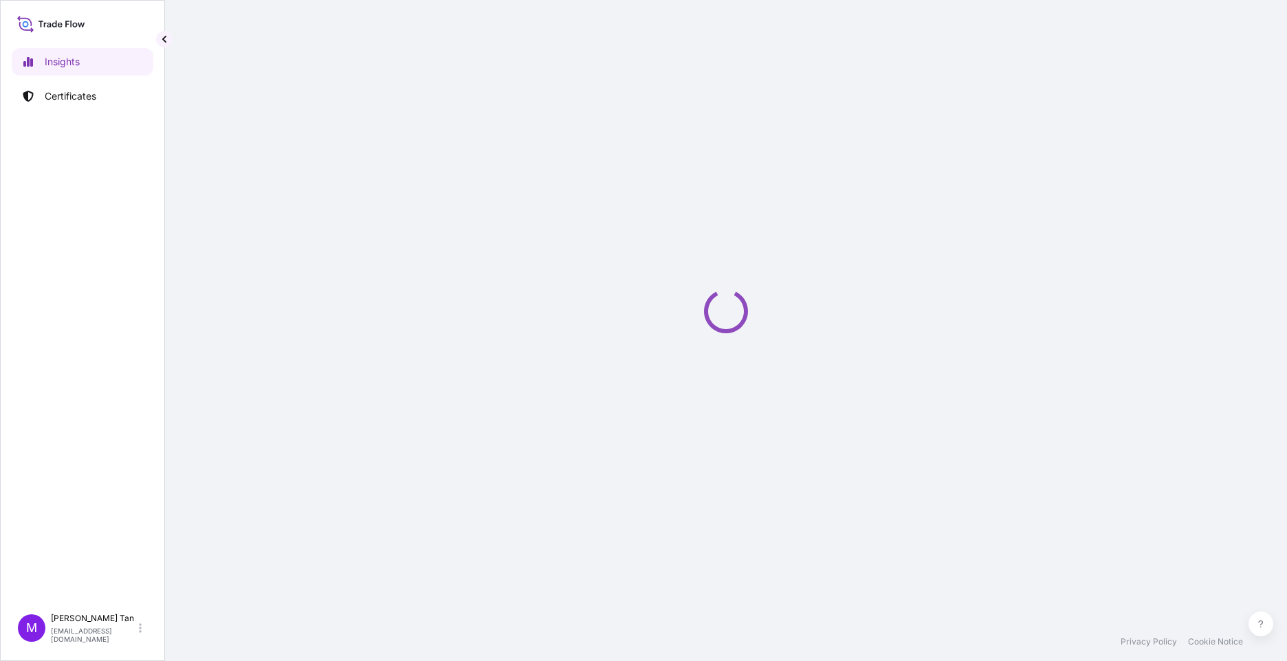
select select "2025"
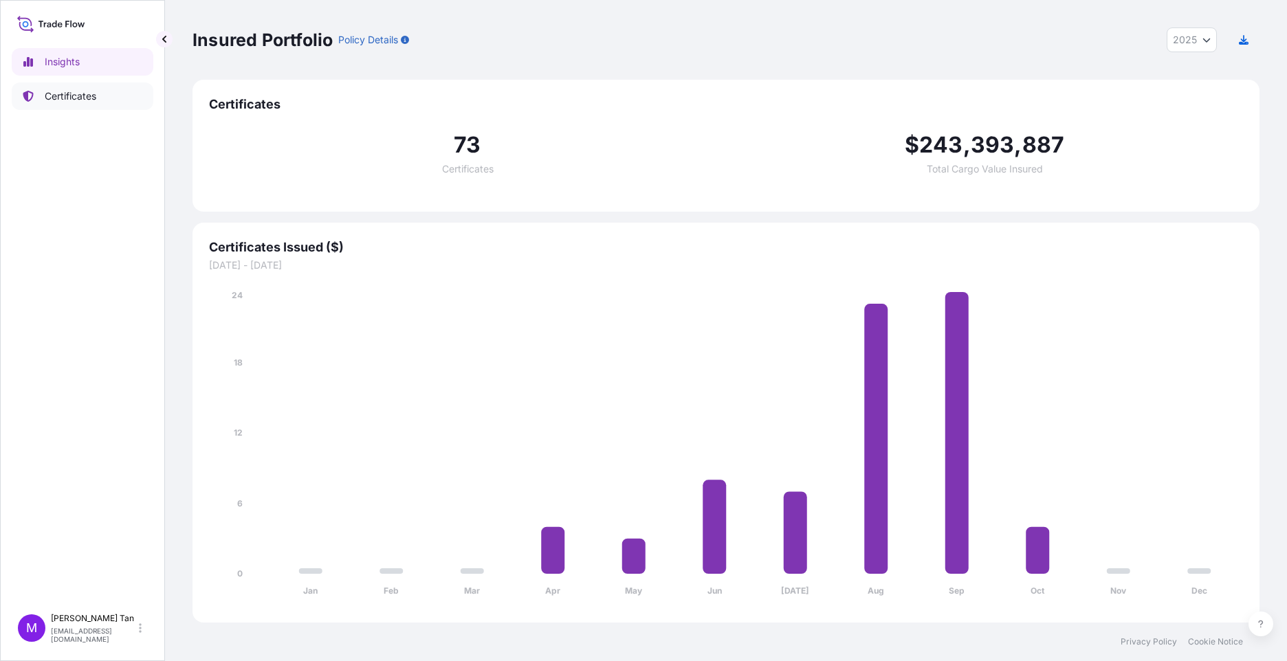
click at [71, 94] on p "Certificates" at bounding box center [71, 96] width 52 height 14
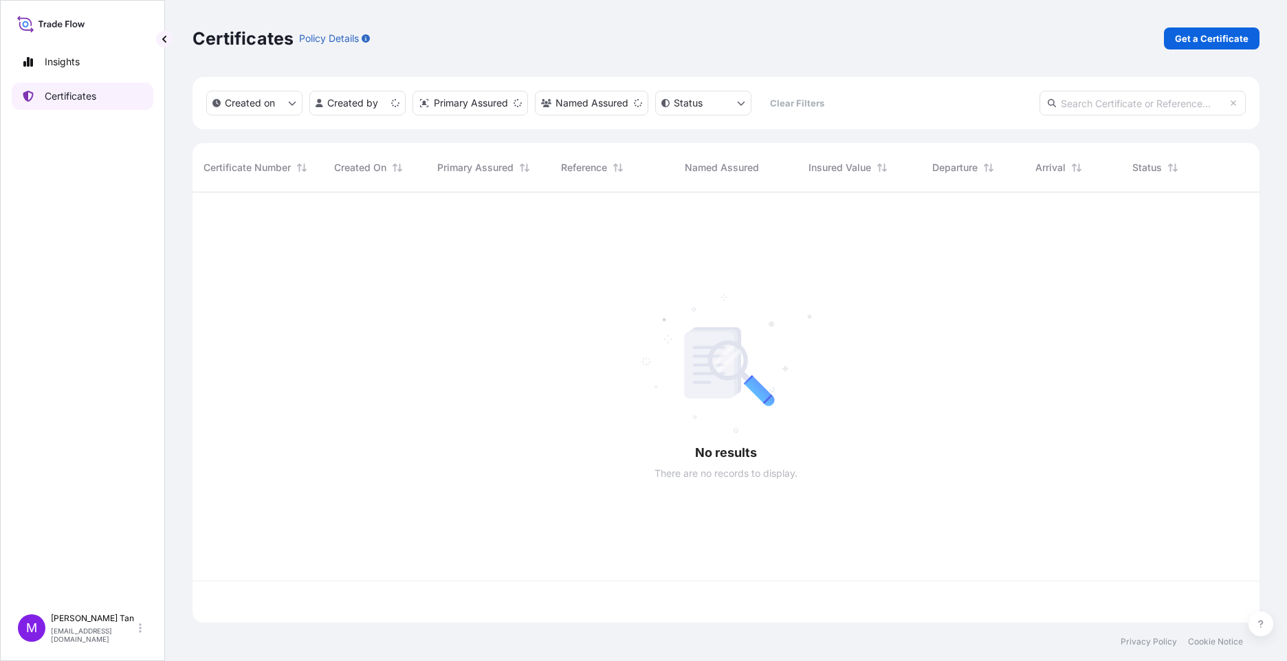
scroll to position [428, 1057]
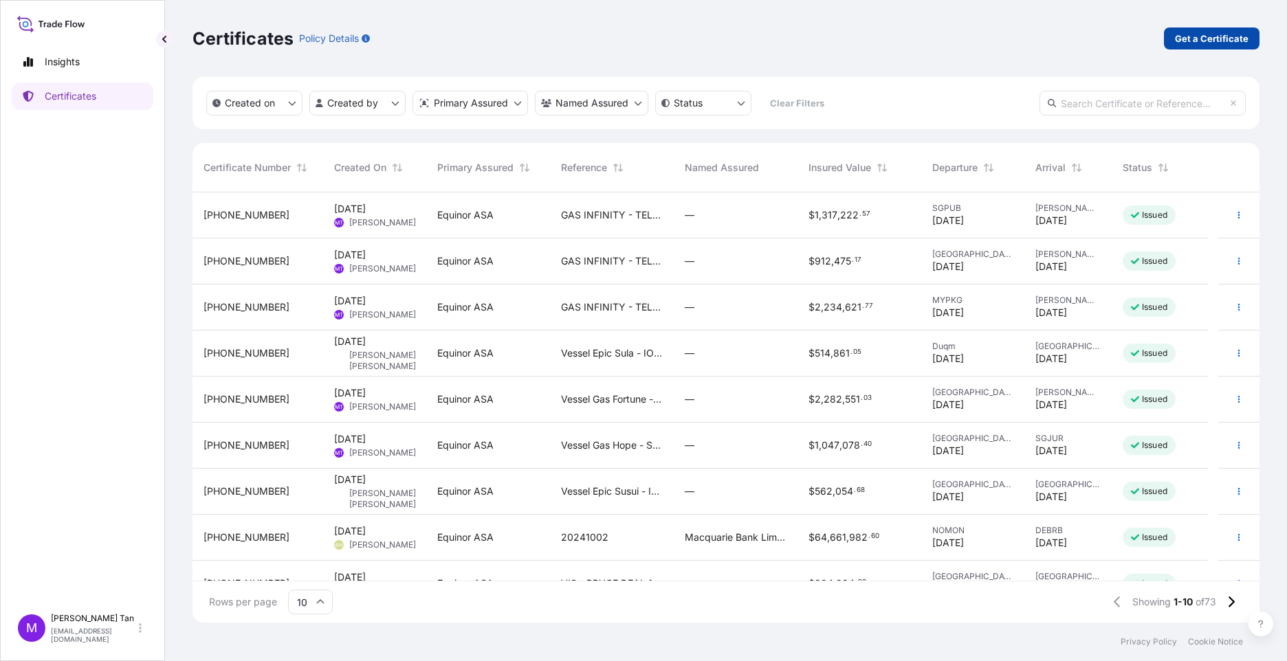
click at [1229, 36] on p "Get a Certificate" at bounding box center [1212, 39] width 74 height 14
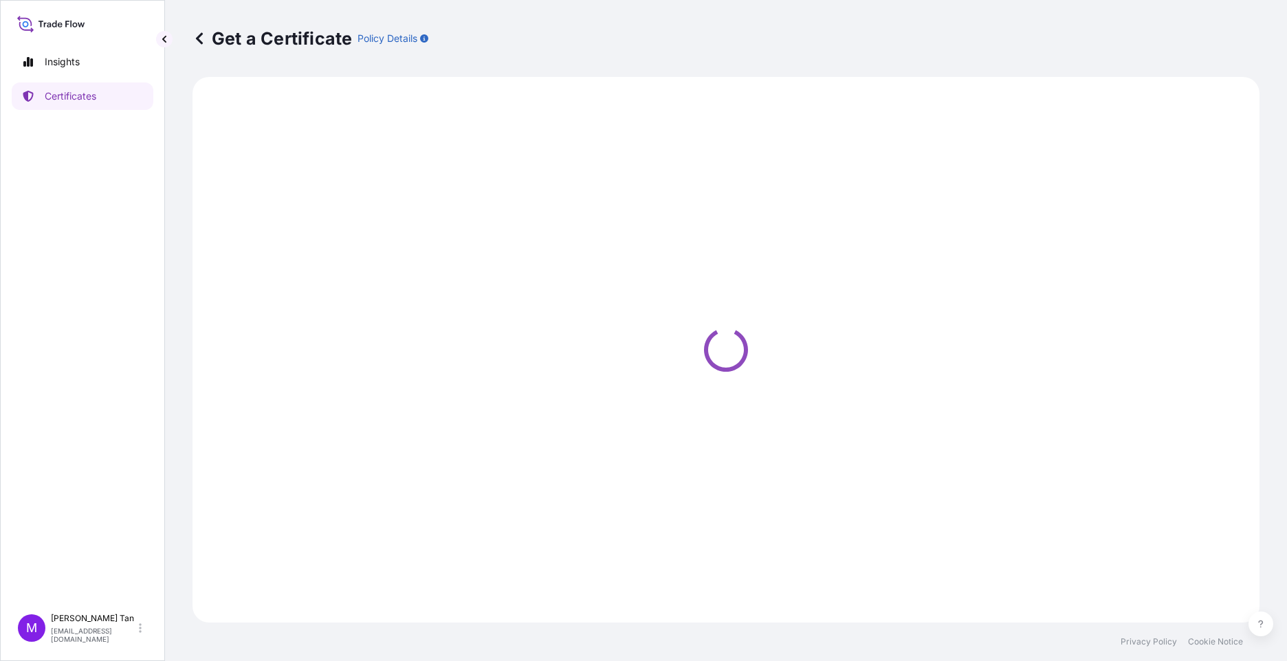
select select "Sea"
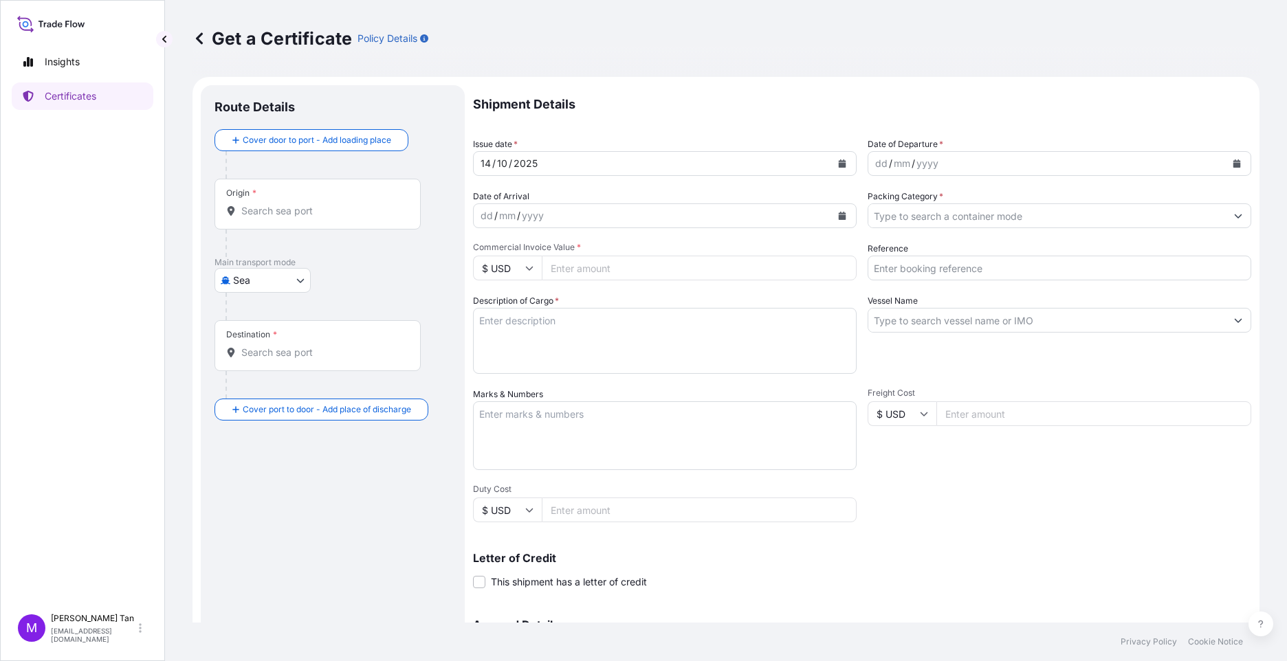
click at [303, 201] on div "Origin *" at bounding box center [318, 204] width 206 height 51
drag, startPoint x: 303, startPoint y: 201, endPoint x: 279, endPoint y: 208, distance: 24.4
click at [279, 208] on input "Origin *" at bounding box center [322, 211] width 162 height 14
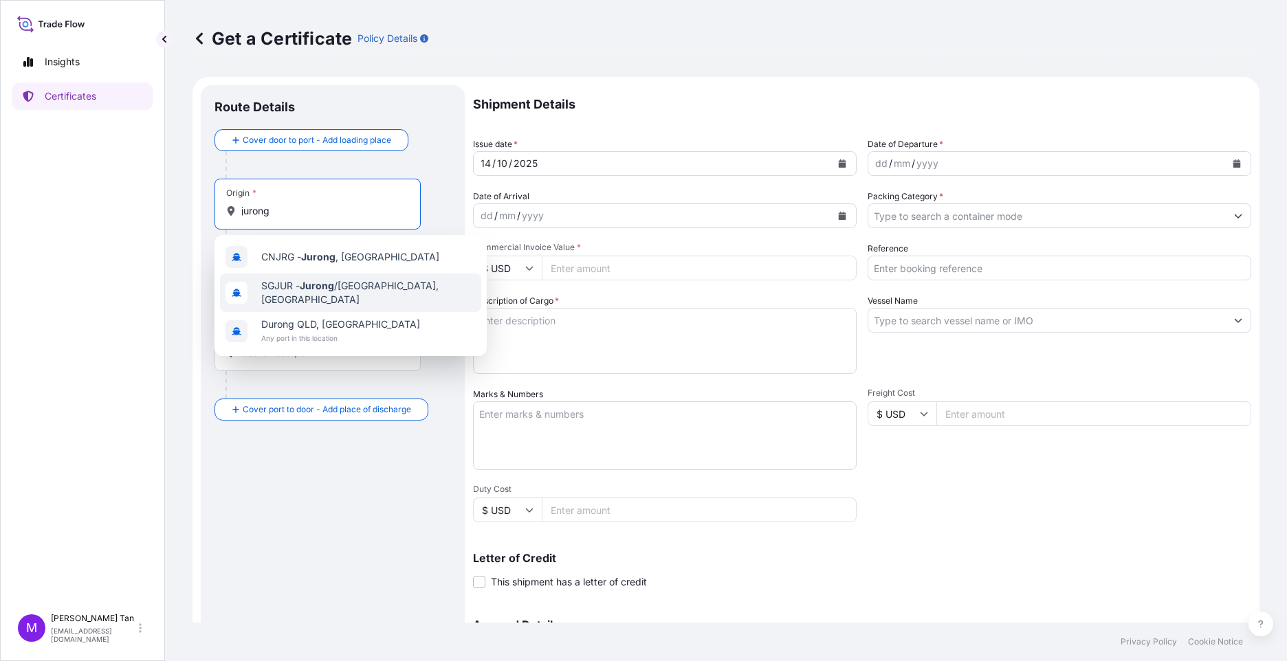
click at [363, 292] on span "SGJUR - Jurong /[GEOGRAPHIC_DATA], [GEOGRAPHIC_DATA]" at bounding box center [368, 293] width 215 height 28
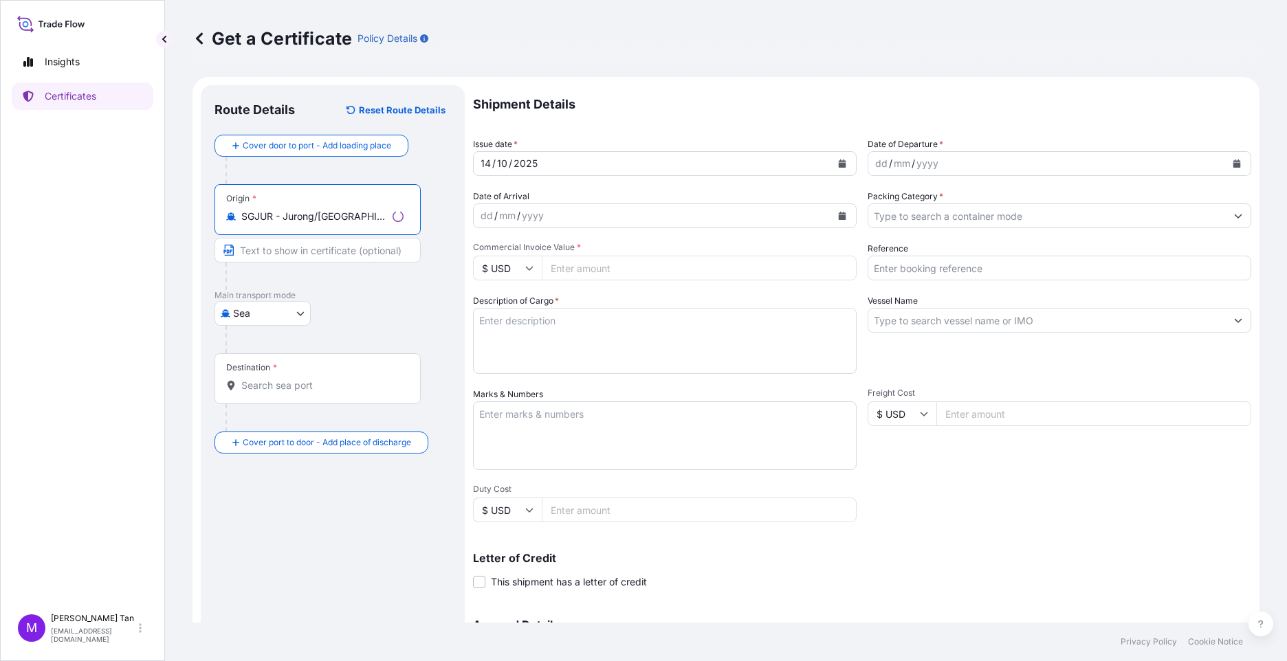
type input "SGJUR - Jurong/[GEOGRAPHIC_DATA], [GEOGRAPHIC_DATA]"
click at [343, 252] on input "Text to appear on certificate" at bounding box center [318, 250] width 206 height 25
type input "SGJUR - Jurong/[GEOGRAPHIC_DATA], [GEOGRAPHIC_DATA]"
click at [301, 377] on div "Destination *" at bounding box center [318, 378] width 206 height 51
click at [301, 379] on input "Destination *" at bounding box center [322, 386] width 162 height 14
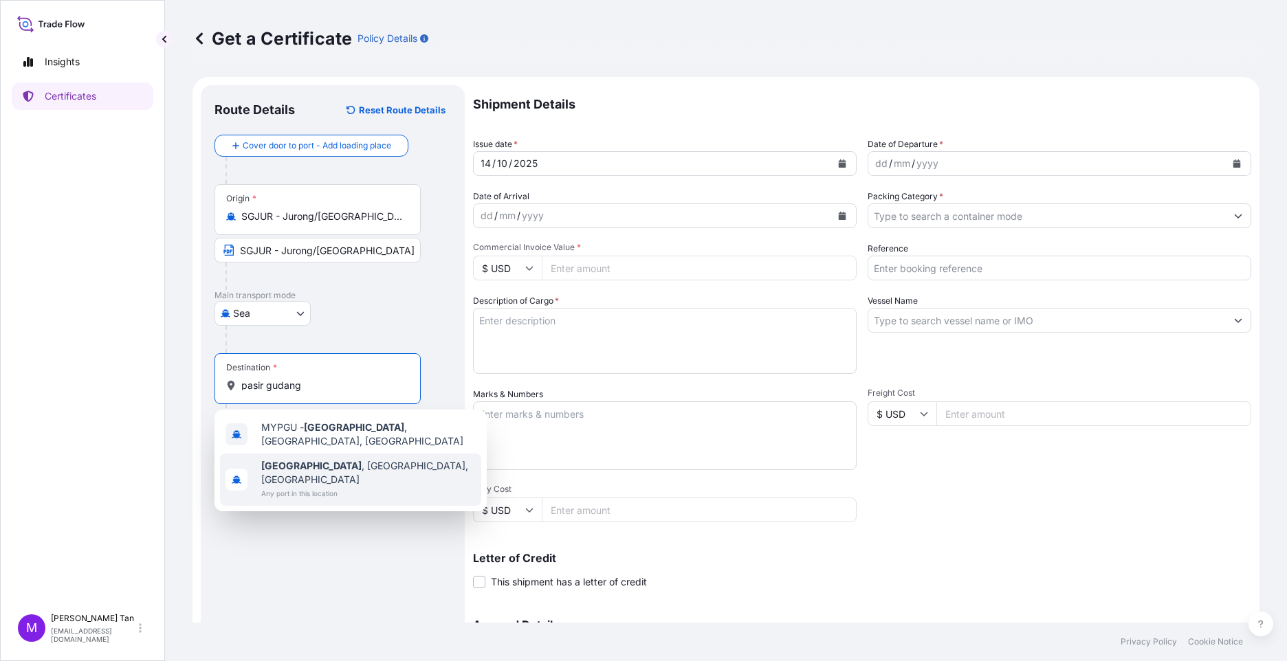
click at [338, 459] on span "[GEOGRAPHIC_DATA] , [GEOGRAPHIC_DATA], [GEOGRAPHIC_DATA]" at bounding box center [368, 473] width 215 height 28
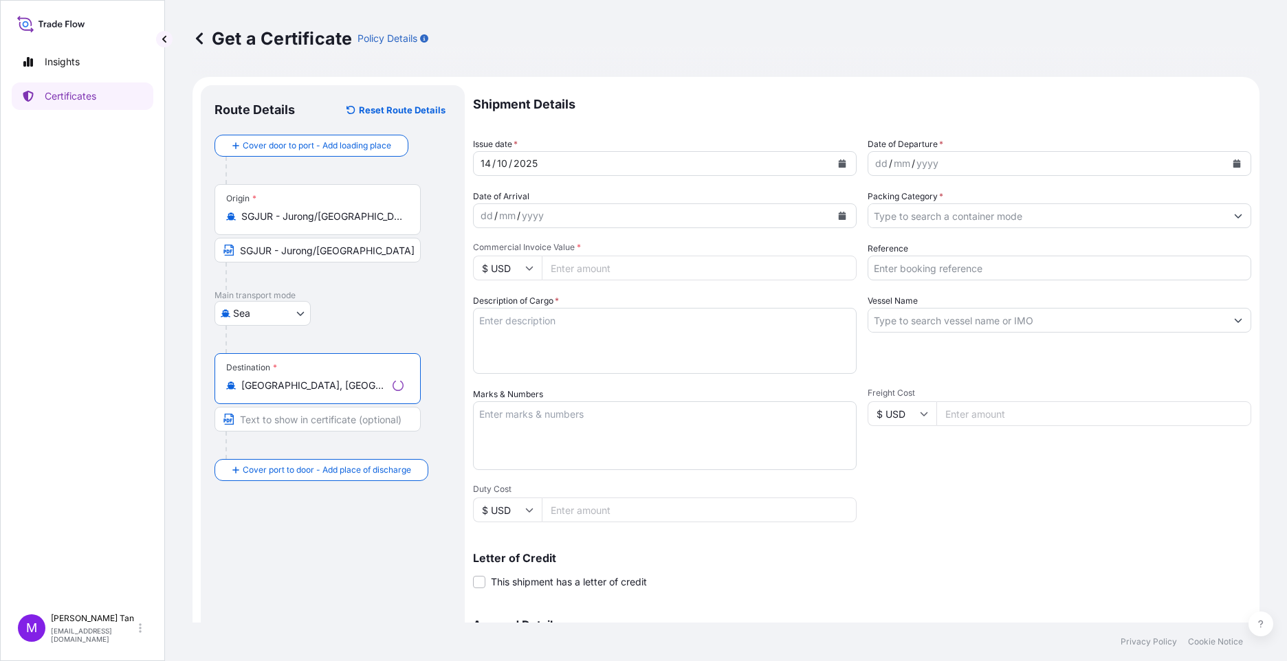
type input "[GEOGRAPHIC_DATA], [GEOGRAPHIC_DATA], [GEOGRAPHIC_DATA]"
click at [295, 422] on input "Text to appear on certificate" at bounding box center [318, 419] width 206 height 25
type input "[GEOGRAPHIC_DATA], [GEOGRAPHIC_DATA], [GEOGRAPHIC_DATA]"
drag, startPoint x: 975, startPoint y: 270, endPoint x: 974, endPoint y: 262, distance: 7.7
click at [975, 270] on input "Reference" at bounding box center [1060, 268] width 384 height 25
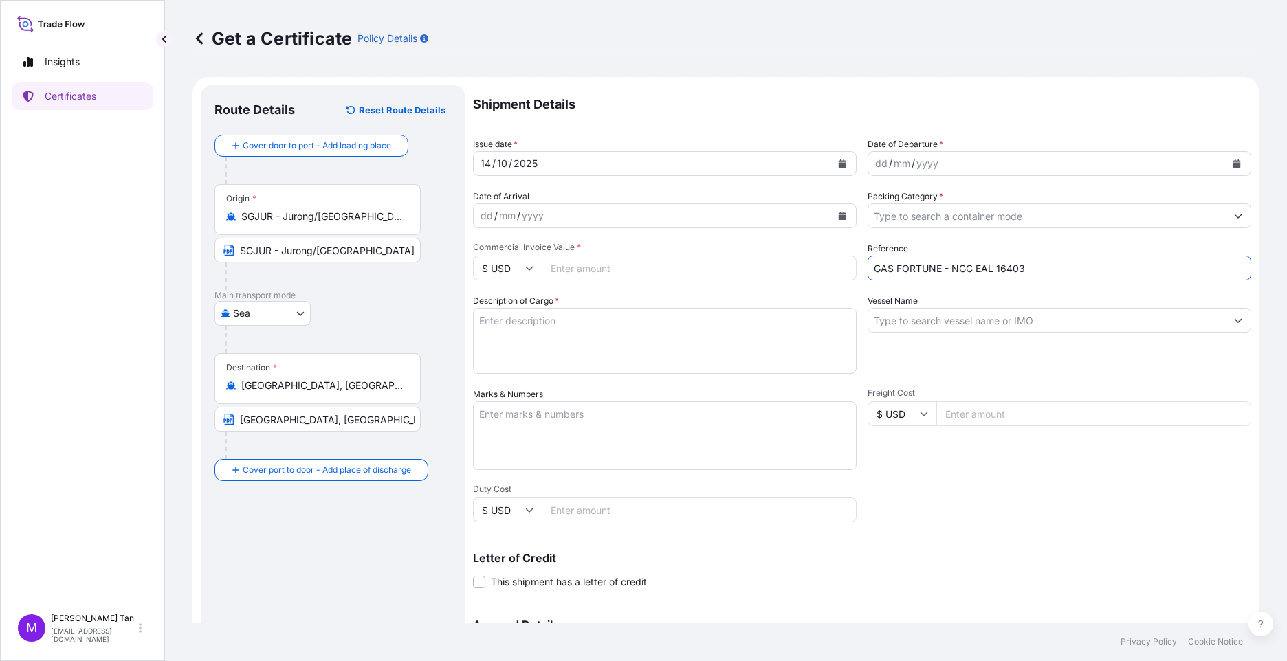
drag, startPoint x: 970, startPoint y: 265, endPoint x: 996, endPoint y: 267, distance: 26.2
click at [974, 265] on input "GAS FORTUNE - NGC EAL 16403" at bounding box center [1060, 268] width 384 height 25
type input "GAS FORTUNE - NGC DEAL 16403"
click at [925, 318] on input "Vessel Name" at bounding box center [1047, 320] width 358 height 25
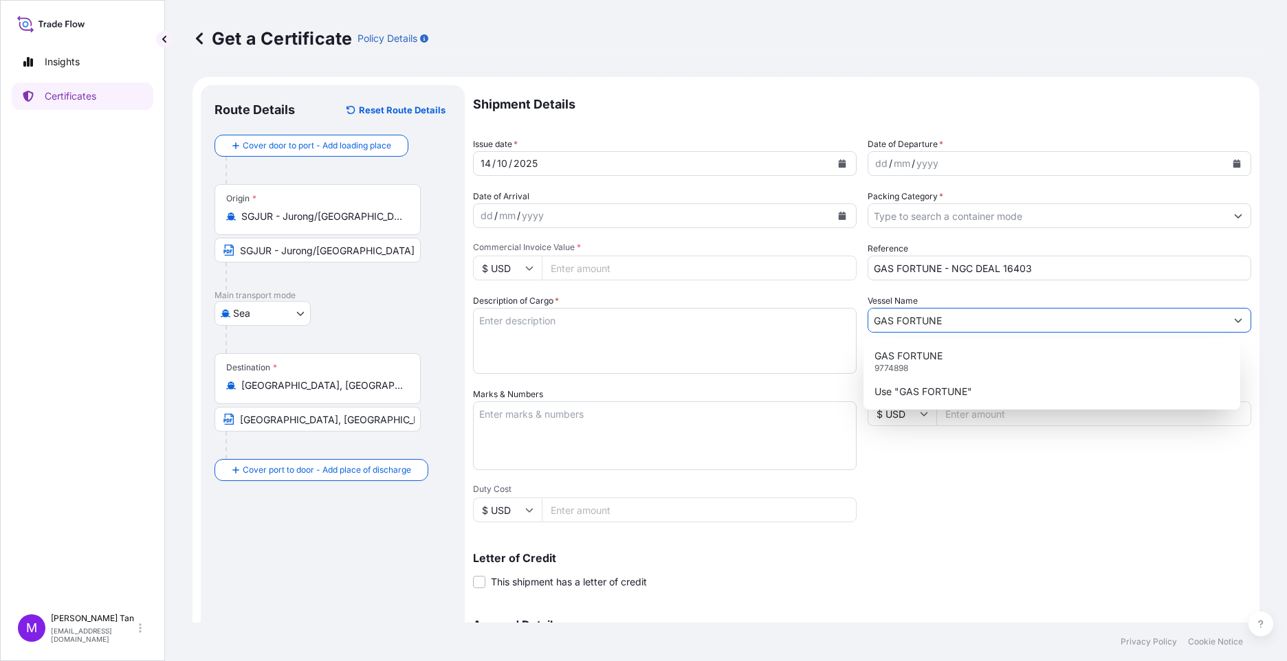
type input "GAS FORTUNE"
click at [1234, 214] on icon "Show suggestions" at bounding box center [1238, 216] width 8 height 8
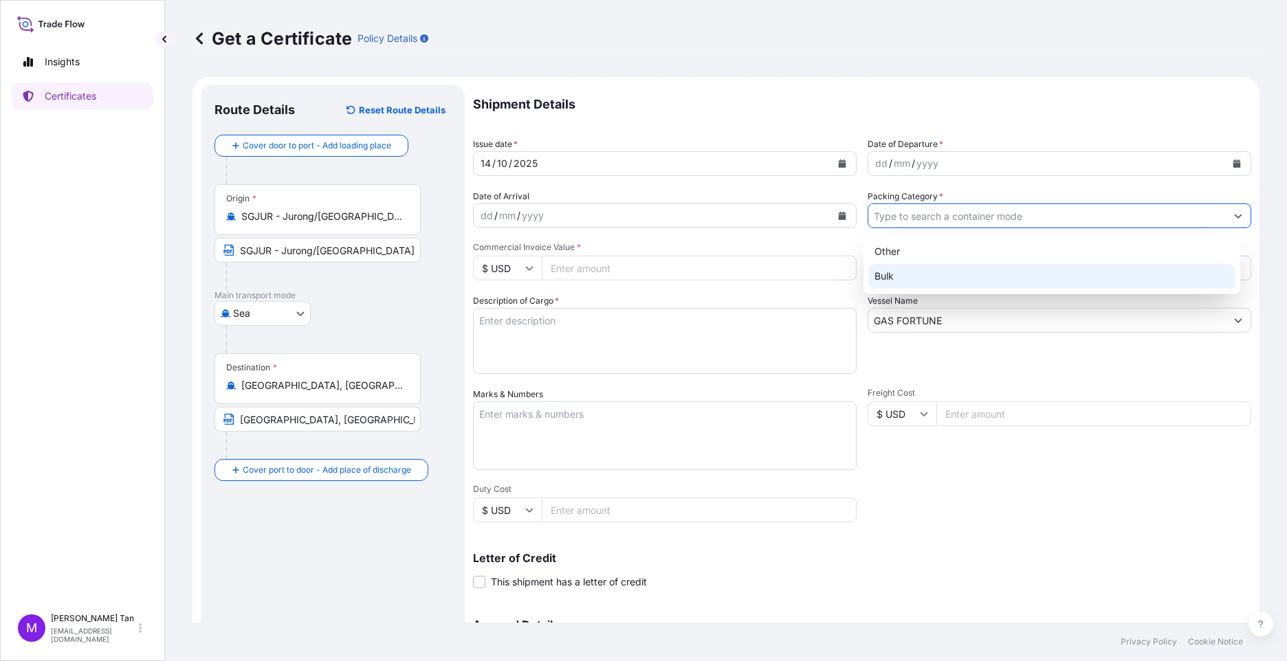
click at [946, 280] on div "Bulk" at bounding box center [1052, 276] width 366 height 25
type input "Bulk"
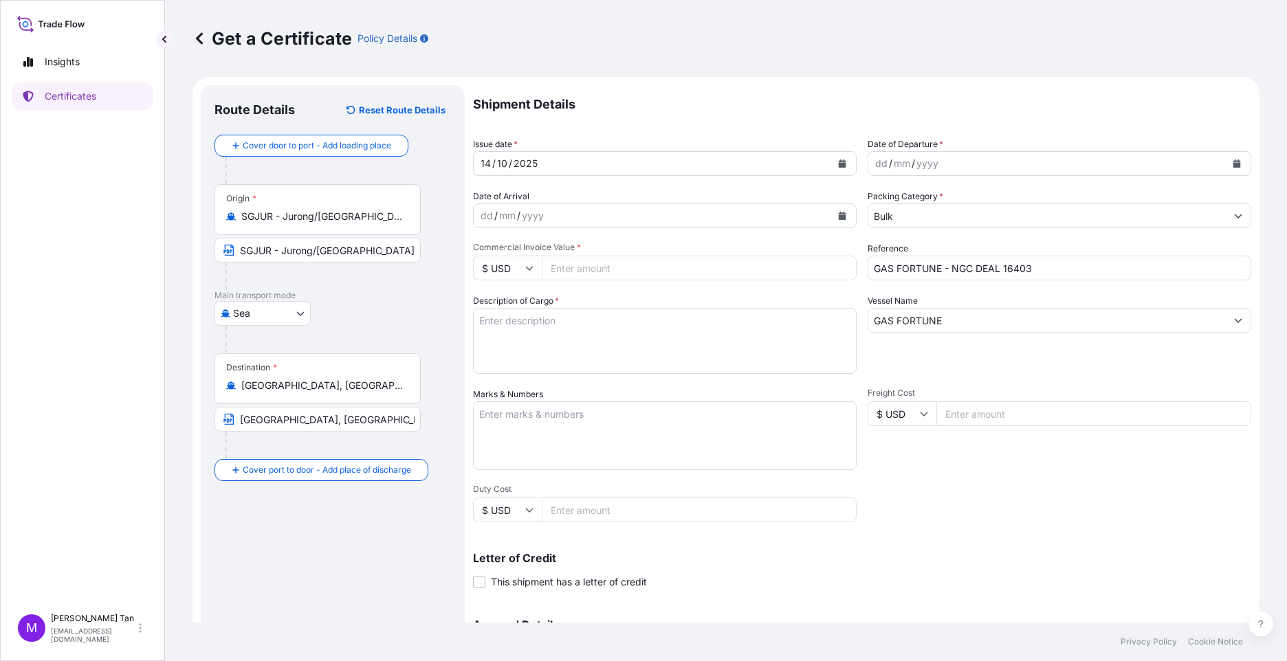
click at [1233, 162] on icon "Calendar" at bounding box center [1237, 164] width 8 height 8
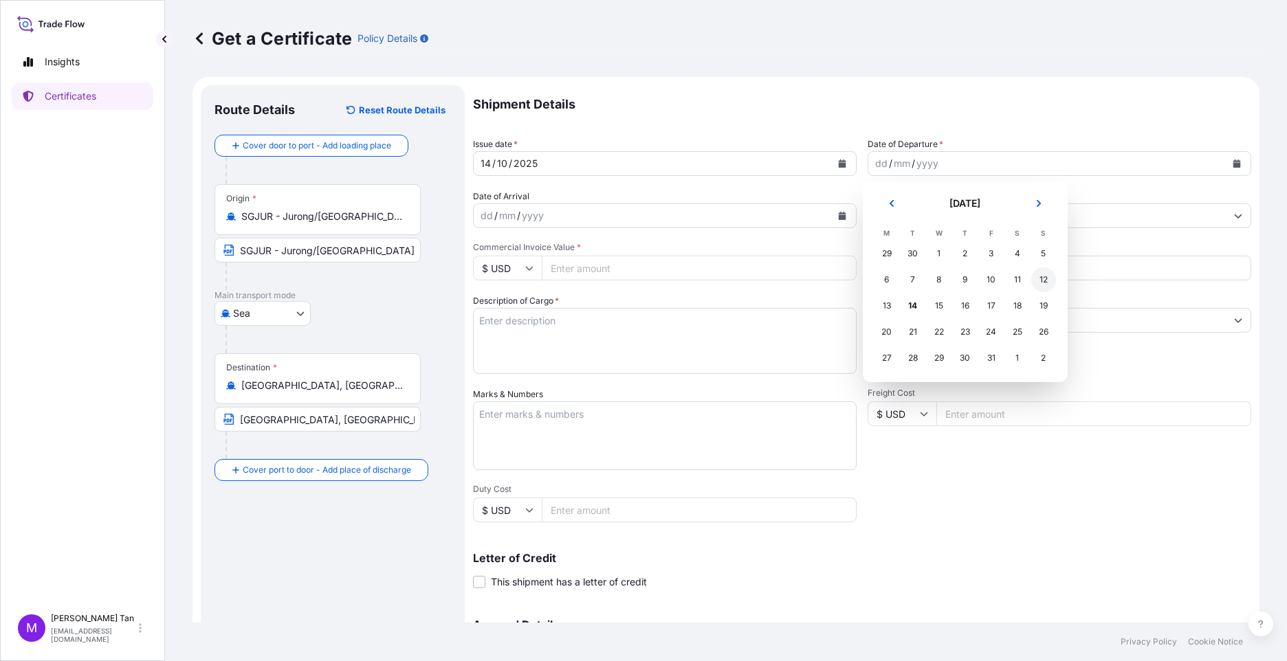
click at [1044, 279] on div "12" at bounding box center [1043, 279] width 25 height 25
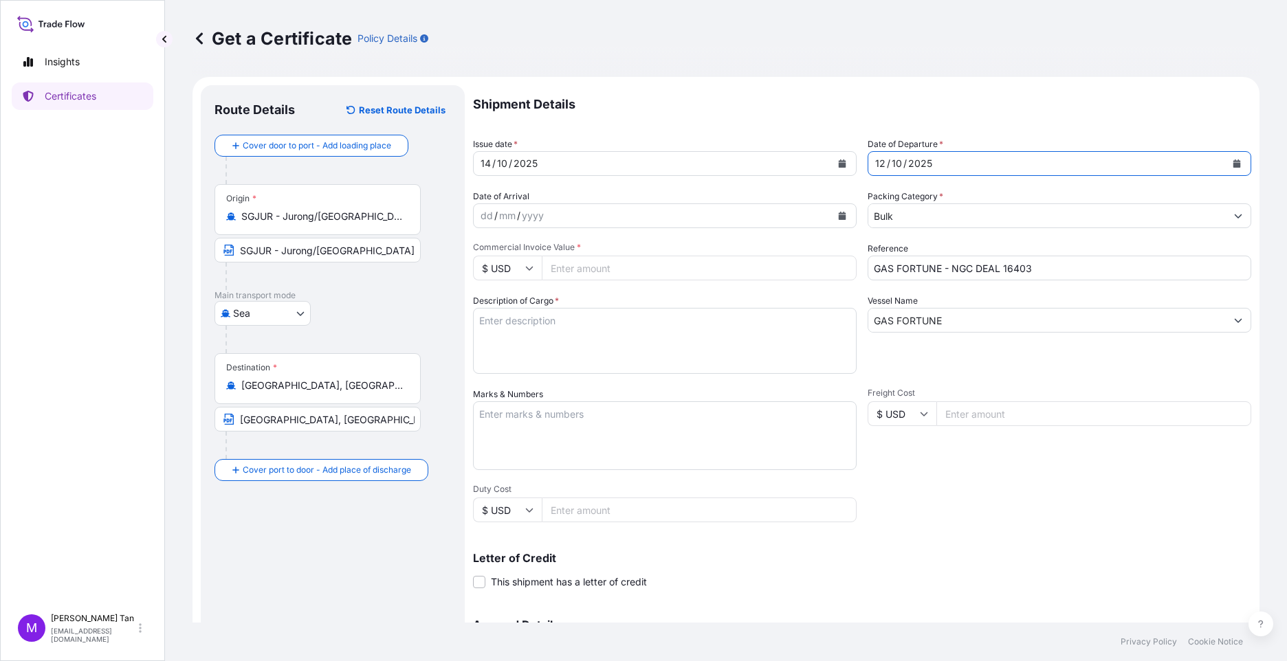
click at [603, 219] on div "dd / mm / yyyy" at bounding box center [653, 216] width 358 height 25
click at [839, 214] on icon "Calendar" at bounding box center [843, 216] width 8 height 8
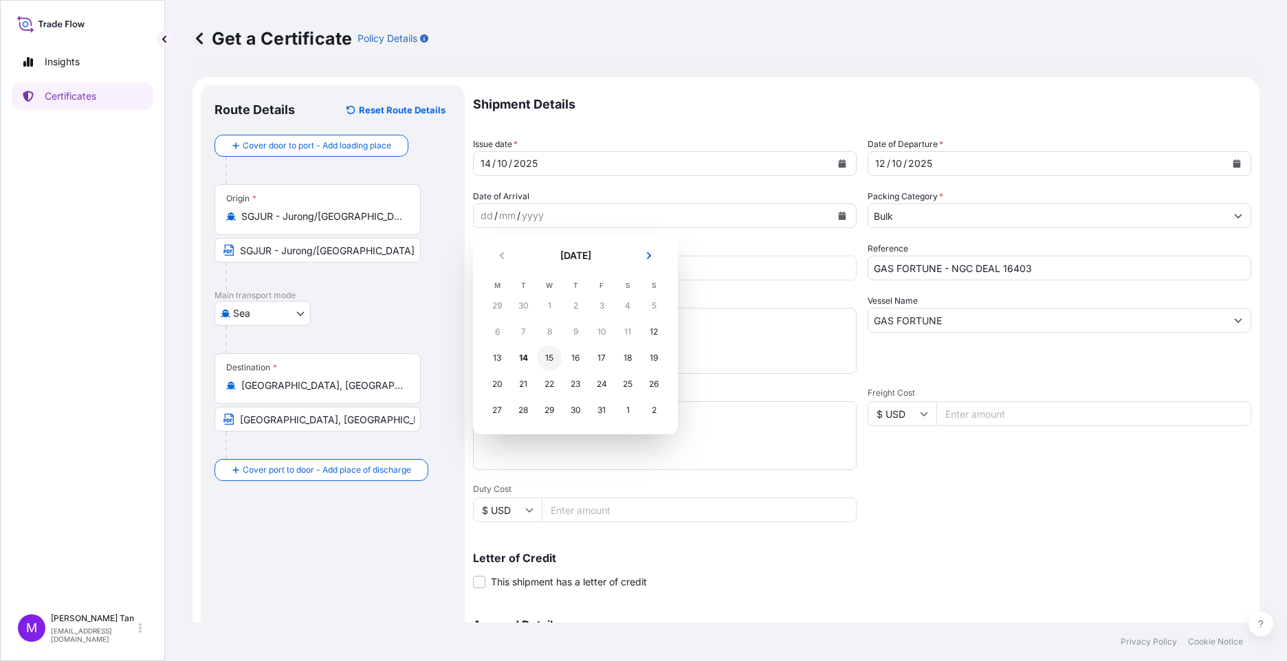
click at [549, 359] on div "15" at bounding box center [549, 358] width 25 height 25
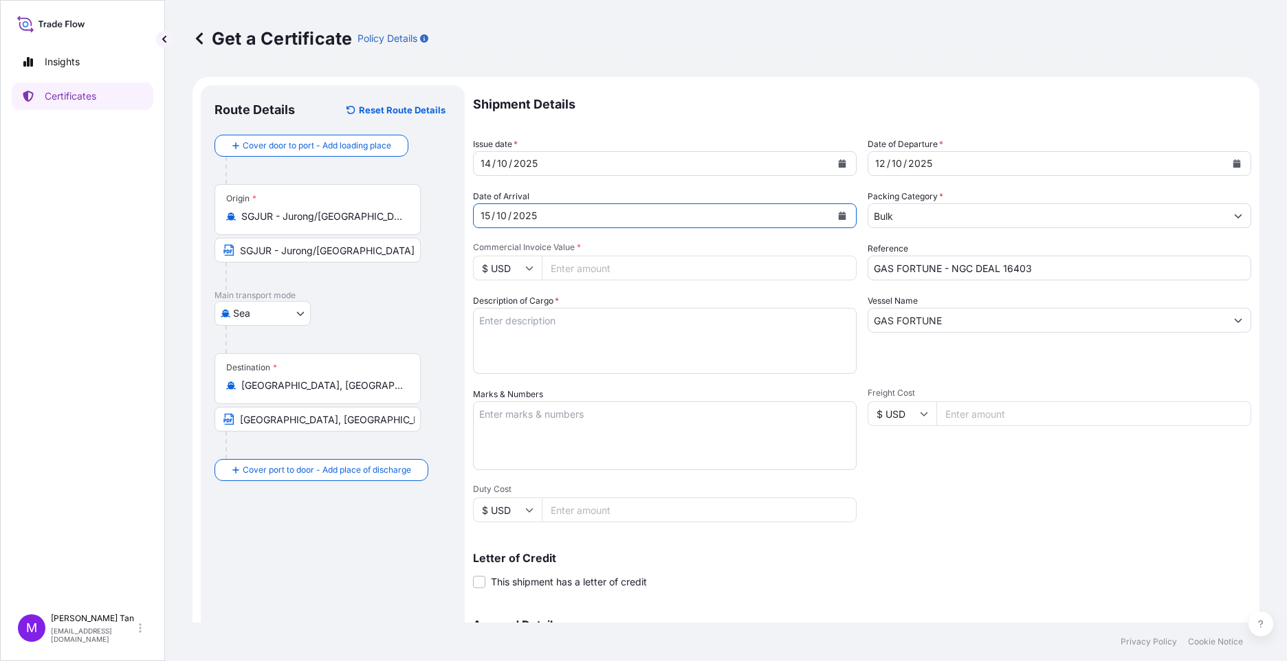
click at [840, 219] on icon "Calendar" at bounding box center [843, 216] width 8 height 8
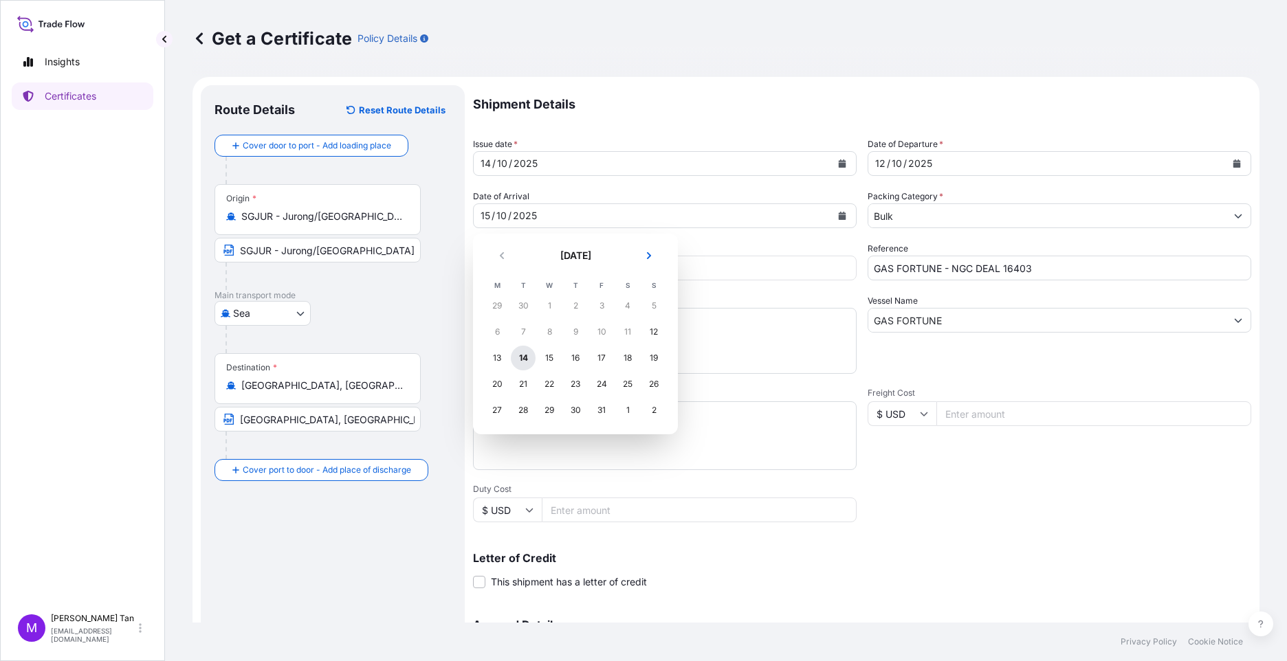
click at [525, 360] on div "14" at bounding box center [523, 358] width 25 height 25
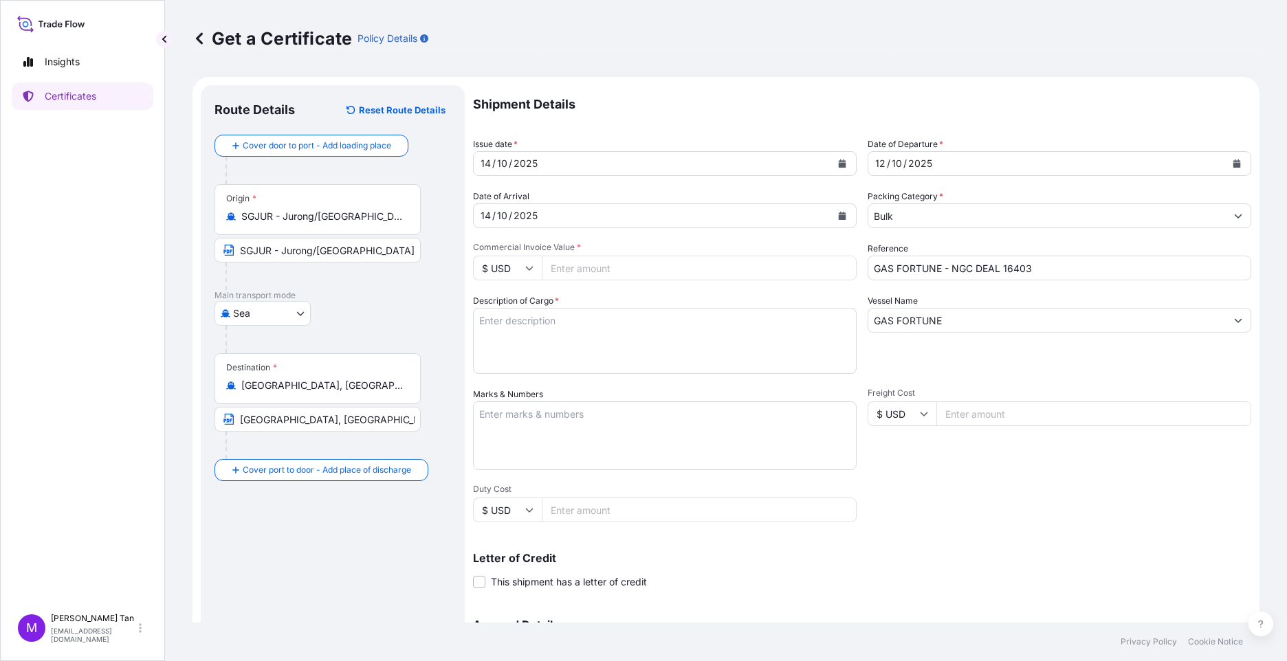
drag, startPoint x: 684, startPoint y: 271, endPoint x: 624, endPoint y: 265, distance: 60.8
click at [683, 272] on input "Commercial Invoice Value *" at bounding box center [699, 268] width 315 height 25
drag, startPoint x: 589, startPoint y: 265, endPoint x: 521, endPoint y: 263, distance: 67.4
click at [522, 268] on div "$ USD 1648.13" at bounding box center [665, 268] width 384 height 25
type input "603424.02"
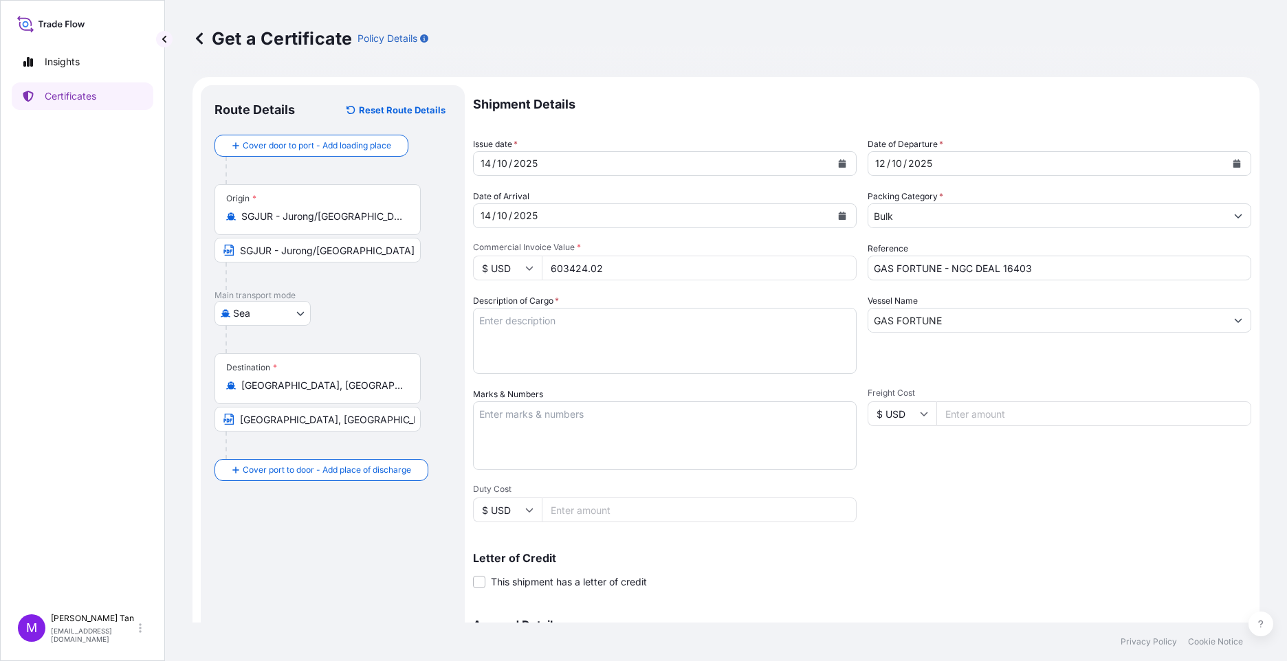
click at [630, 326] on textarea "Description of Cargo *" at bounding box center [665, 341] width 384 height 66
type textarea "p"
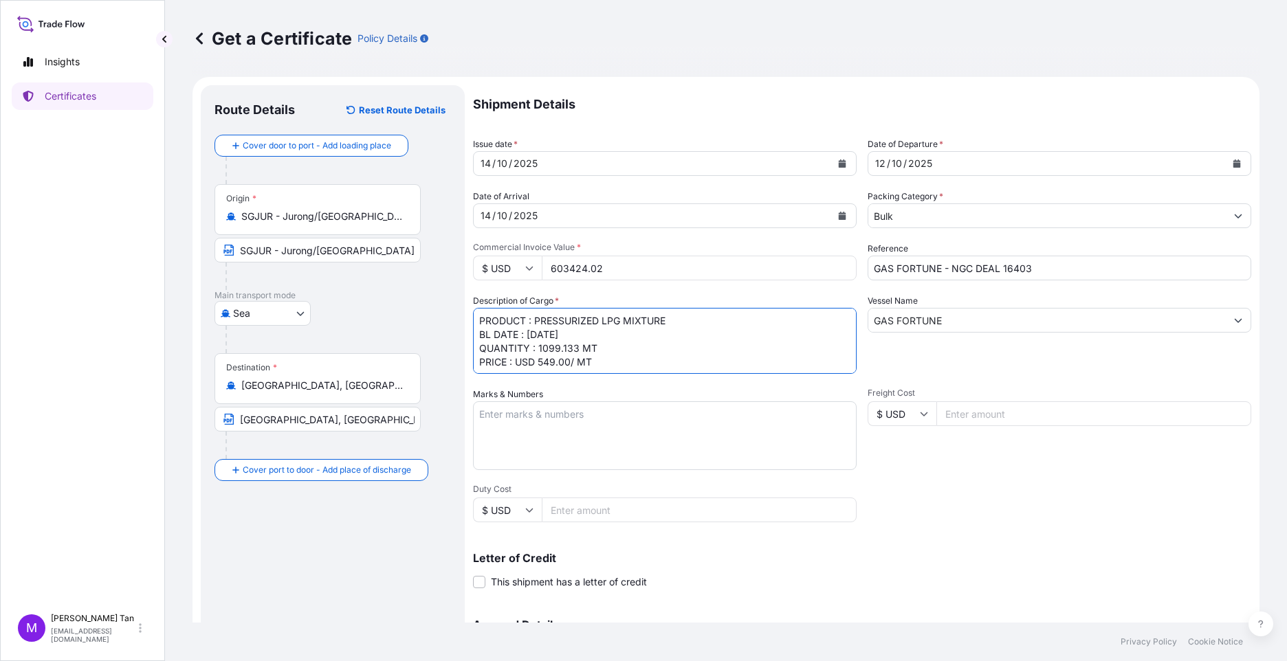
click at [628, 362] on textarea "PRODUCT : PRESSURIZED LPG MIXTURE BL DATE : [DATE] QUANTITY : 1099.133 MT PRICE…" at bounding box center [665, 341] width 384 height 66
type textarea "PRODUCT : PRESSURIZED LPG MIXTURE BL DATE : [DATE] QUANTITY : 1099.133 MT PRICE…"
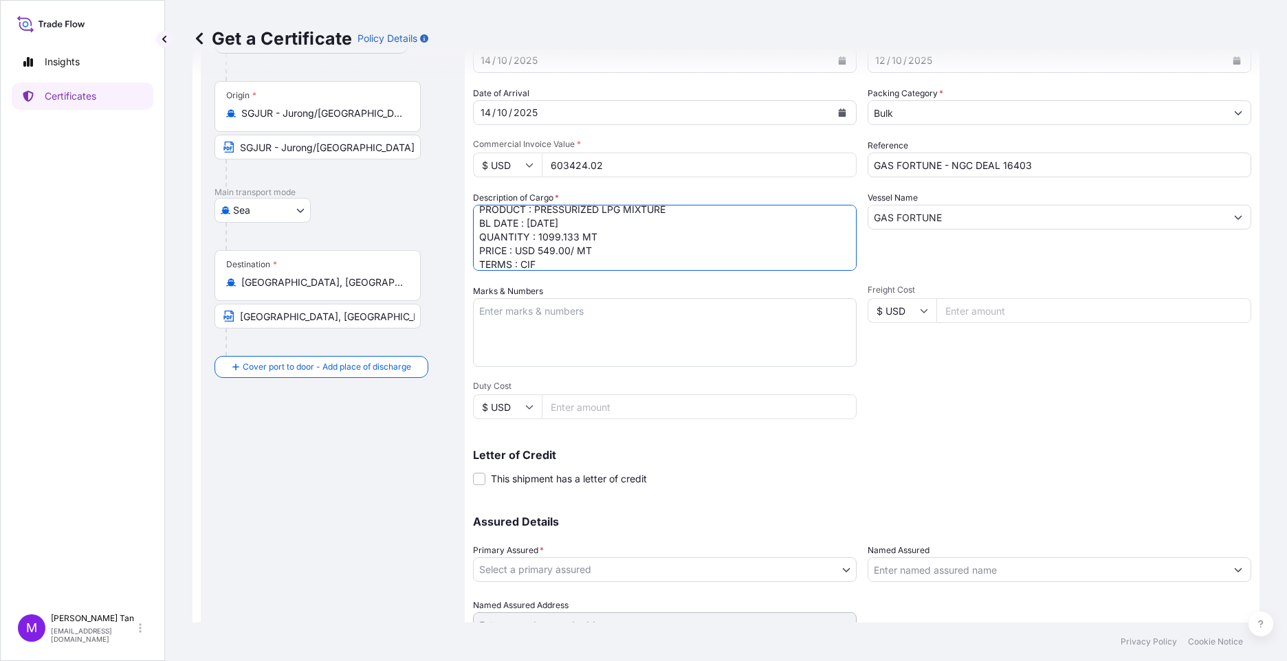
scroll to position [164, 0]
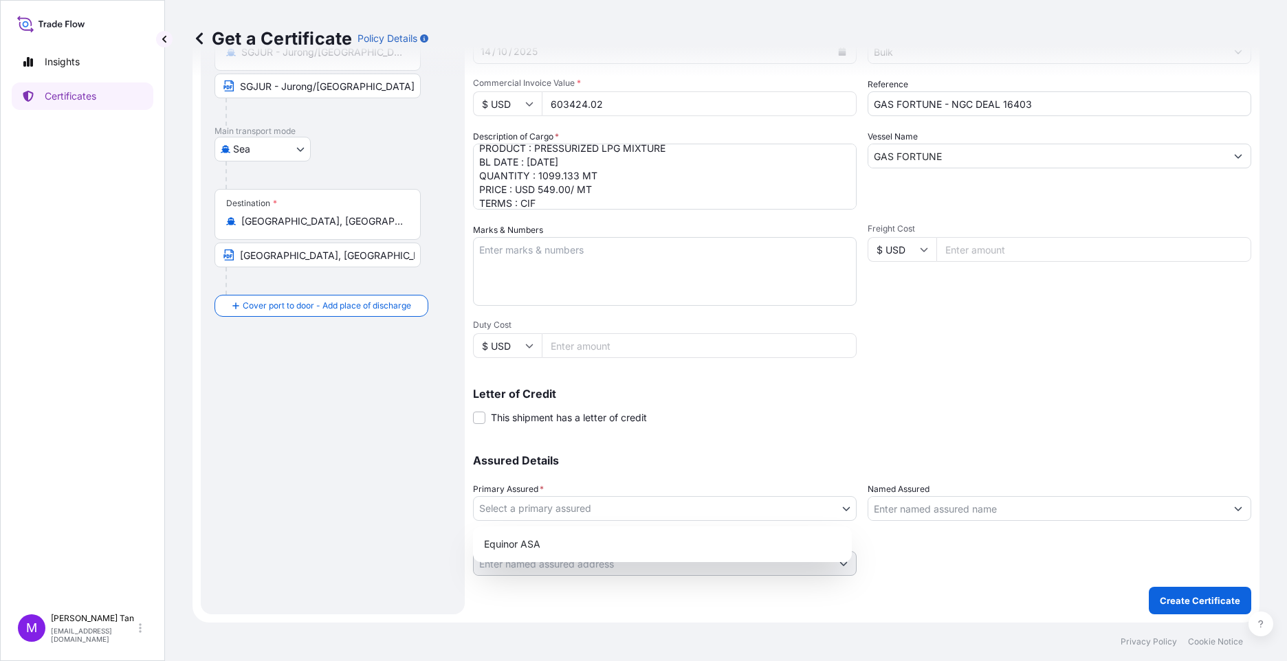
click at [843, 510] on body "Insights Certificates M [PERSON_NAME] [PERSON_NAME][EMAIL_ADDRESS][DOMAIN_NAME]…" at bounding box center [643, 330] width 1287 height 661
click at [529, 544] on div "Equinor ASA" at bounding box center [663, 544] width 368 height 25
select select "31491"
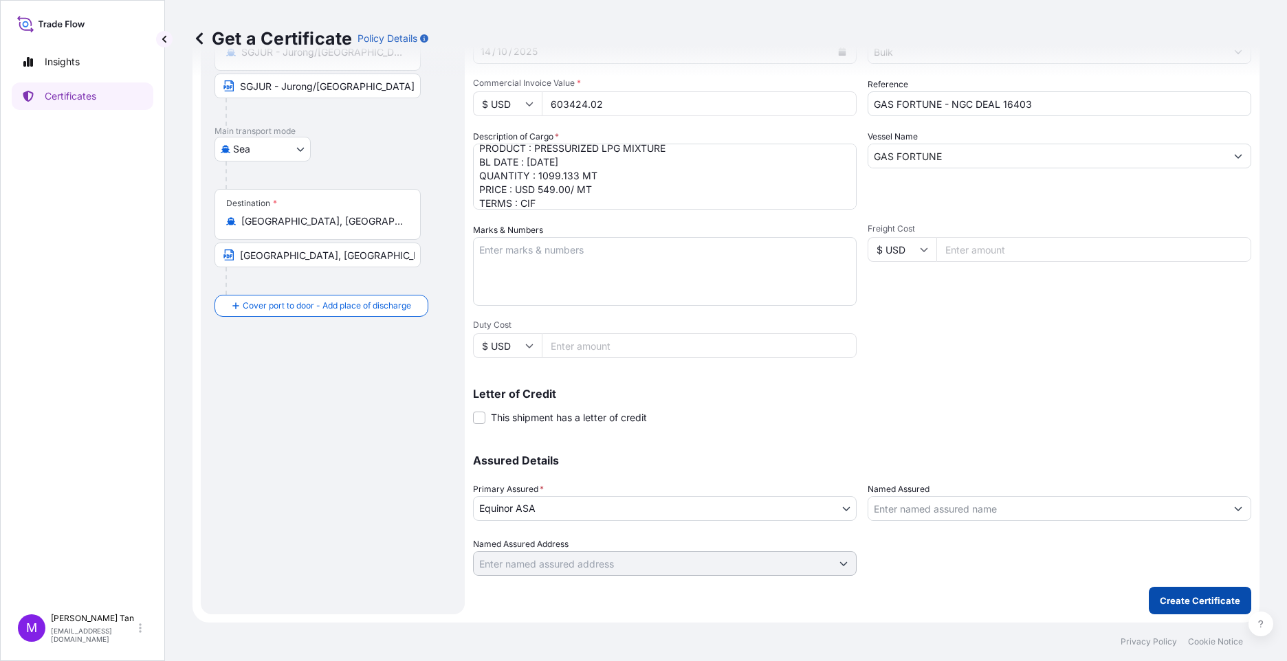
click at [1206, 593] on button "Create Certificate" at bounding box center [1200, 601] width 102 height 28
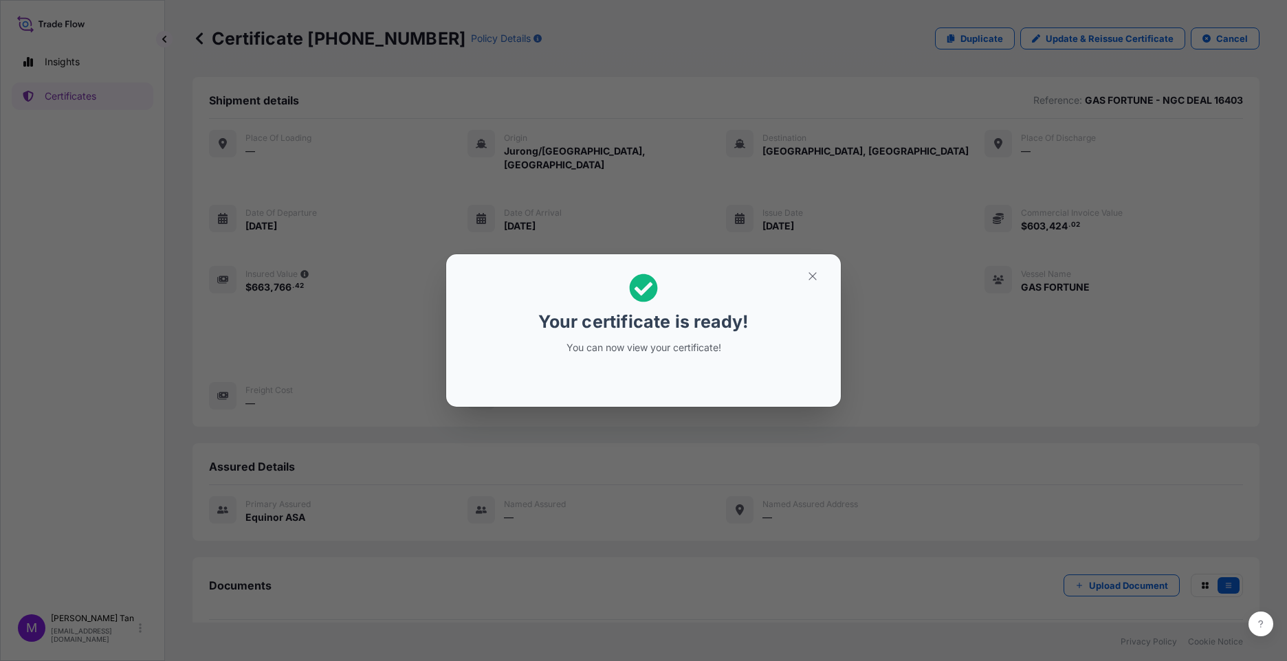
click at [1279, 626] on div "Your certificate is ready! You can now view your certificate!" at bounding box center [643, 330] width 1287 height 661
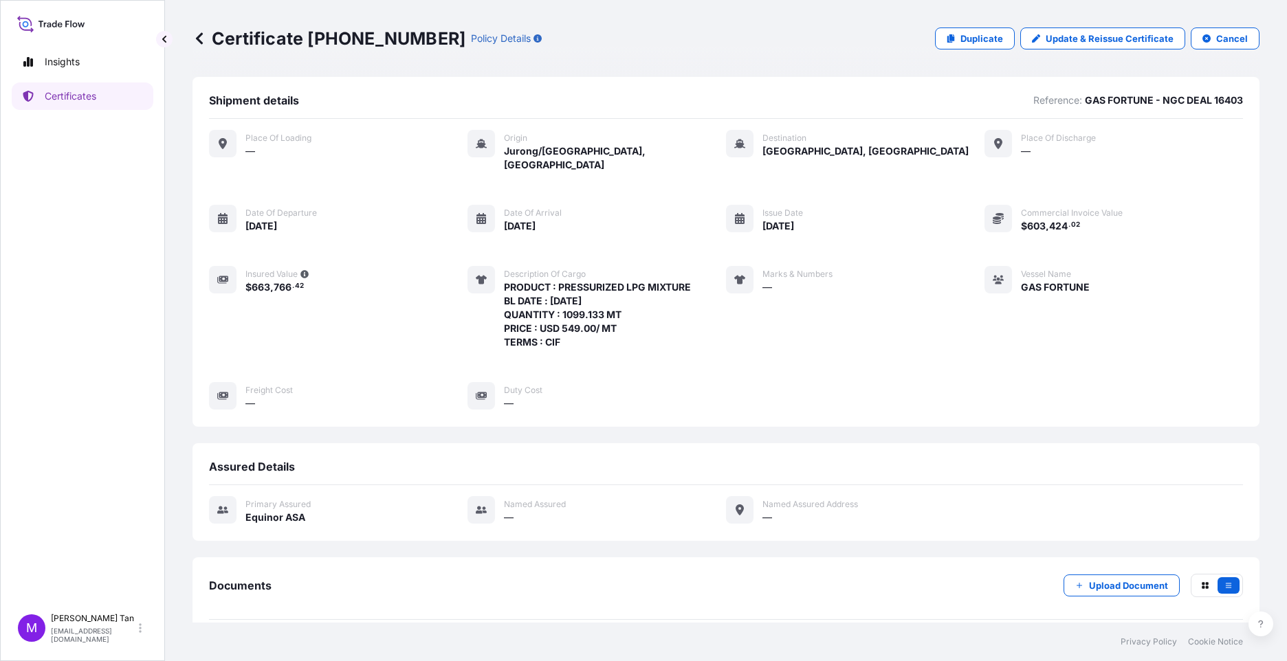
scroll to position [50, 0]
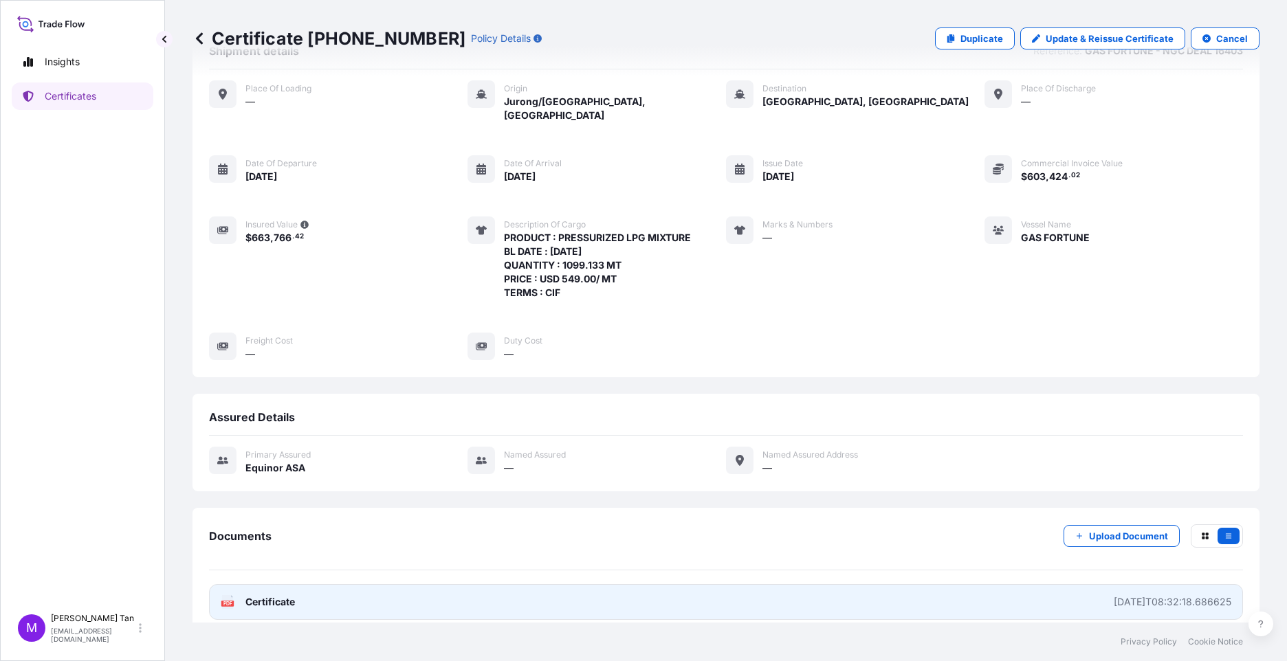
click at [270, 595] on span "Certificate" at bounding box center [270, 602] width 50 height 14
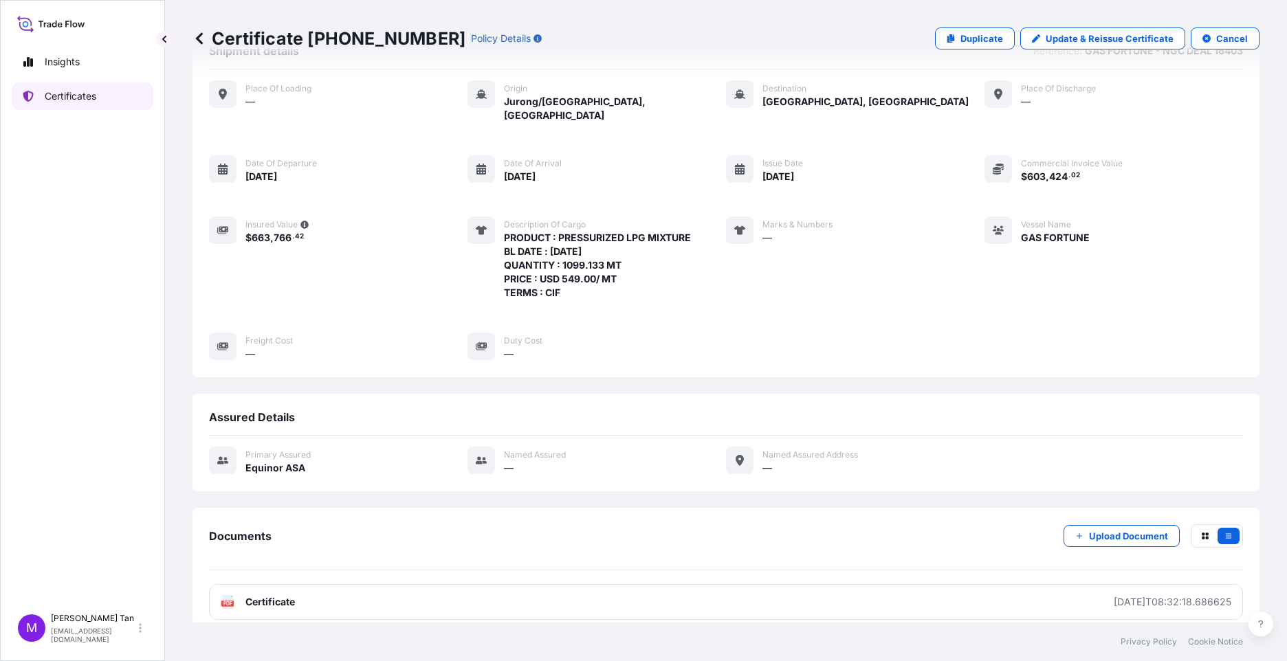
click at [78, 88] on link "Certificates" at bounding box center [83, 97] width 142 height 28
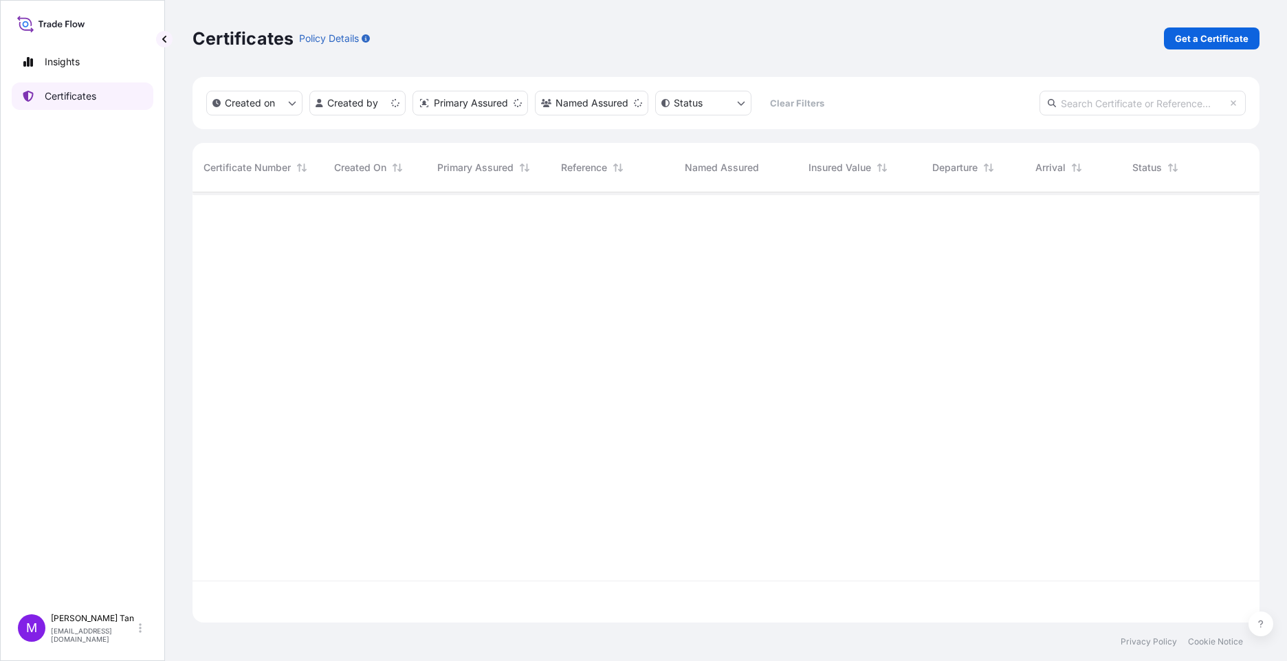
scroll to position [428, 1057]
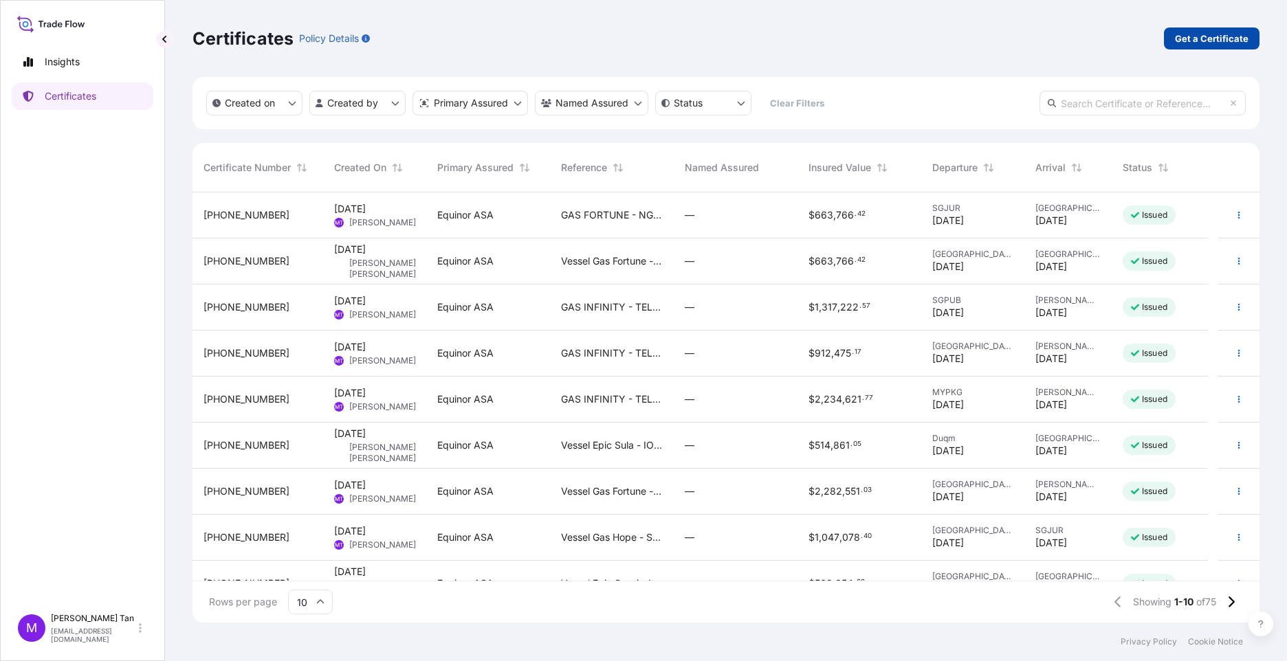
click at [1231, 35] on p "Get a Certificate" at bounding box center [1212, 39] width 74 height 14
select select "Sea"
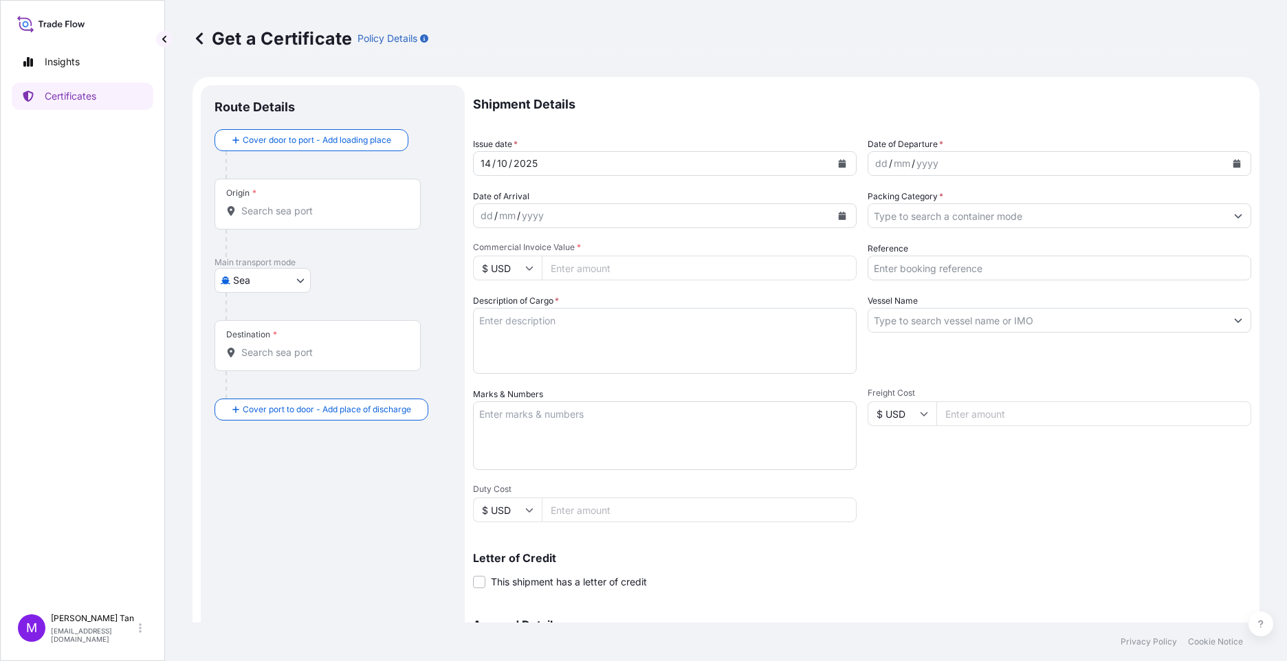
click at [314, 201] on div "Origin *" at bounding box center [318, 204] width 206 height 51
click at [314, 204] on input "Origin *" at bounding box center [322, 211] width 162 height 14
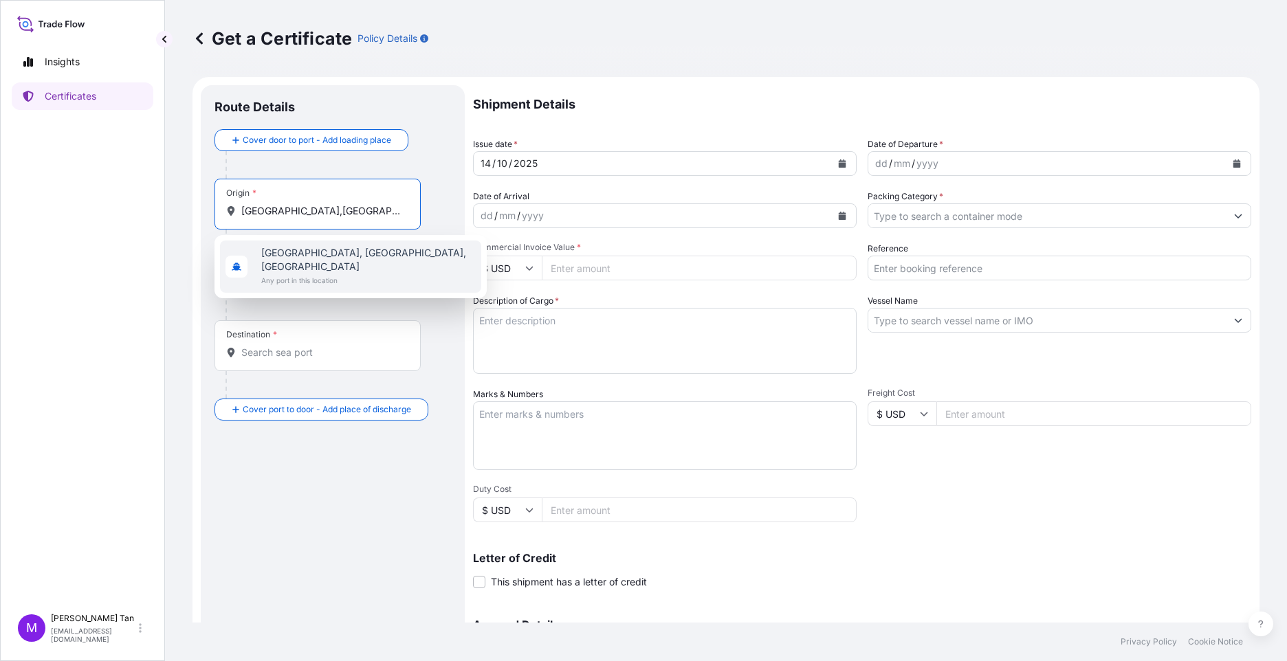
click at [369, 252] on span "[GEOGRAPHIC_DATA], [GEOGRAPHIC_DATA], [GEOGRAPHIC_DATA]" at bounding box center [368, 260] width 215 height 28
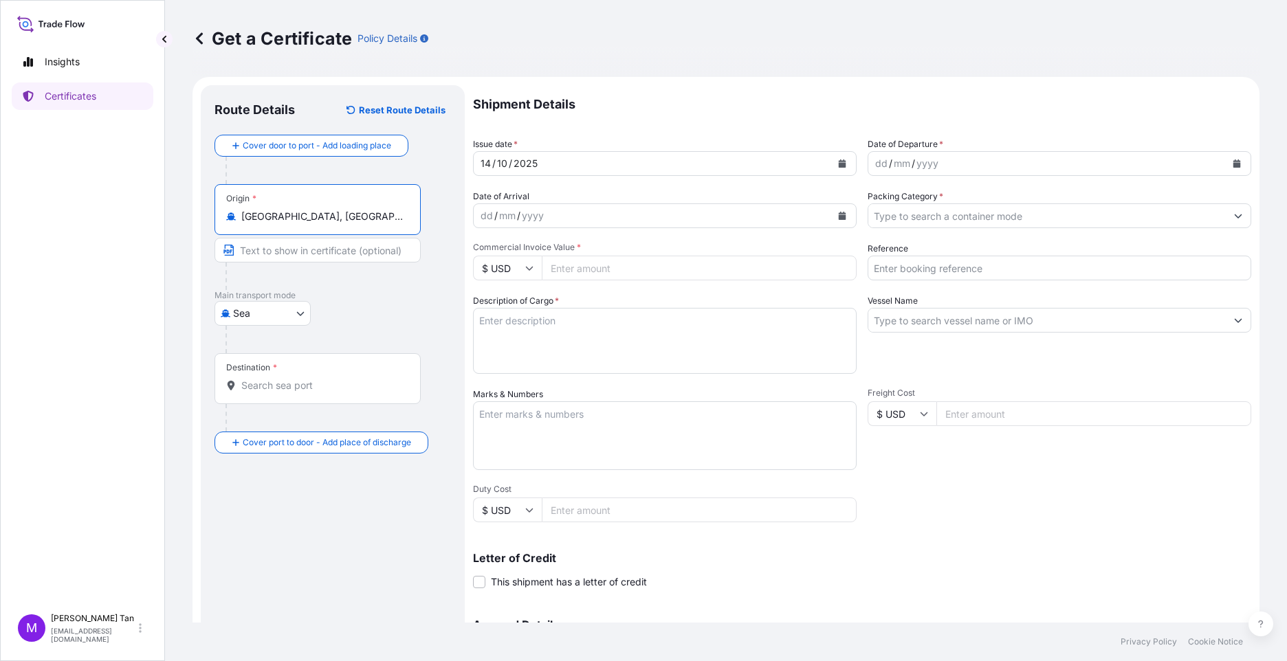
drag, startPoint x: 336, startPoint y: 214, endPoint x: 300, endPoint y: 217, distance: 35.9
click at [294, 217] on input "[GEOGRAPHIC_DATA], [GEOGRAPHIC_DATA], [GEOGRAPHIC_DATA]" at bounding box center [322, 217] width 162 height 14
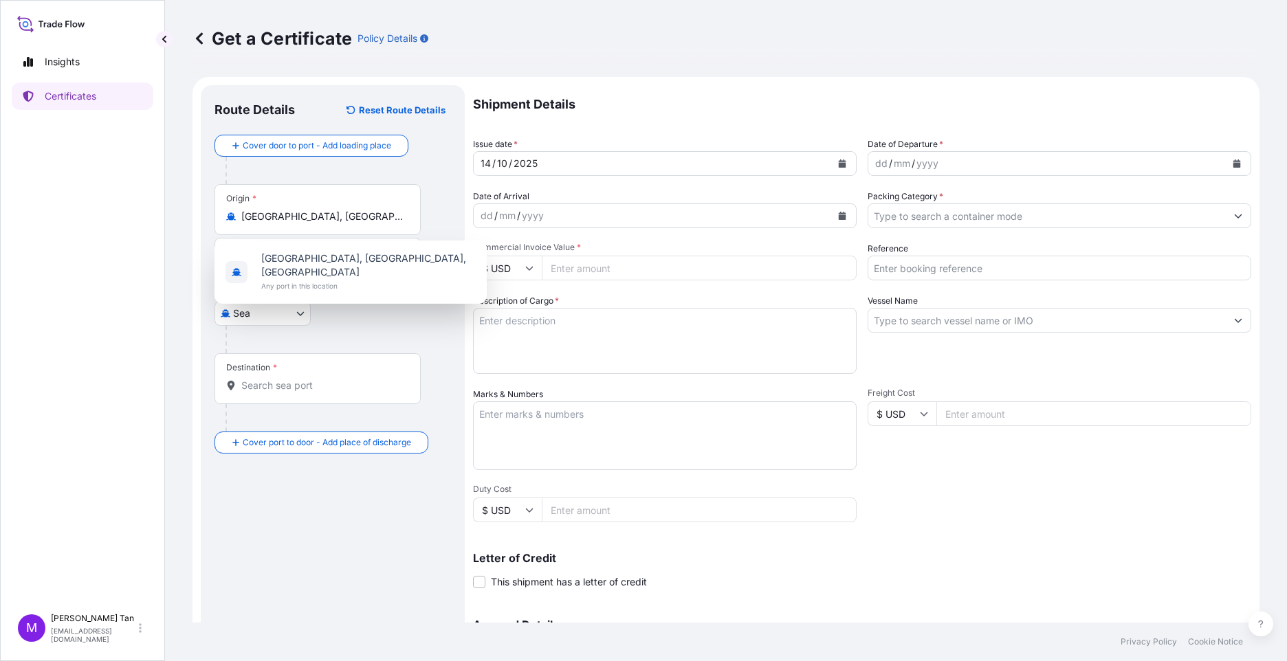
click at [320, 296] on p "Main transport mode" at bounding box center [333, 295] width 237 height 11
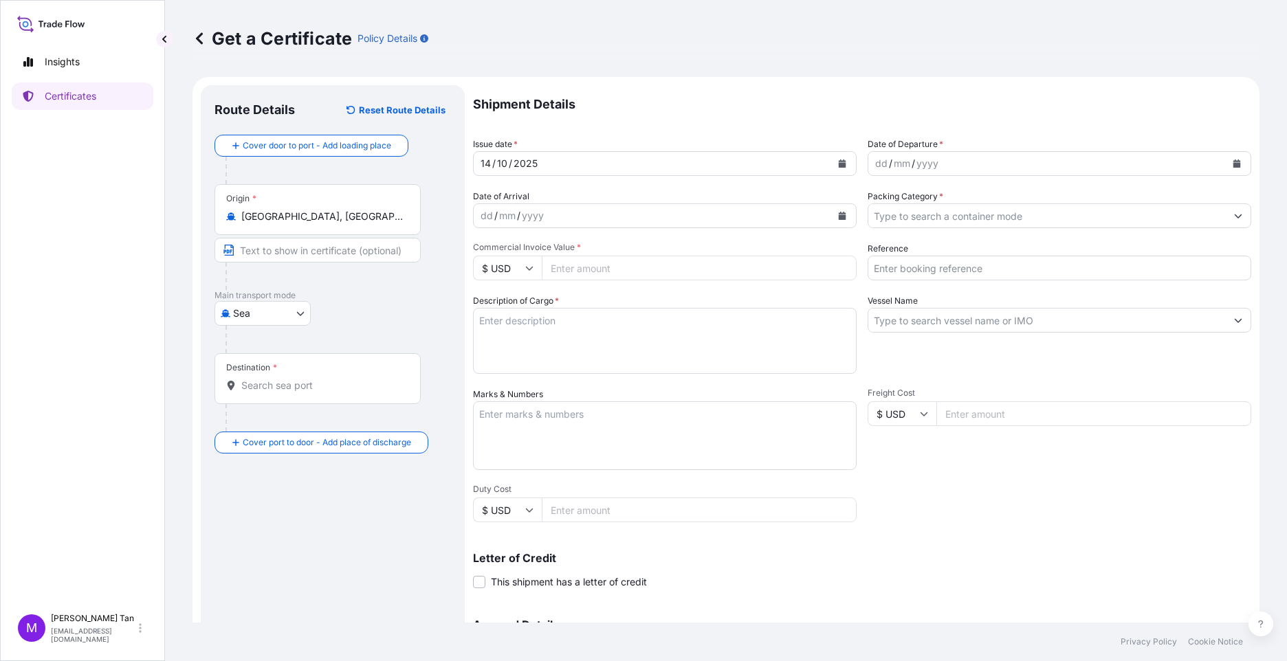
click at [382, 213] on input "[GEOGRAPHIC_DATA], [GEOGRAPHIC_DATA], [GEOGRAPHIC_DATA]" at bounding box center [322, 217] width 162 height 14
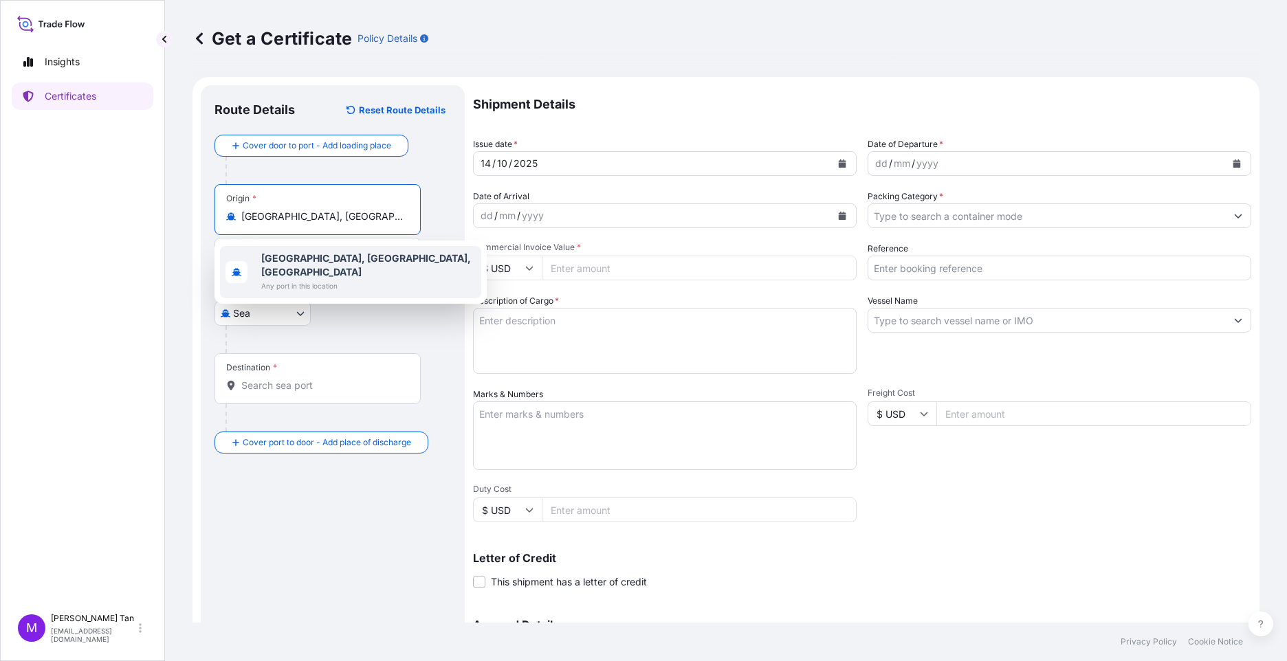
click at [336, 254] on b "[GEOGRAPHIC_DATA], [GEOGRAPHIC_DATA], [GEOGRAPHIC_DATA]" at bounding box center [366, 264] width 210 height 25
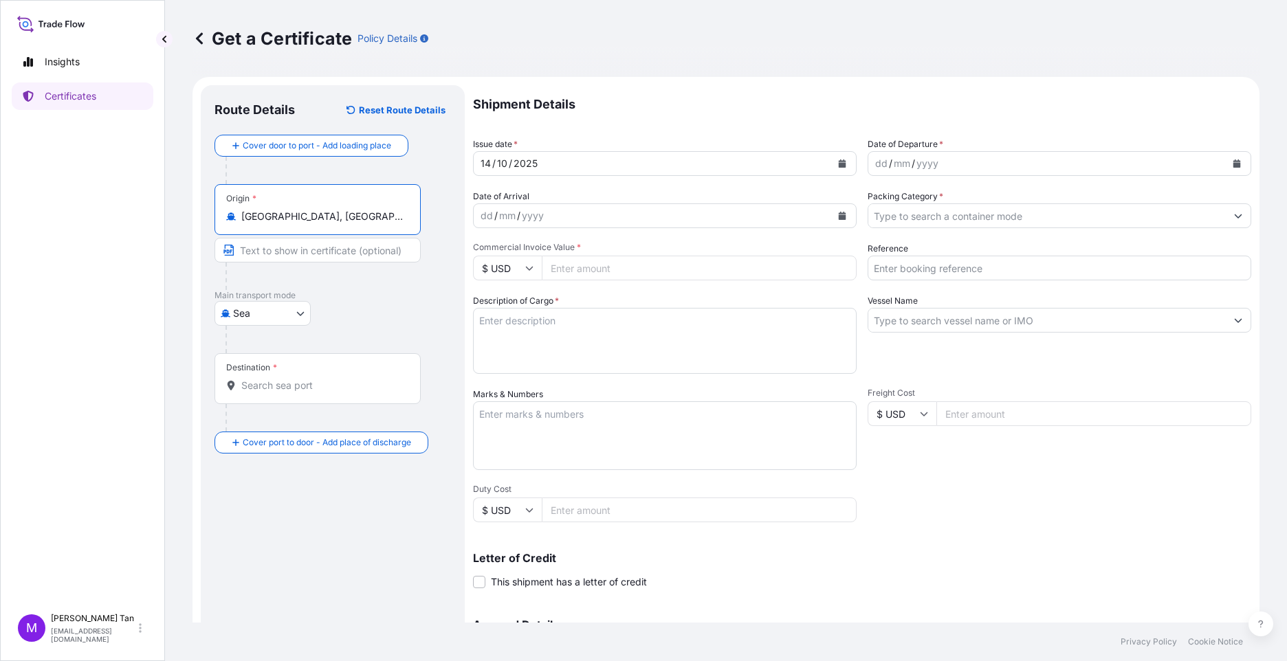
drag, startPoint x: 401, startPoint y: 217, endPoint x: 223, endPoint y: 221, distance: 177.4
click at [223, 221] on div "Origin * [GEOGRAPHIC_DATA], [GEOGRAPHIC_DATA], [GEOGRAPHIC_DATA]" at bounding box center [318, 209] width 206 height 51
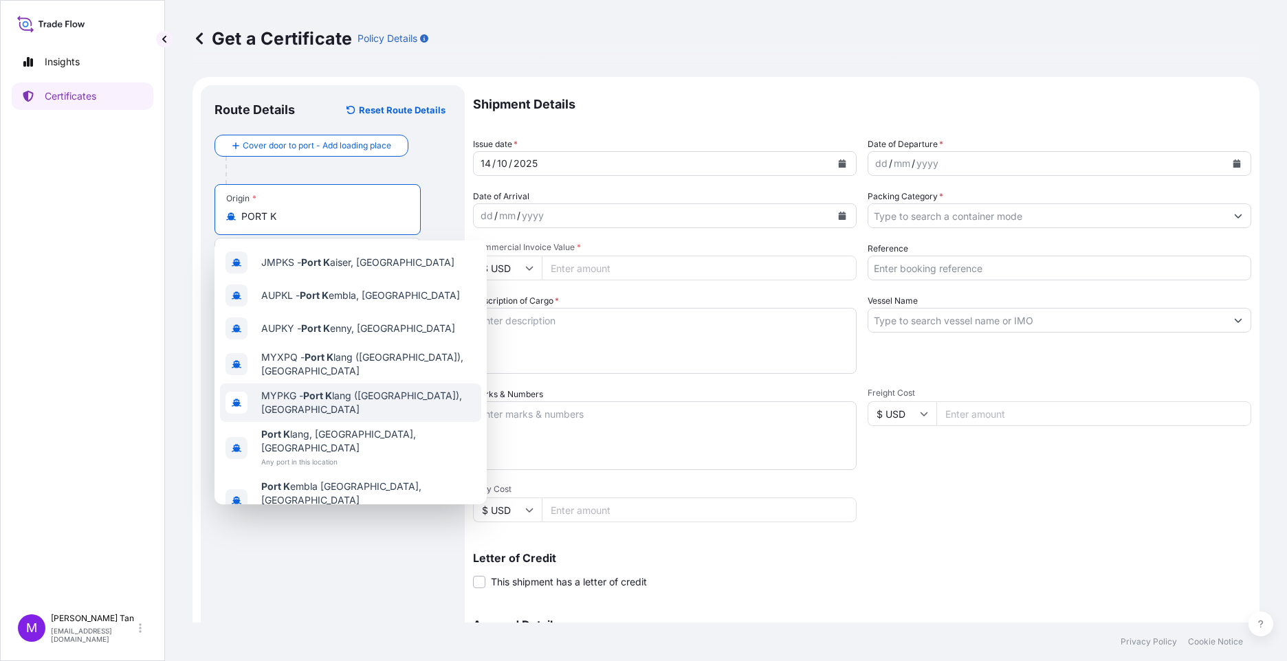
click at [350, 392] on span "MYPKG - Port K lang ([GEOGRAPHIC_DATA]), [GEOGRAPHIC_DATA]" at bounding box center [368, 403] width 215 height 28
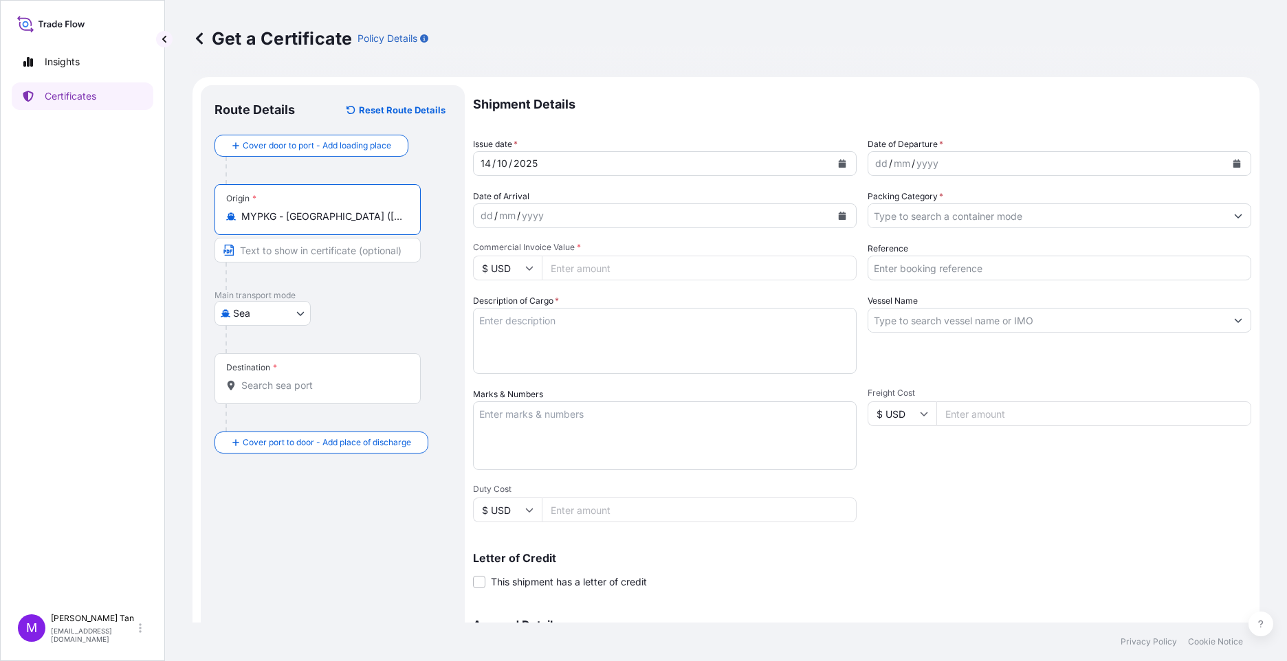
click at [407, 215] on div "MYPKG - [GEOGRAPHIC_DATA] ([GEOGRAPHIC_DATA]), [GEOGRAPHIC_DATA]" at bounding box center [317, 217] width 183 height 14
click at [404, 215] on input "MYPKG - [GEOGRAPHIC_DATA] ([GEOGRAPHIC_DATA]), [GEOGRAPHIC_DATA]" at bounding box center [322, 217] width 162 height 14
drag, startPoint x: 408, startPoint y: 215, endPoint x: 182, endPoint y: 217, distance: 226.2
click at [182, 217] on div "Get a Certificate Policy Details Route Details Reset Route Details Cover door t…" at bounding box center [726, 311] width 1122 height 623
drag, startPoint x: 182, startPoint y: 217, endPoint x: 323, endPoint y: 223, distance: 141.8
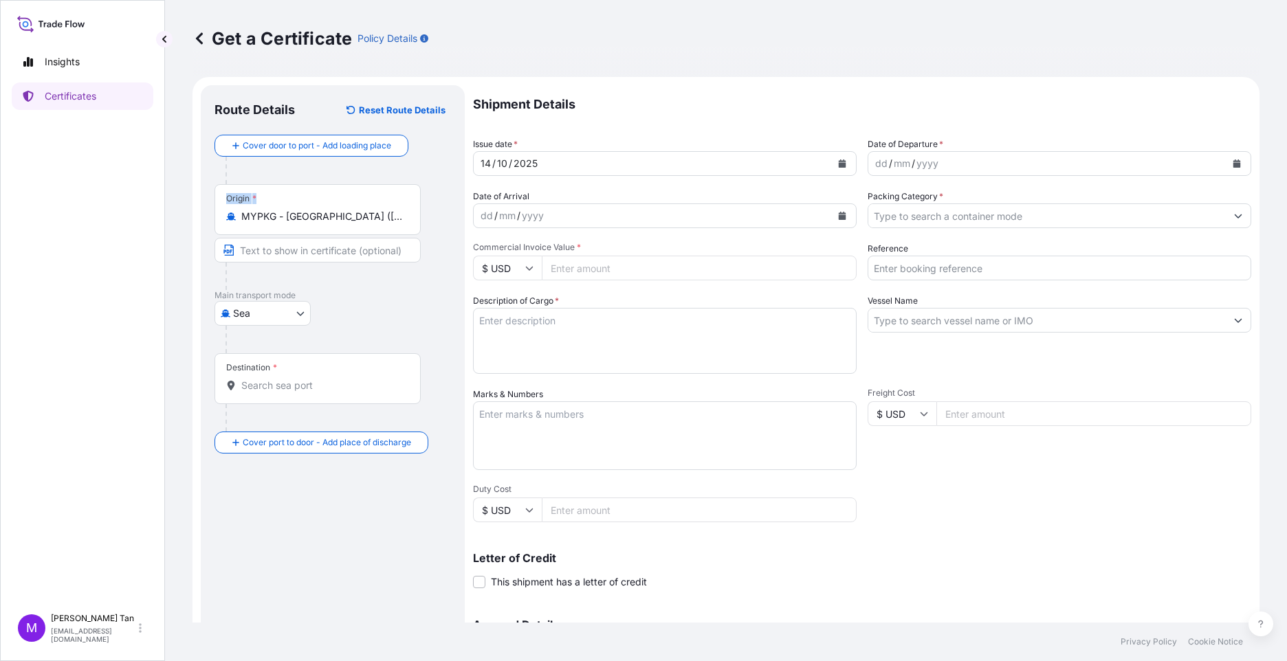
click at [323, 223] on div "Origin * MYPKG - [GEOGRAPHIC_DATA] ([GEOGRAPHIC_DATA]), [GEOGRAPHIC_DATA]" at bounding box center [318, 209] width 206 height 51
click at [323, 223] on input "MYPKG - [GEOGRAPHIC_DATA] ([GEOGRAPHIC_DATA]), [GEOGRAPHIC_DATA]" at bounding box center [322, 217] width 162 height 14
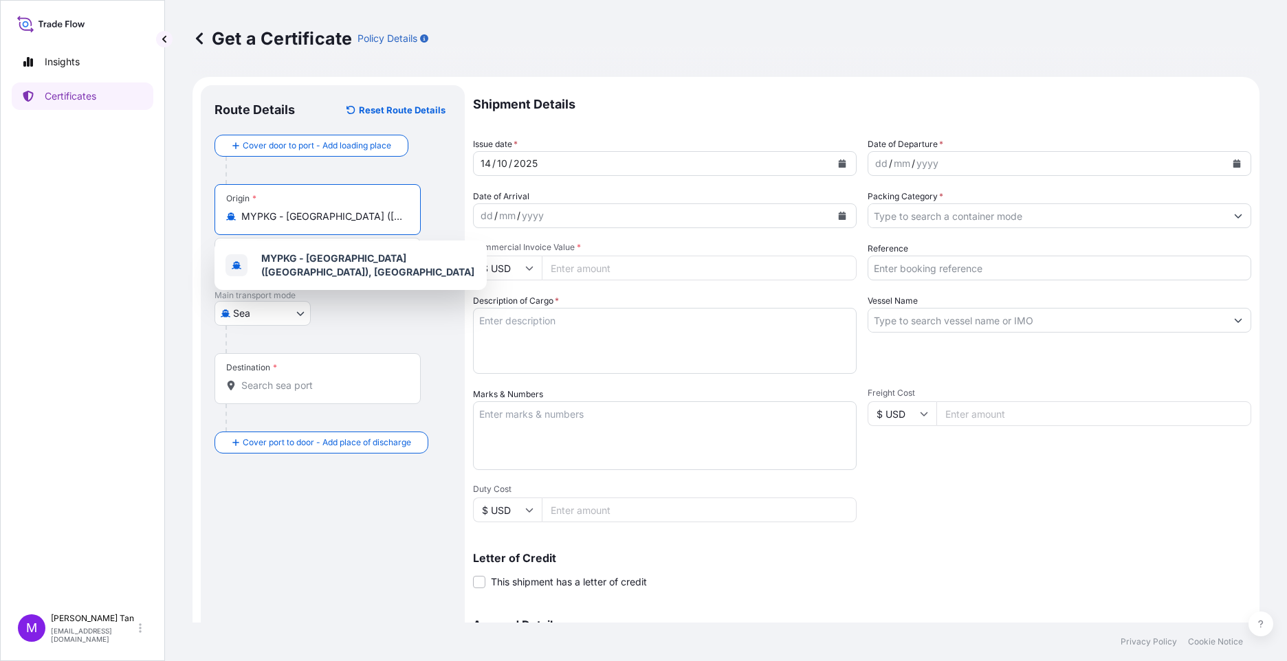
scroll to position [0, 61]
click at [315, 261] on b "MYPKG - [GEOGRAPHIC_DATA] ([GEOGRAPHIC_DATA]), [GEOGRAPHIC_DATA]" at bounding box center [367, 264] width 213 height 25
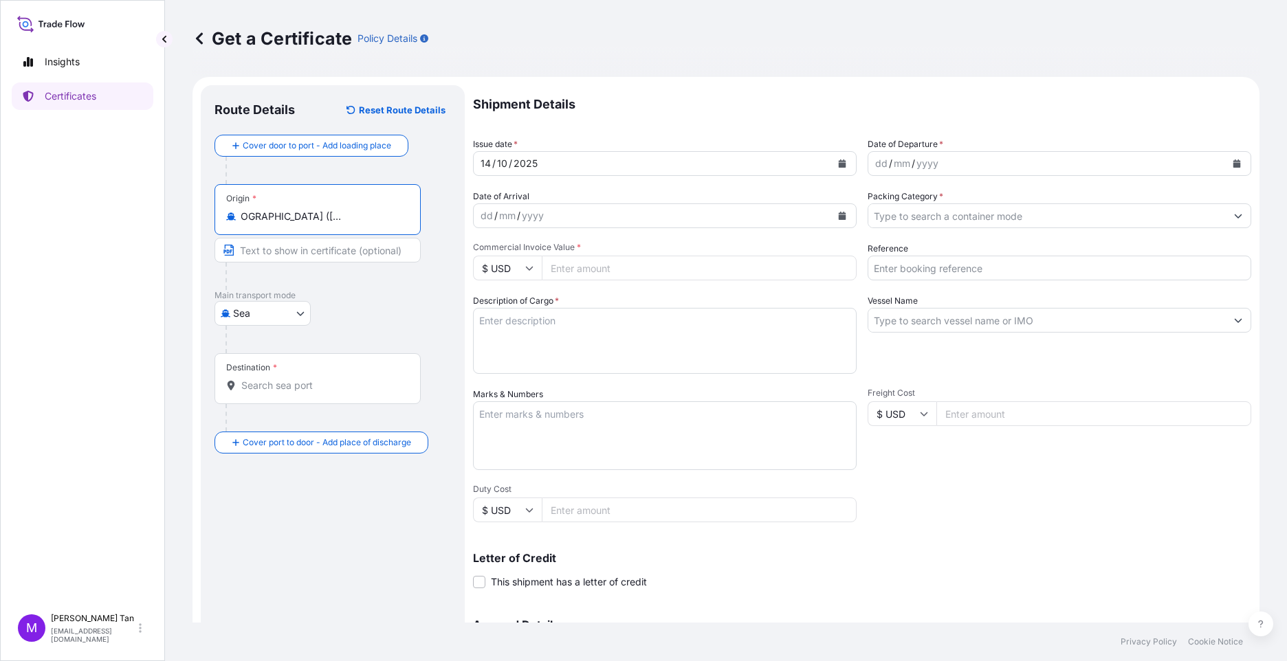
click at [350, 219] on input "MYPKG - [GEOGRAPHIC_DATA] ([GEOGRAPHIC_DATA]), [GEOGRAPHIC_DATA]" at bounding box center [322, 217] width 162 height 14
drag, startPoint x: 409, startPoint y: 215, endPoint x: 201, endPoint y: 215, distance: 207.6
click at [201, 215] on div "Route Details Reset Route Details Cover door to port - Add loading place Place …" at bounding box center [333, 432] width 264 height 694
drag, startPoint x: 201, startPoint y: 215, endPoint x: 318, endPoint y: 220, distance: 117.0
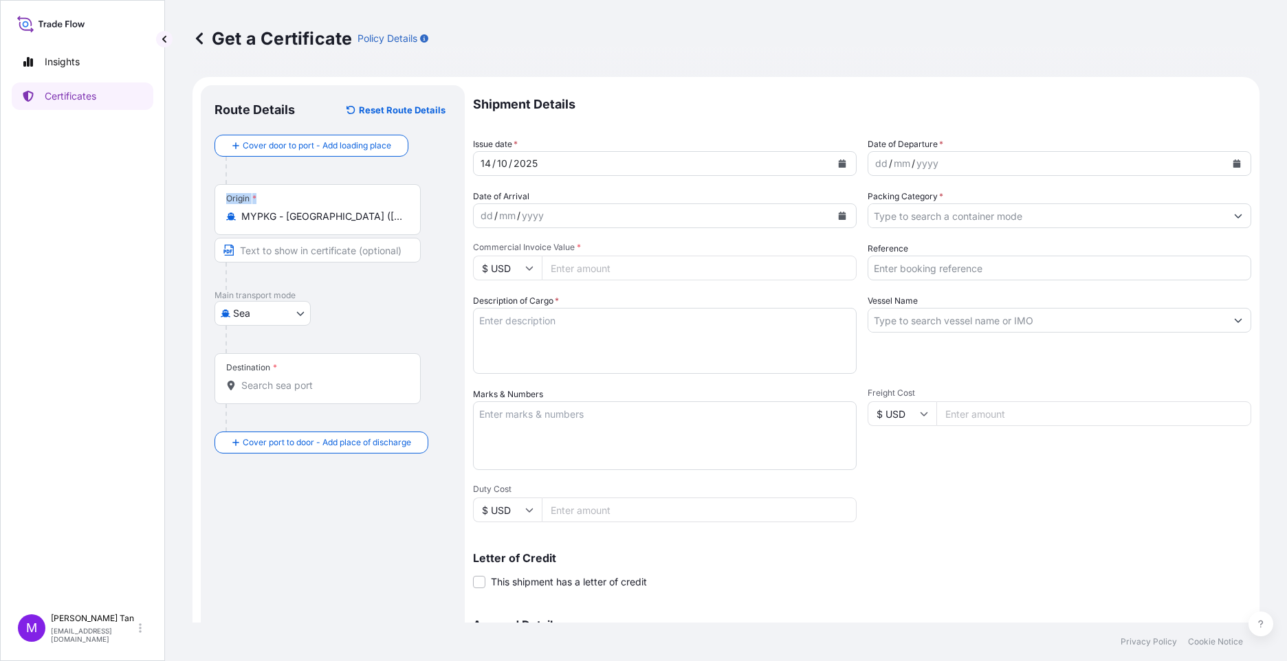
click at [278, 230] on div "Origin * MYPKG - [GEOGRAPHIC_DATA] ([GEOGRAPHIC_DATA]), [GEOGRAPHIC_DATA]" at bounding box center [318, 209] width 206 height 51
click at [278, 223] on input "MYPKG - [GEOGRAPHIC_DATA] ([GEOGRAPHIC_DATA]), [GEOGRAPHIC_DATA]" at bounding box center [322, 217] width 162 height 14
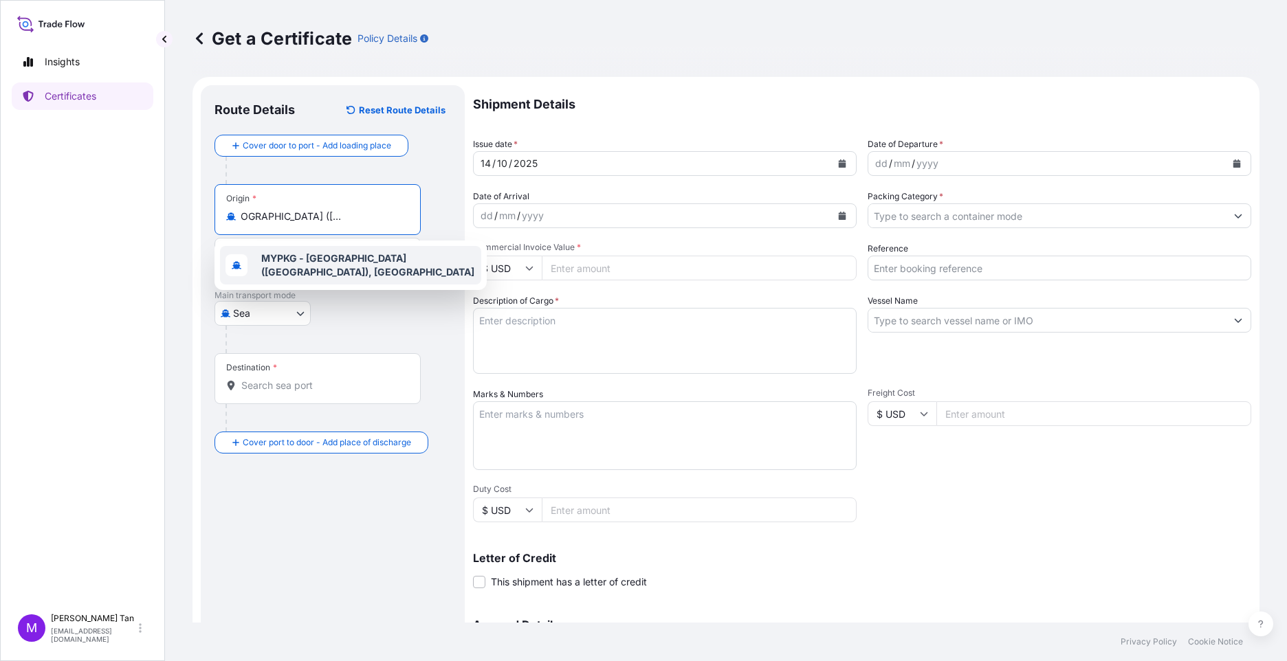
drag, startPoint x: 274, startPoint y: 218, endPoint x: 412, endPoint y: 213, distance: 137.6
click at [412, 213] on div "Origin * MYPKG - [GEOGRAPHIC_DATA] ([GEOGRAPHIC_DATA]), [GEOGRAPHIC_DATA]" at bounding box center [318, 209] width 206 height 51
drag, startPoint x: 285, startPoint y: 218, endPoint x: 224, endPoint y: 217, distance: 60.5
click at [228, 217] on div "MYPKG - [GEOGRAPHIC_DATA]" at bounding box center [317, 217] width 183 height 14
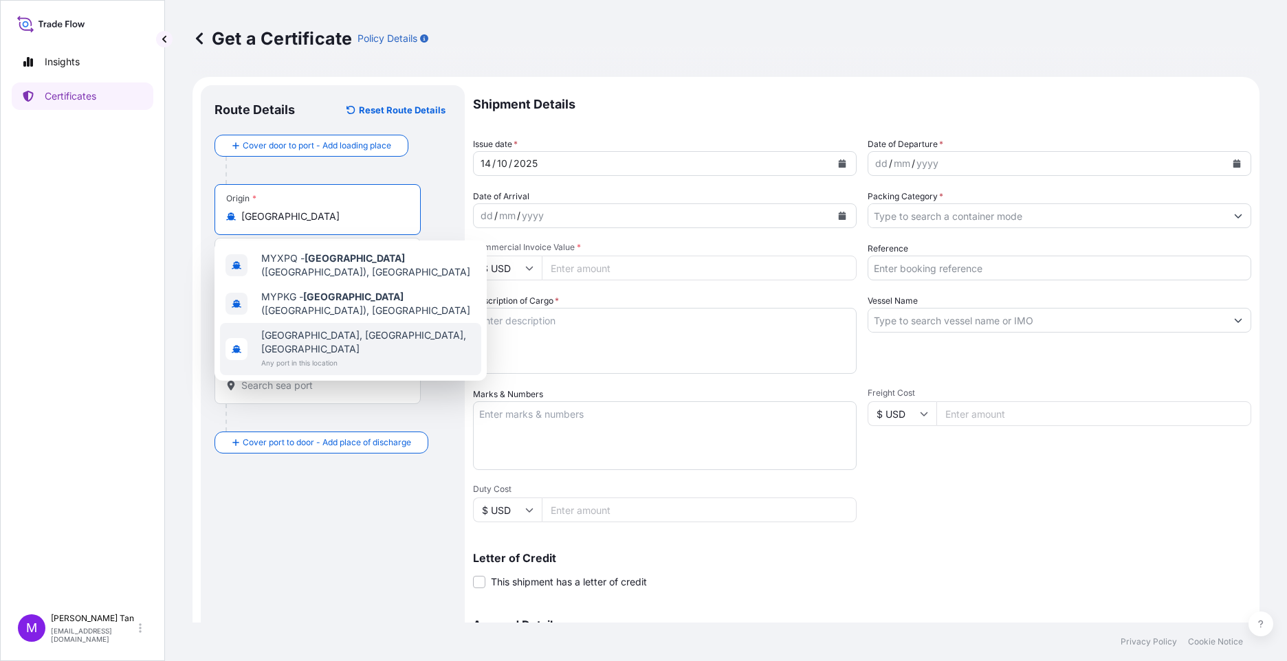
click at [283, 332] on span "[GEOGRAPHIC_DATA], [GEOGRAPHIC_DATA], [GEOGRAPHIC_DATA]" at bounding box center [368, 343] width 215 height 28
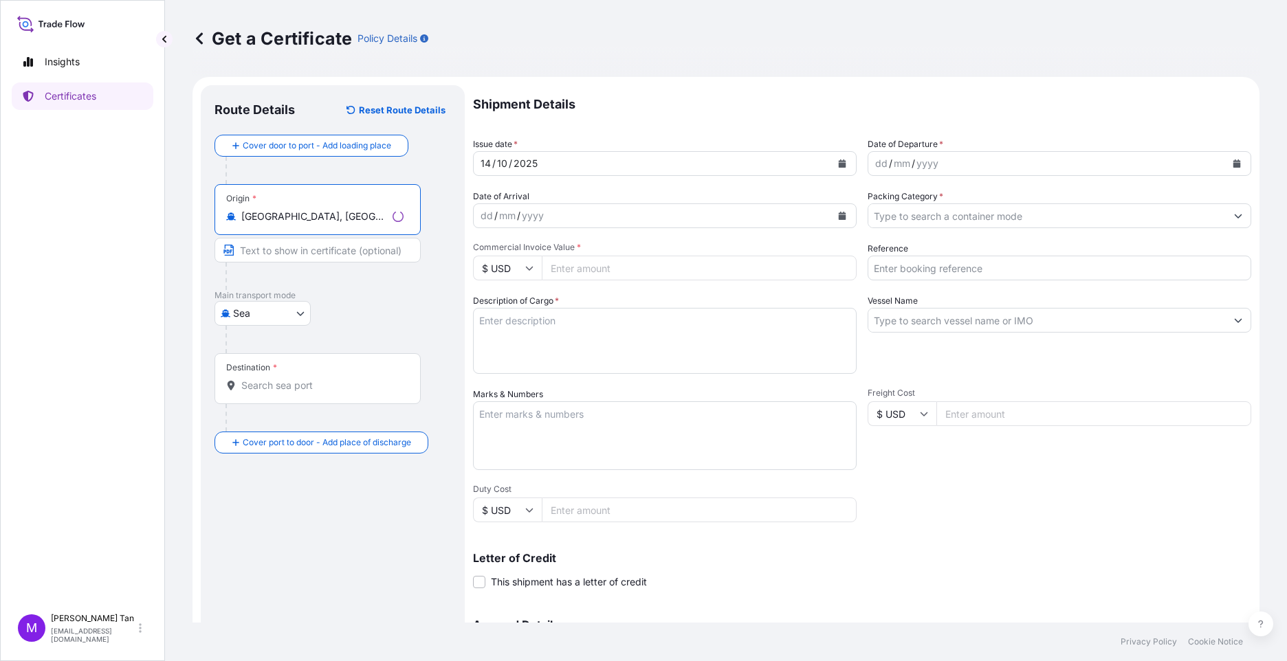
type input "[GEOGRAPHIC_DATA], [GEOGRAPHIC_DATA], [GEOGRAPHIC_DATA]"
click at [325, 254] on input "Text to appear on certificate" at bounding box center [318, 250] width 206 height 25
type input "[GEOGRAPHIC_DATA] , [GEOGRAPHIC_DATA]"
click at [279, 369] on div "Destination *" at bounding box center [318, 378] width 206 height 51
click at [279, 379] on input "Destination *" at bounding box center [322, 386] width 162 height 14
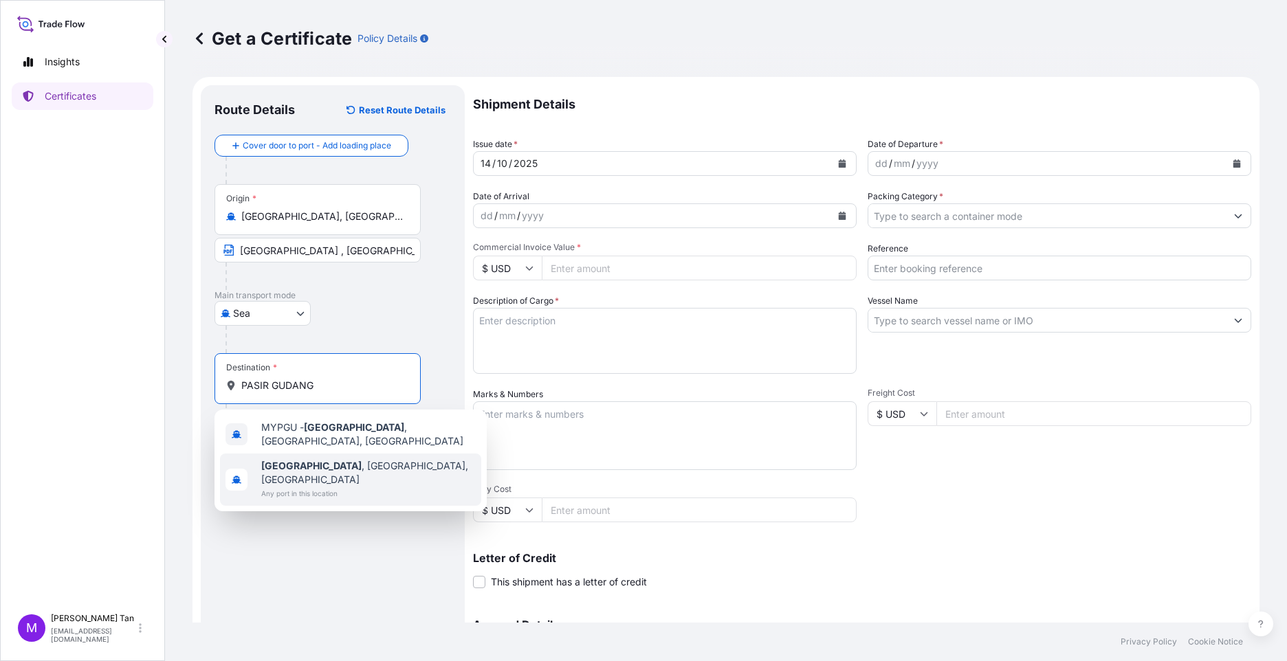
click at [325, 465] on span "[GEOGRAPHIC_DATA] , [GEOGRAPHIC_DATA], [GEOGRAPHIC_DATA]" at bounding box center [368, 473] width 215 height 28
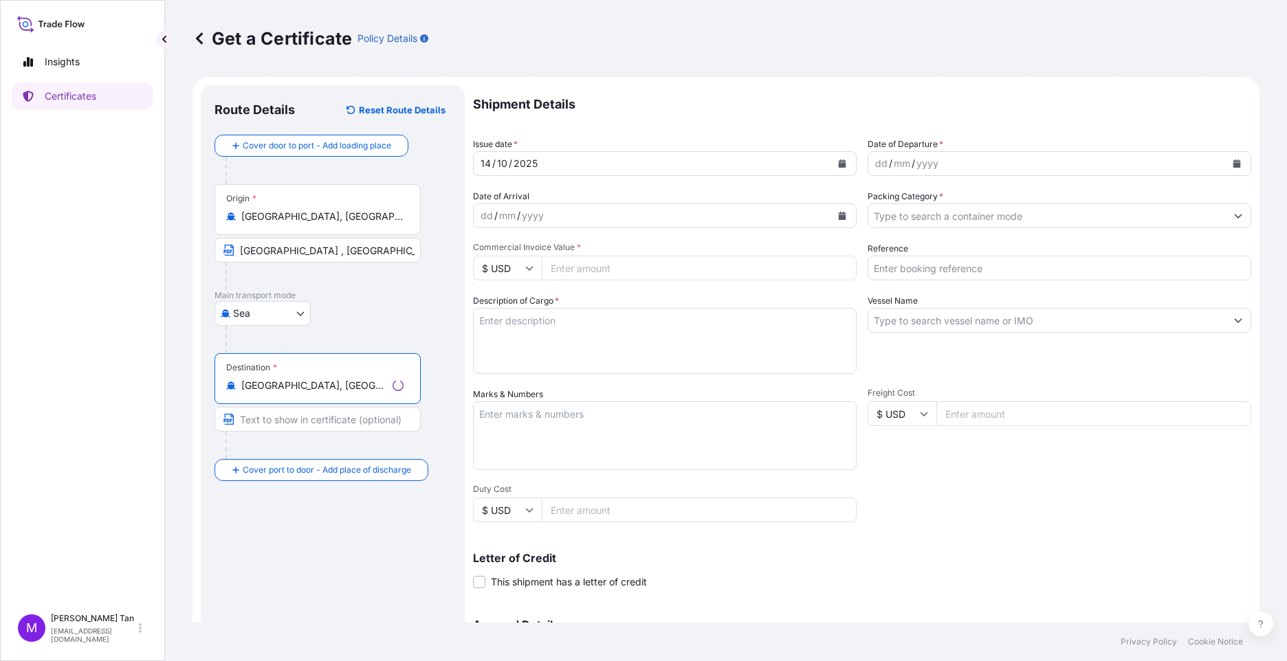
type input "[GEOGRAPHIC_DATA], [GEOGRAPHIC_DATA], [GEOGRAPHIC_DATA]"
click at [312, 424] on input "Text to appear on certificate" at bounding box center [318, 419] width 206 height 25
type input "[GEOGRAPHIC_DATA], [GEOGRAPHIC_DATA], [GEOGRAPHIC_DATA]"
click at [1233, 164] on icon "Calendar" at bounding box center [1237, 164] width 8 height 8
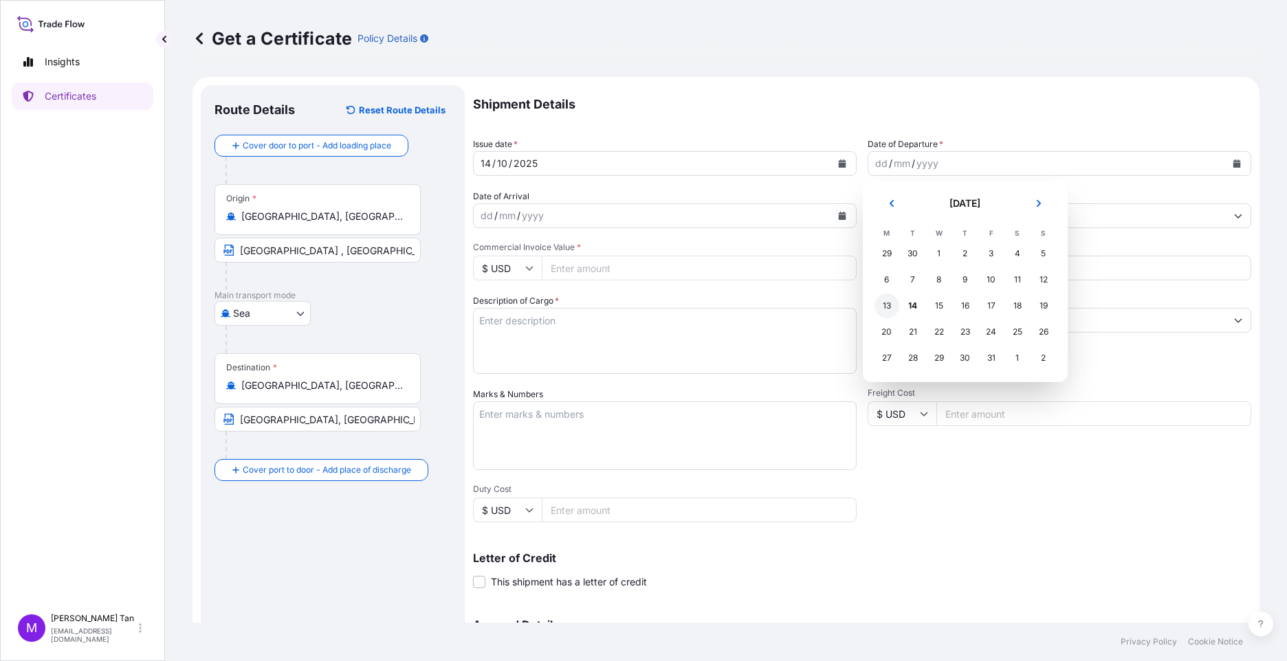
click at [886, 307] on div "13" at bounding box center [887, 306] width 25 height 25
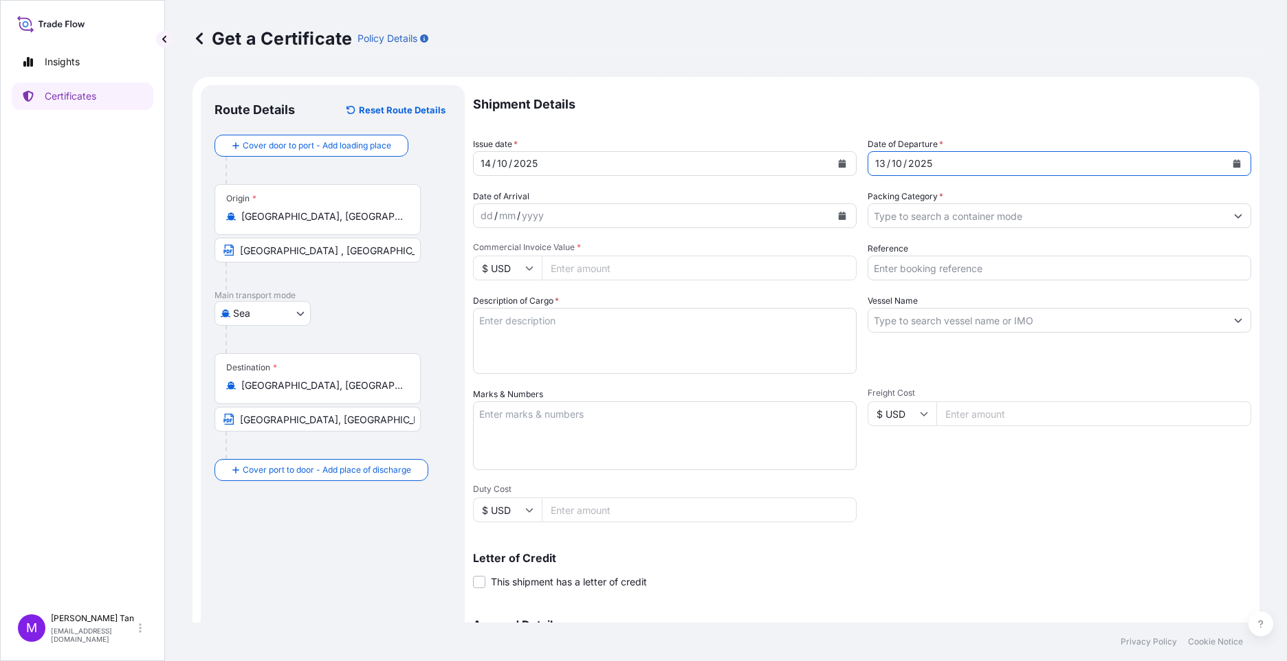
click at [839, 218] on icon "Calendar" at bounding box center [843, 216] width 8 height 8
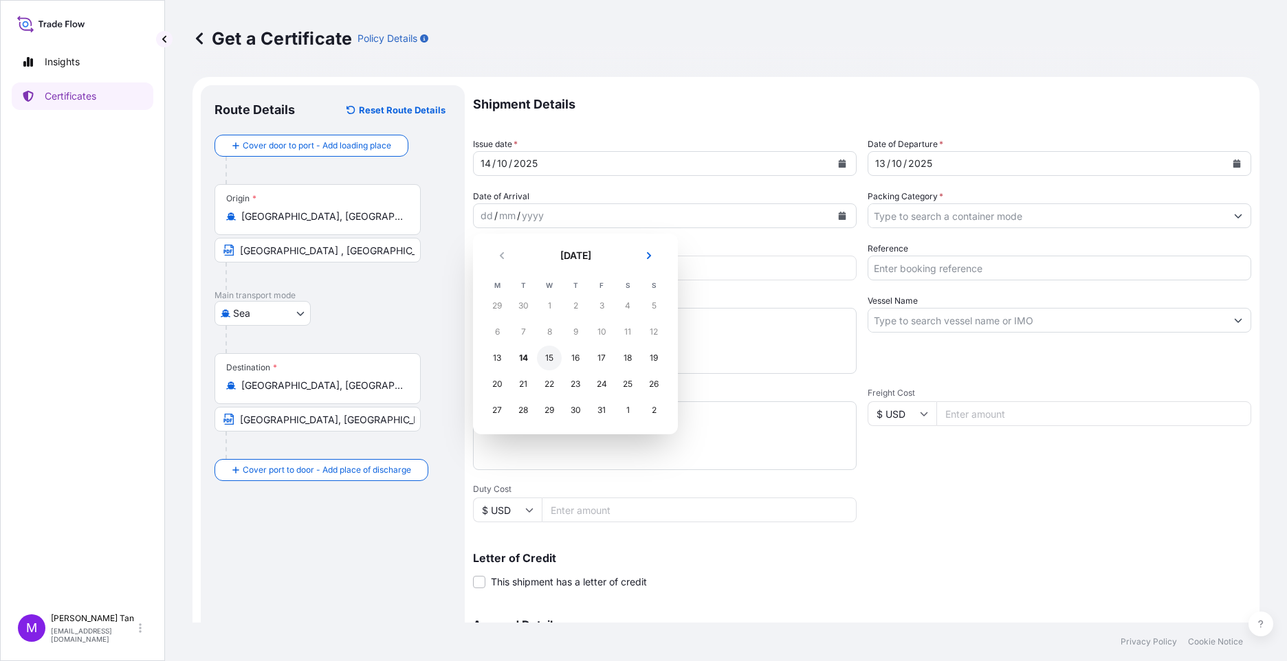
click at [551, 357] on div "15" at bounding box center [549, 358] width 25 height 25
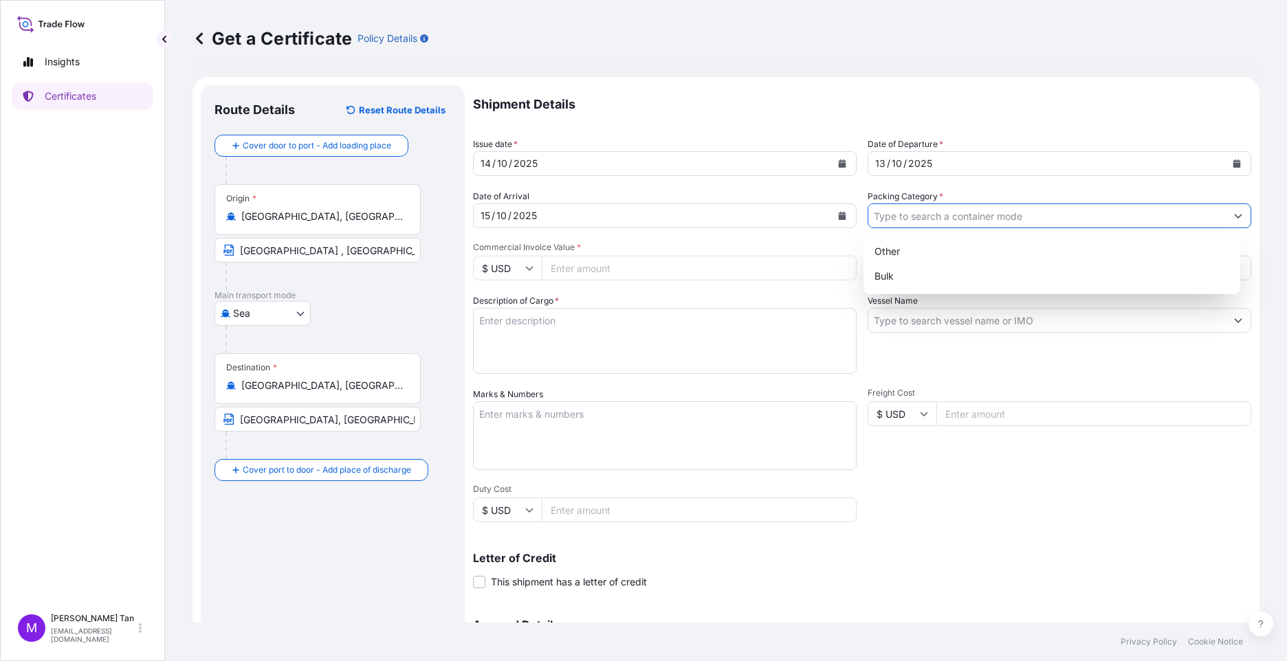
click at [1234, 214] on icon "Show suggestions" at bounding box center [1238, 216] width 8 height 8
click at [907, 283] on div "Bulk" at bounding box center [1052, 276] width 366 height 25
type input "Bulk"
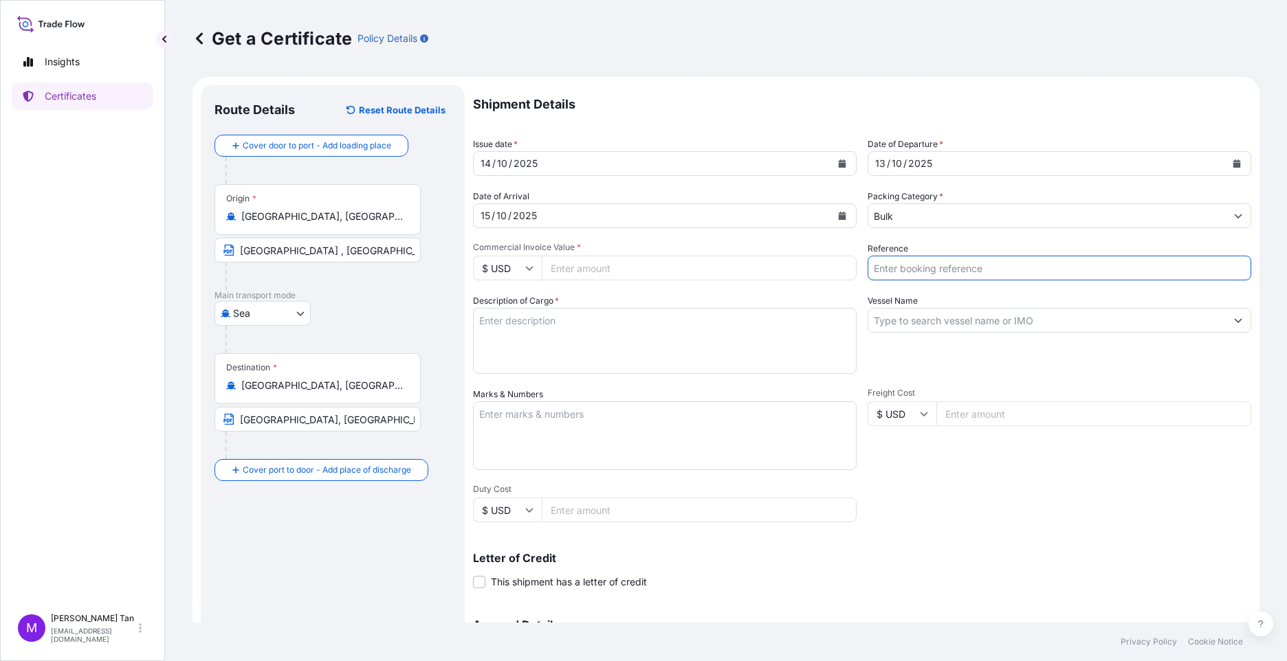
click at [953, 270] on input "Reference" at bounding box center [1060, 268] width 384 height 25
click at [924, 270] on input "GAS" at bounding box center [1060, 268] width 384 height 25
type input "GAS FORTUNE - NGC DEA 16404"
click at [970, 316] on input "Vessel Name" at bounding box center [1047, 320] width 358 height 25
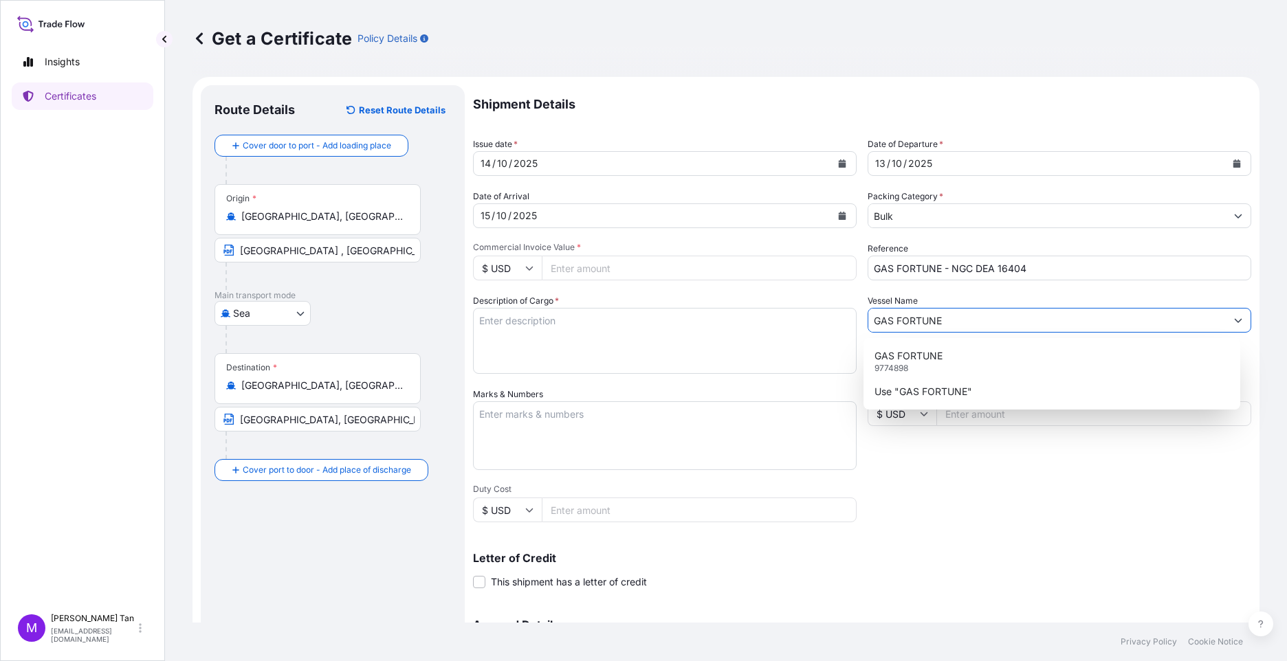
type input "GAS FORTUNE"
click at [593, 263] on input "Commercial Invoice Value *" at bounding box center [699, 268] width 315 height 25
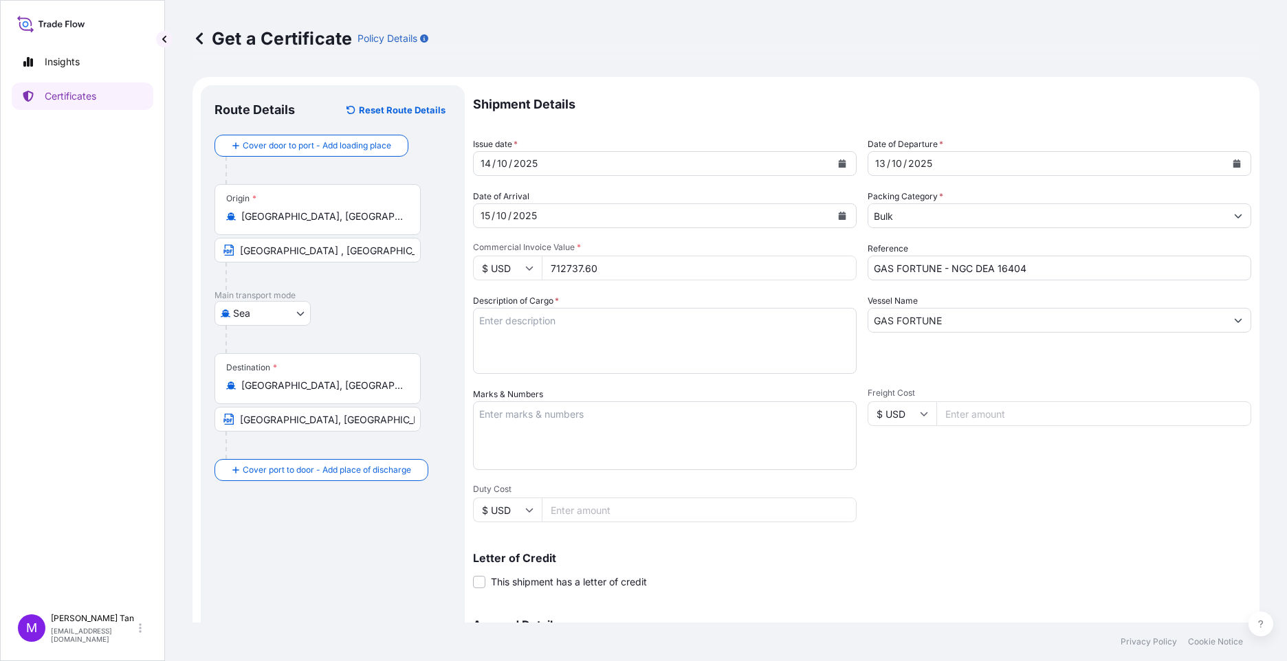
type input "712737.60"
click at [519, 324] on textarea "Description of Cargo *" at bounding box center [665, 341] width 384 height 66
click at [549, 328] on textarea "PRODUCT :" at bounding box center [665, 341] width 384 height 66
click at [549, 350] on textarea "PRODUCT : PRSSURIZED LPG MIXTURE BL DATE : [DATE] QUANTITY :" at bounding box center [665, 341] width 384 height 66
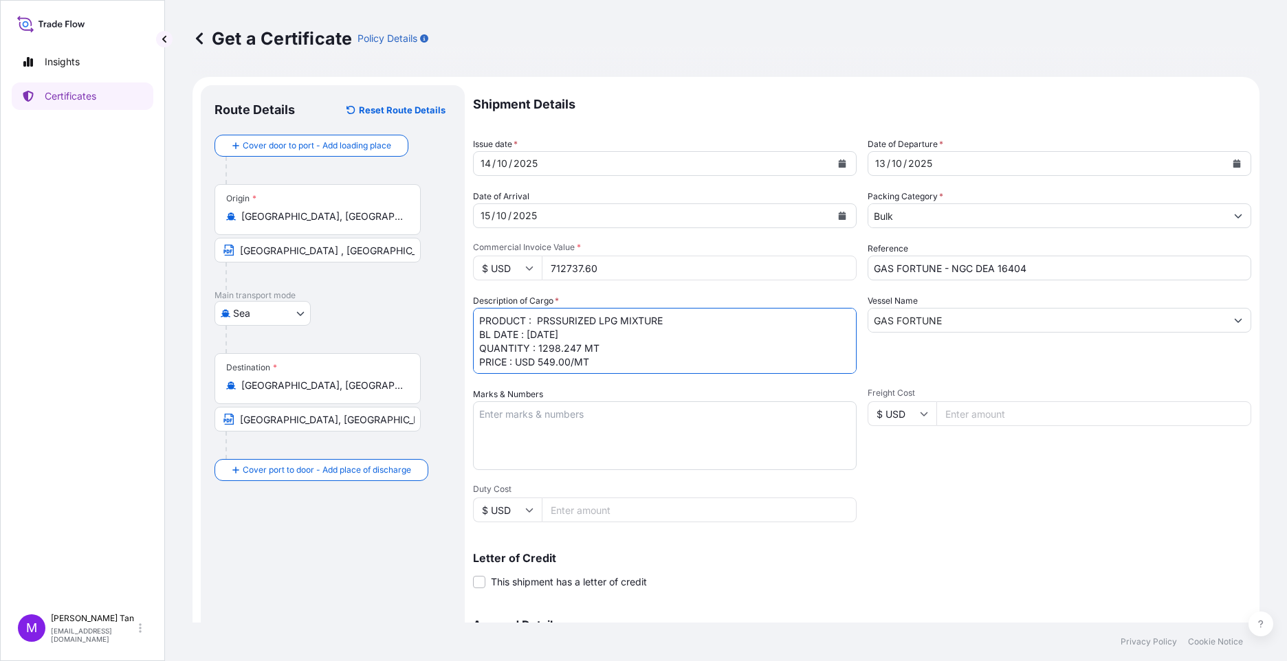
scroll to position [8, 0]
type textarea "PRODUCT : PRSSURIZED LPG MIXTURE BL DATE : [DATE] QUANTITY : 1298.247 MT PRICE …"
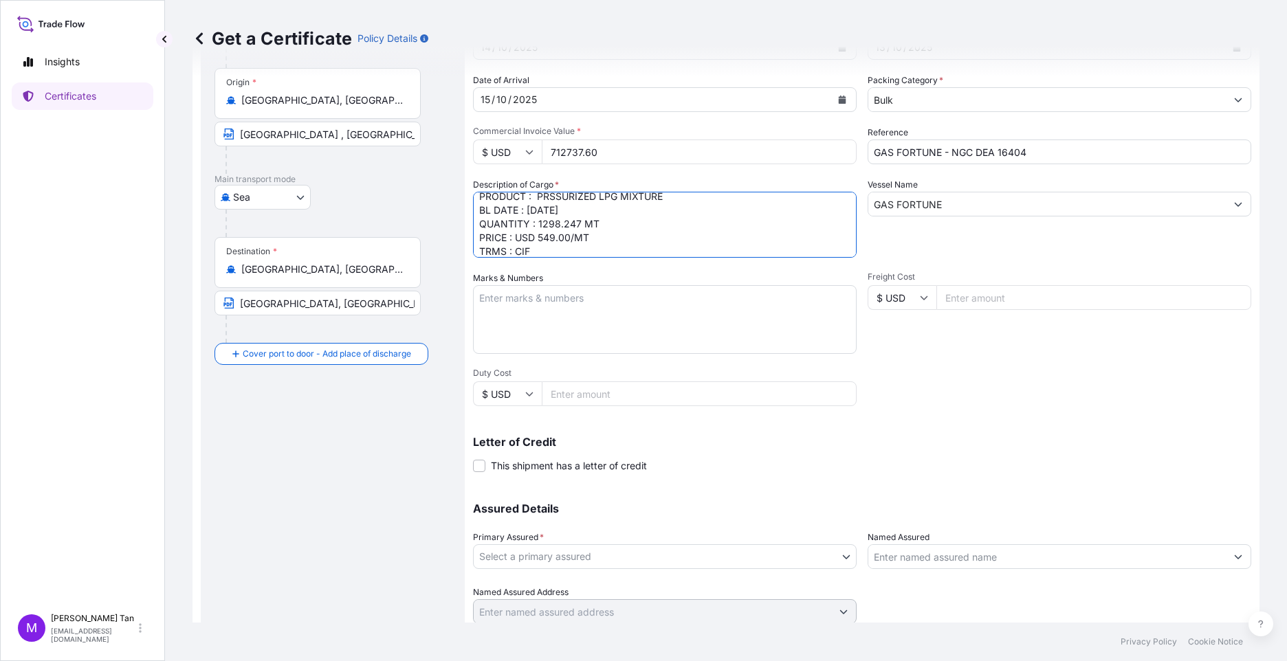
scroll to position [164, 0]
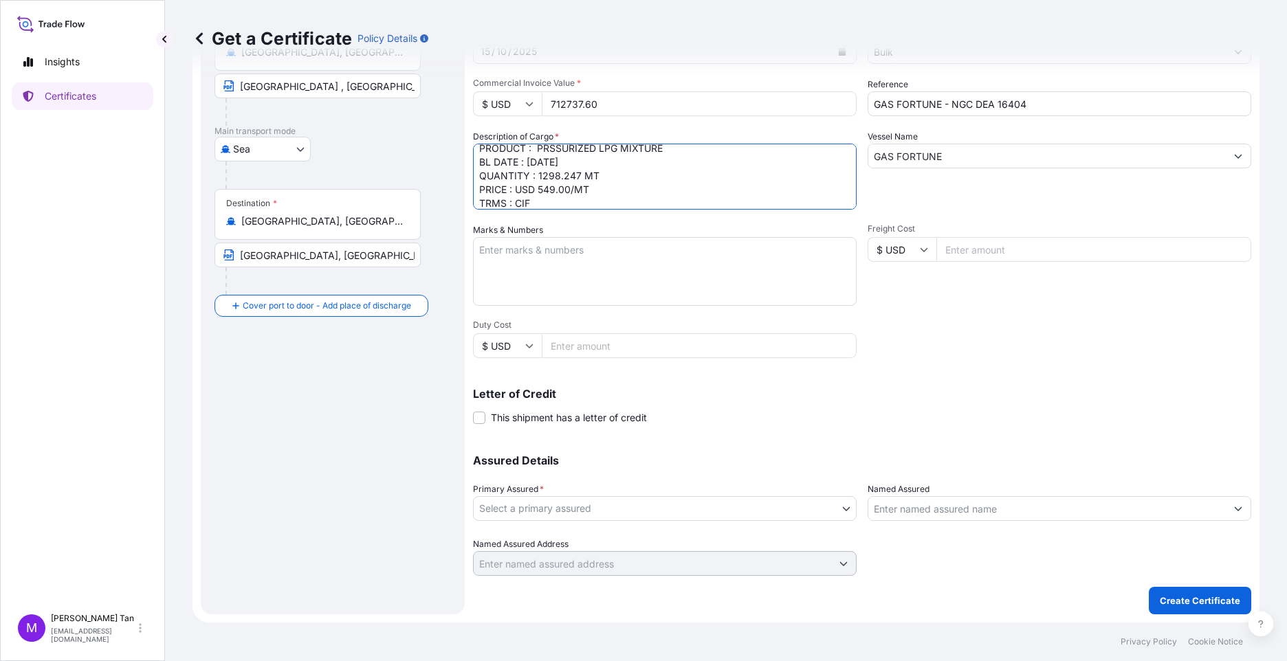
click at [848, 506] on body "Insights Certificates M [PERSON_NAME] [PERSON_NAME][EMAIL_ADDRESS][DOMAIN_NAME]…" at bounding box center [643, 330] width 1287 height 661
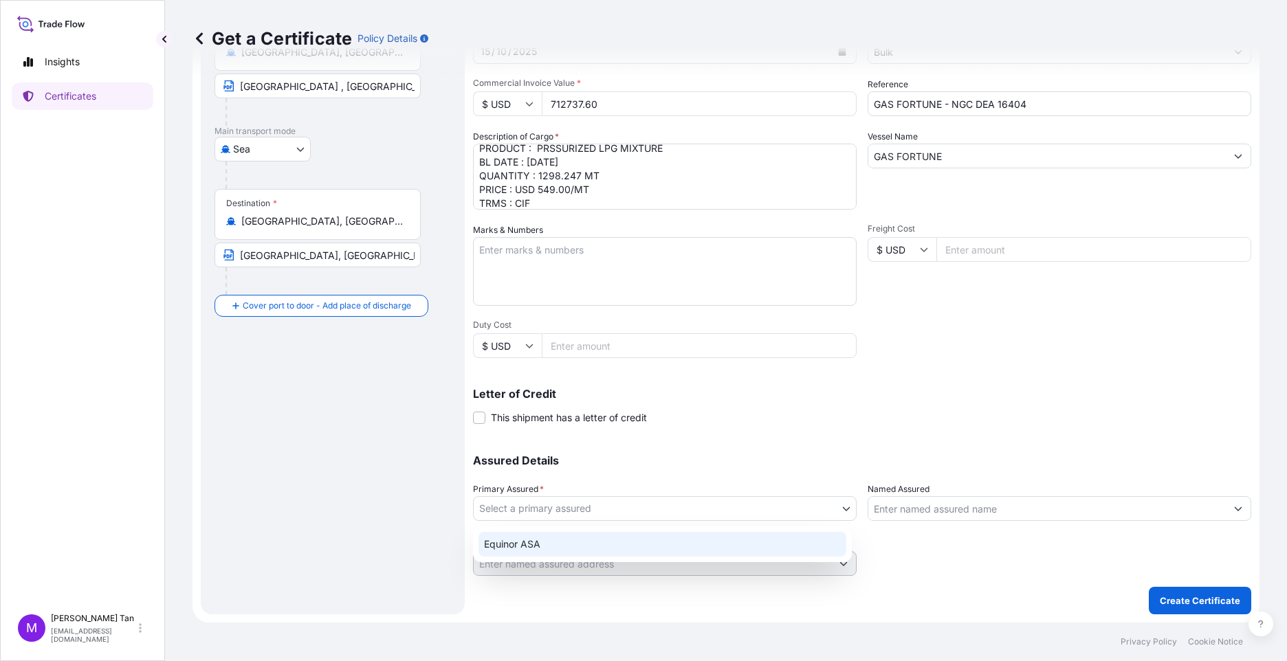
click at [546, 546] on div "Equinor ASA" at bounding box center [663, 544] width 368 height 25
select select "31491"
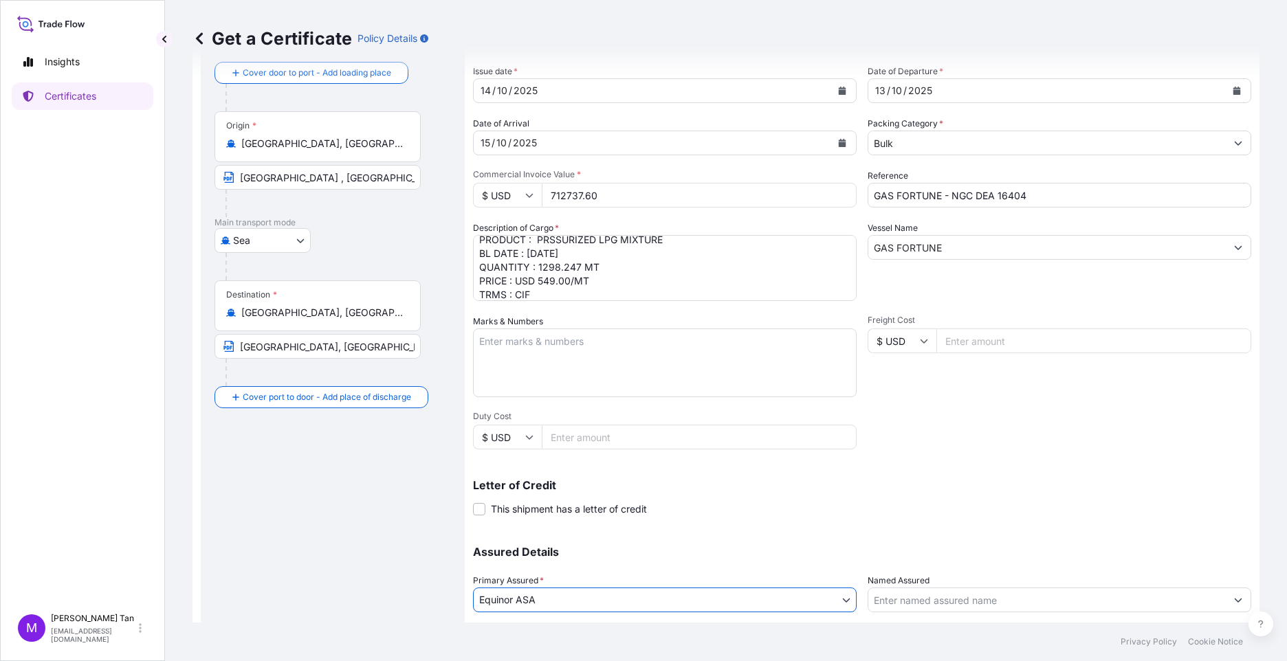
scroll to position [45, 0]
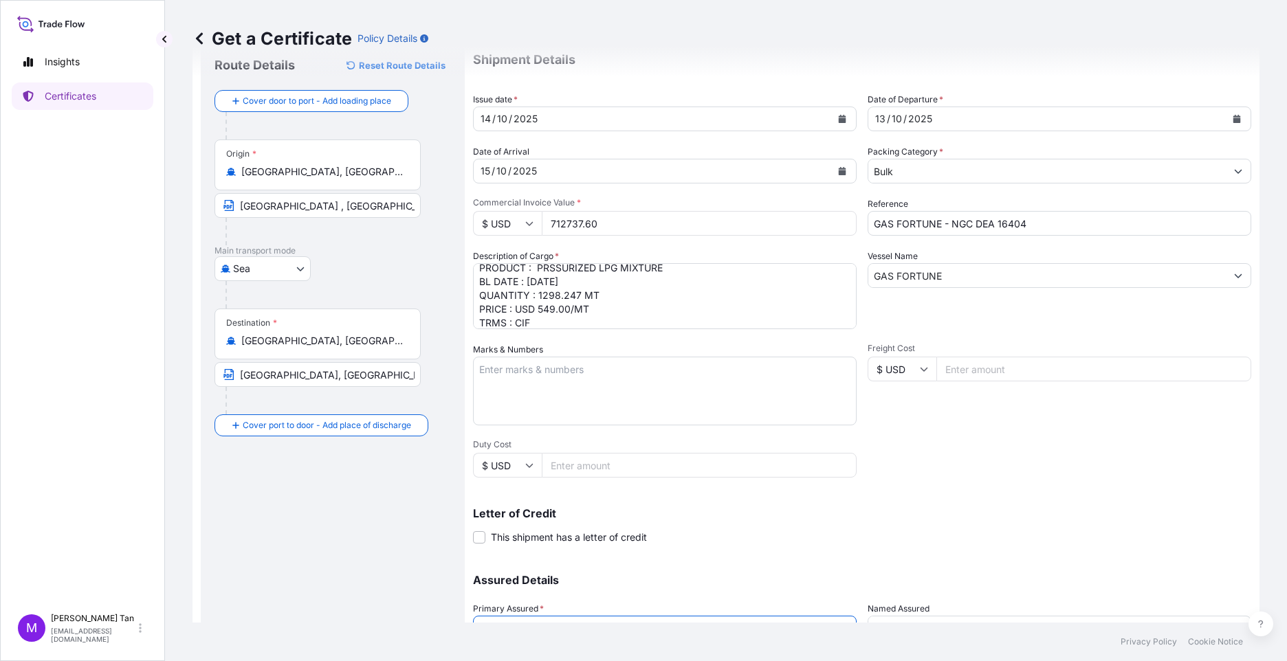
click at [486, 171] on div "15" at bounding box center [485, 171] width 12 height 17
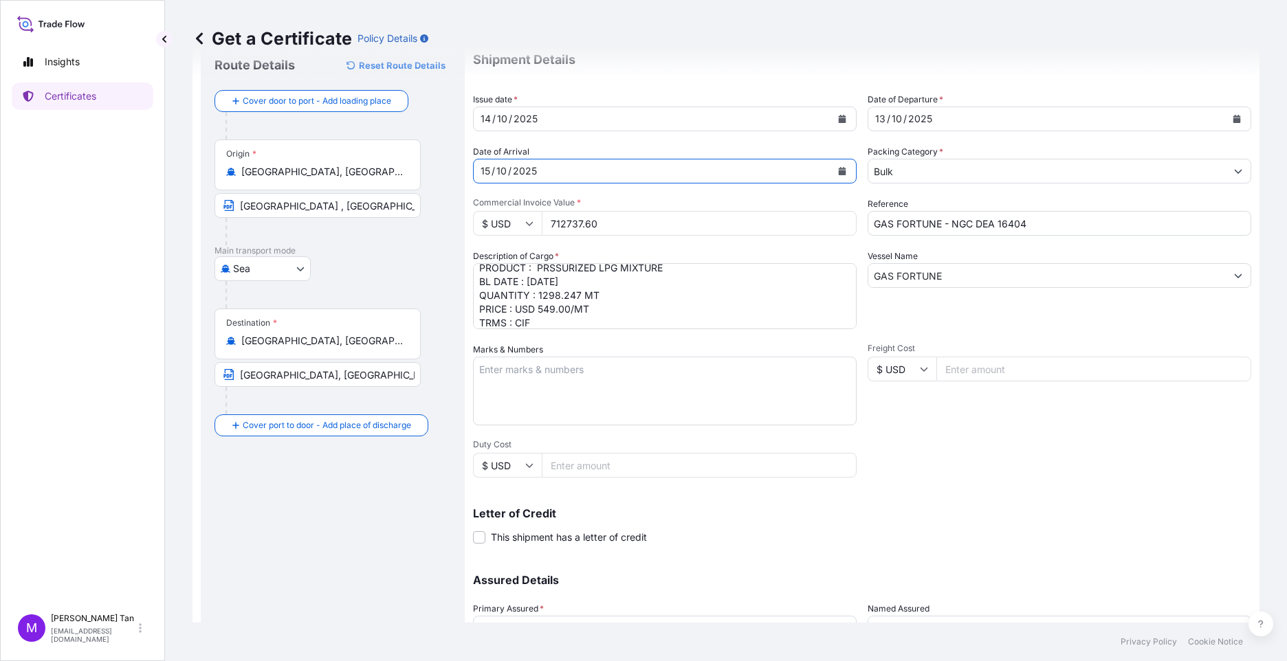
click at [839, 171] on icon "Calendar" at bounding box center [843, 171] width 8 height 8
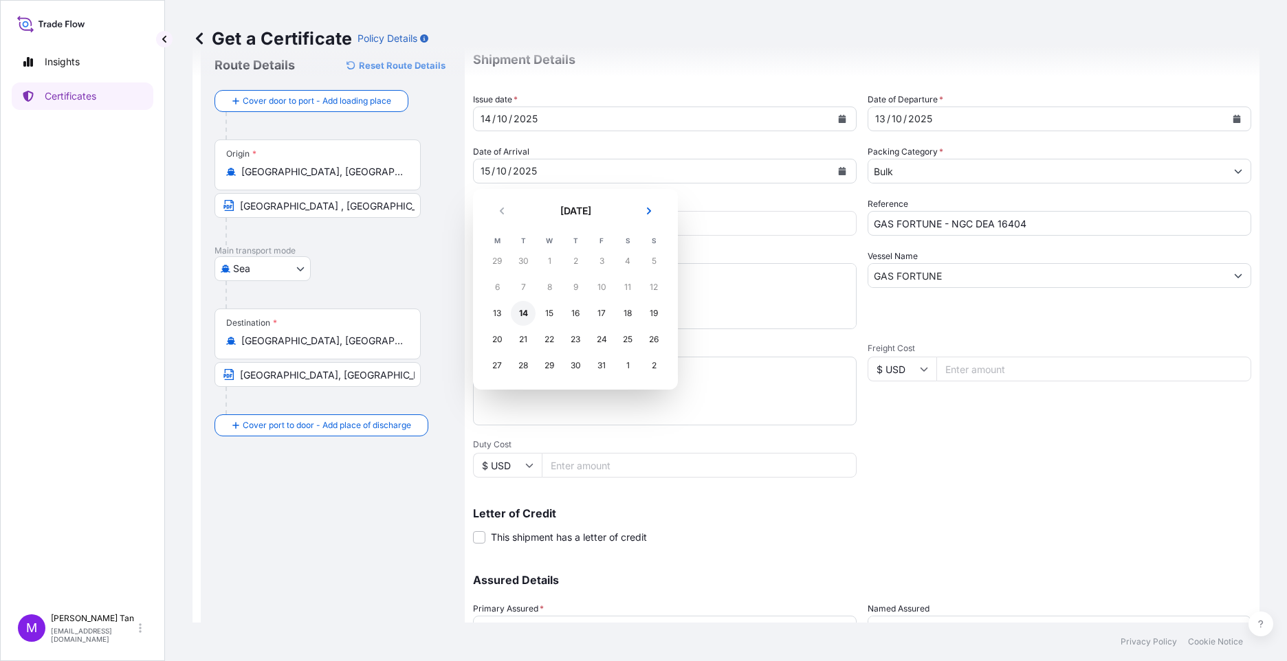
click at [523, 314] on div "14" at bounding box center [523, 313] width 25 height 25
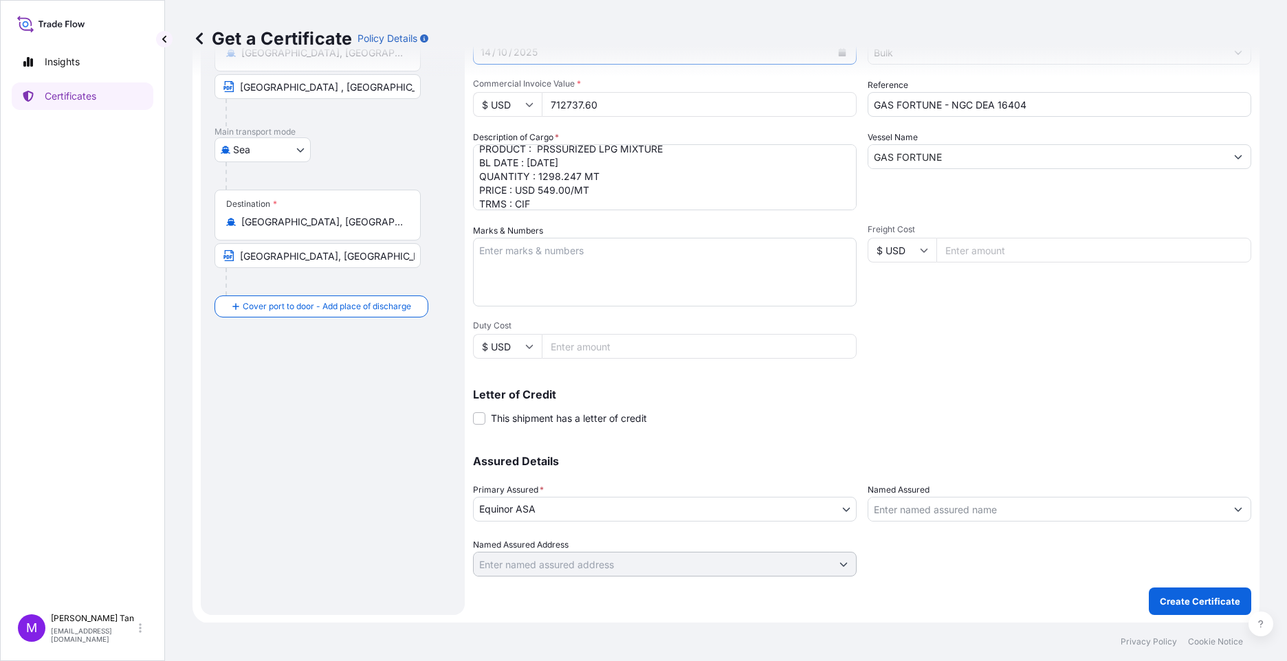
scroll to position [164, 0]
click at [1209, 596] on p "Create Certificate" at bounding box center [1200, 601] width 80 height 14
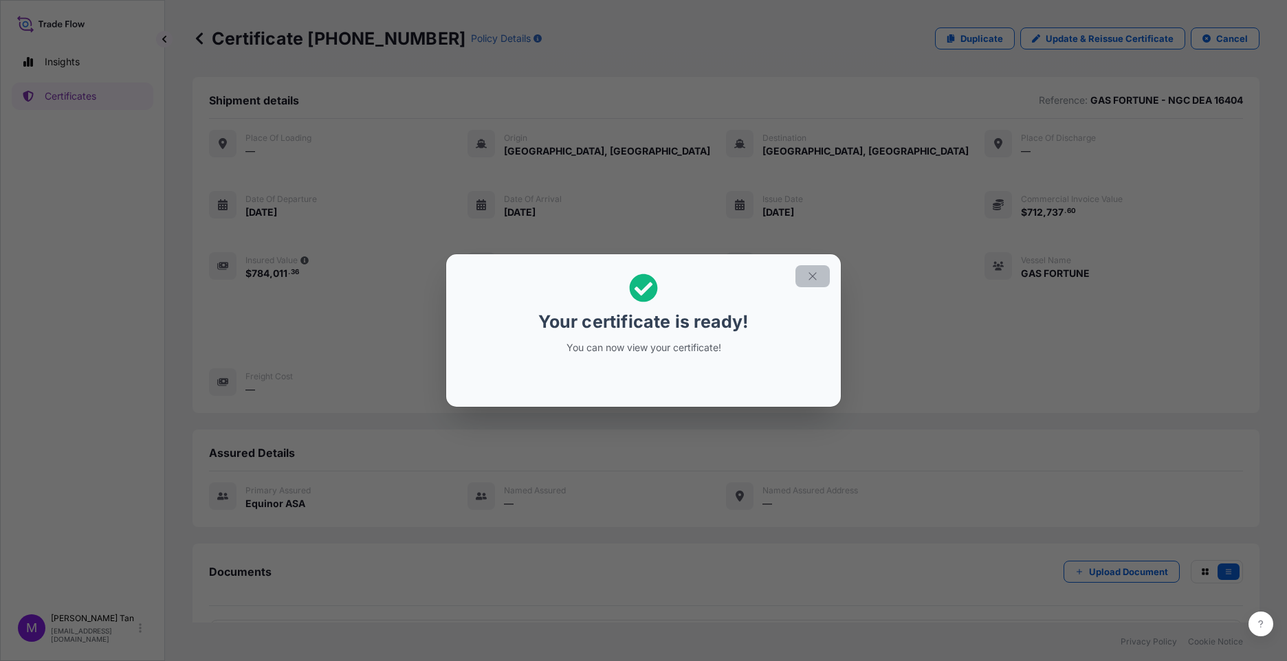
click at [815, 270] on icon "button" at bounding box center [812, 276] width 12 height 12
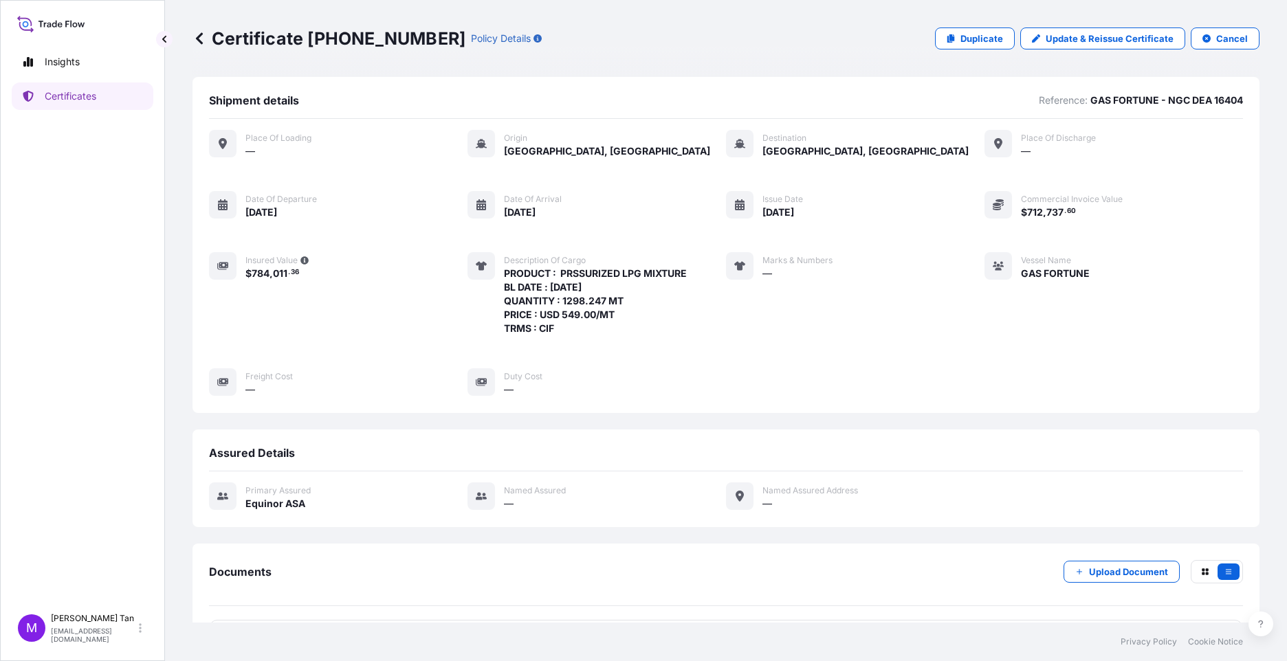
scroll to position [50, 0]
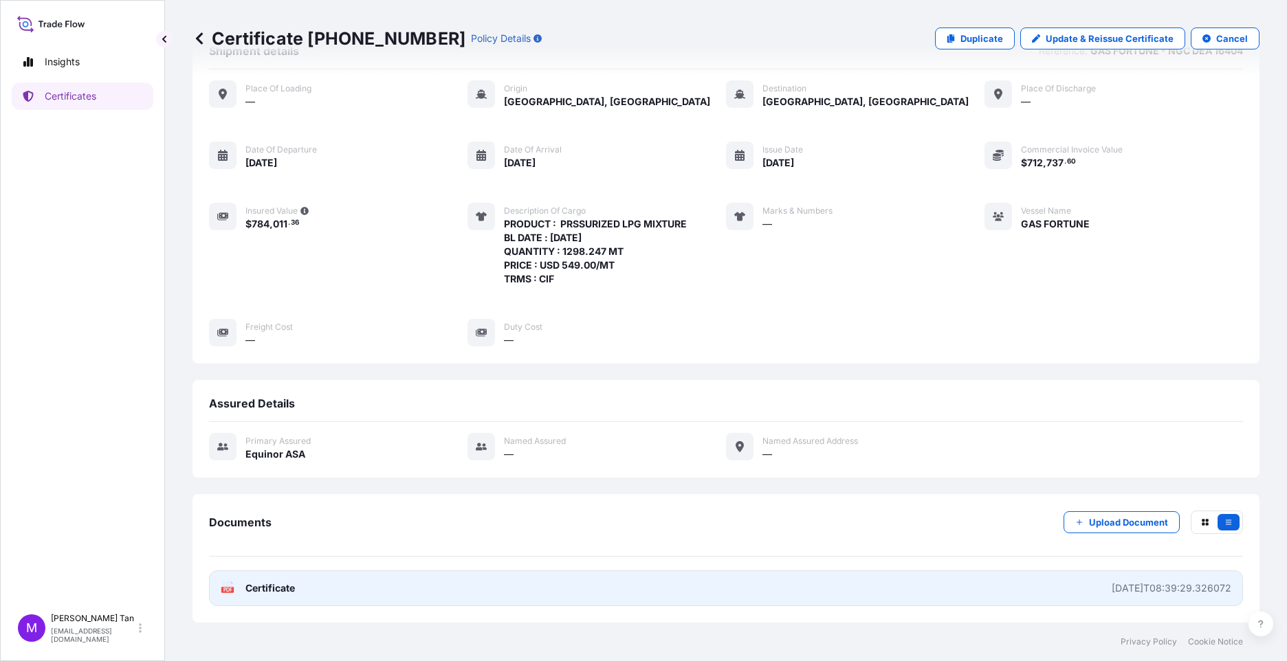
click at [275, 586] on span "Certificate" at bounding box center [270, 589] width 50 height 14
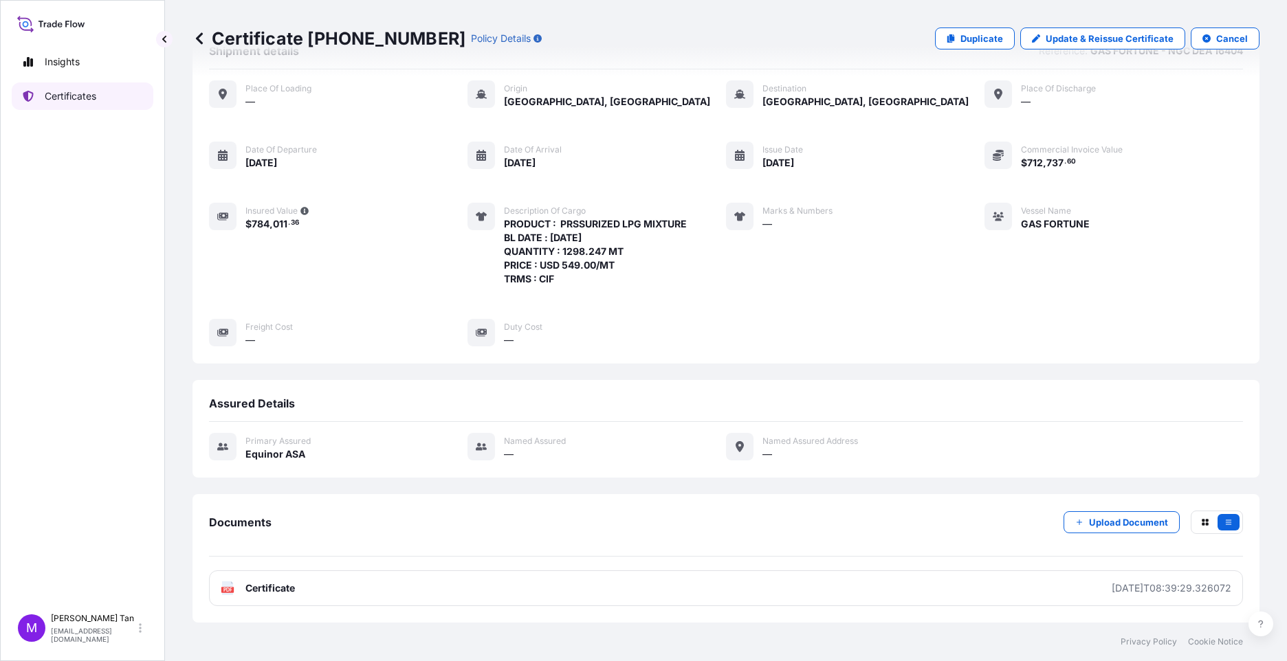
click at [74, 92] on p "Certificates" at bounding box center [71, 96] width 52 height 14
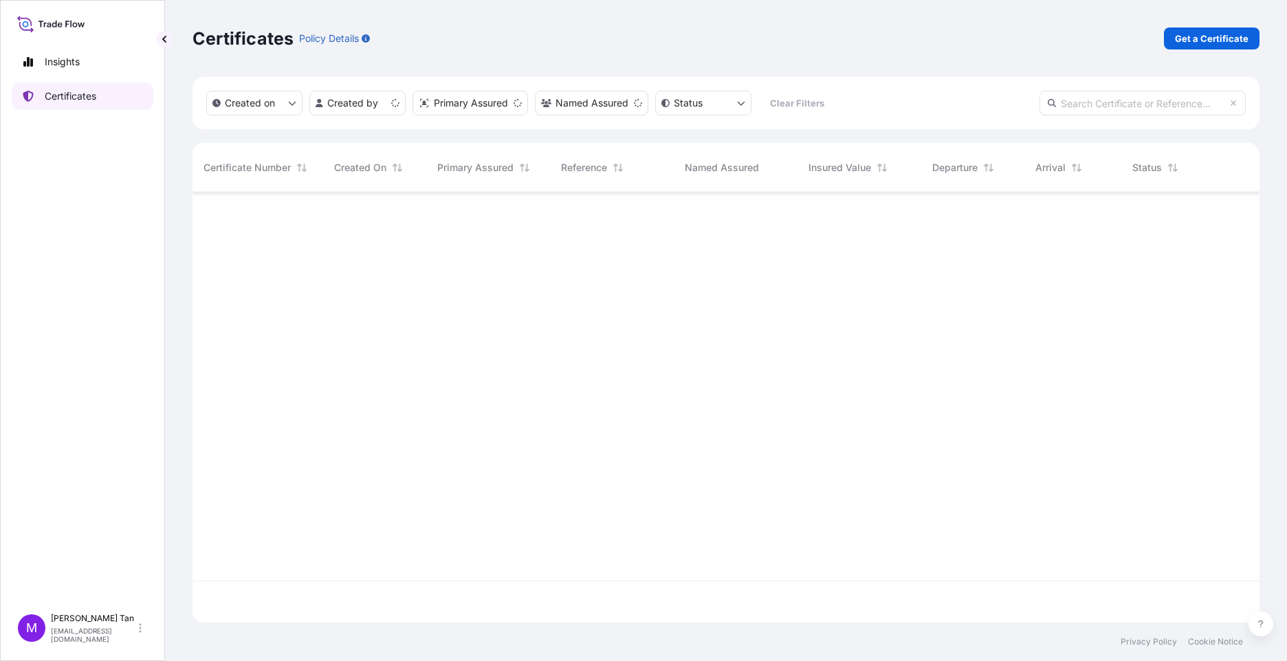
scroll to position [428, 1057]
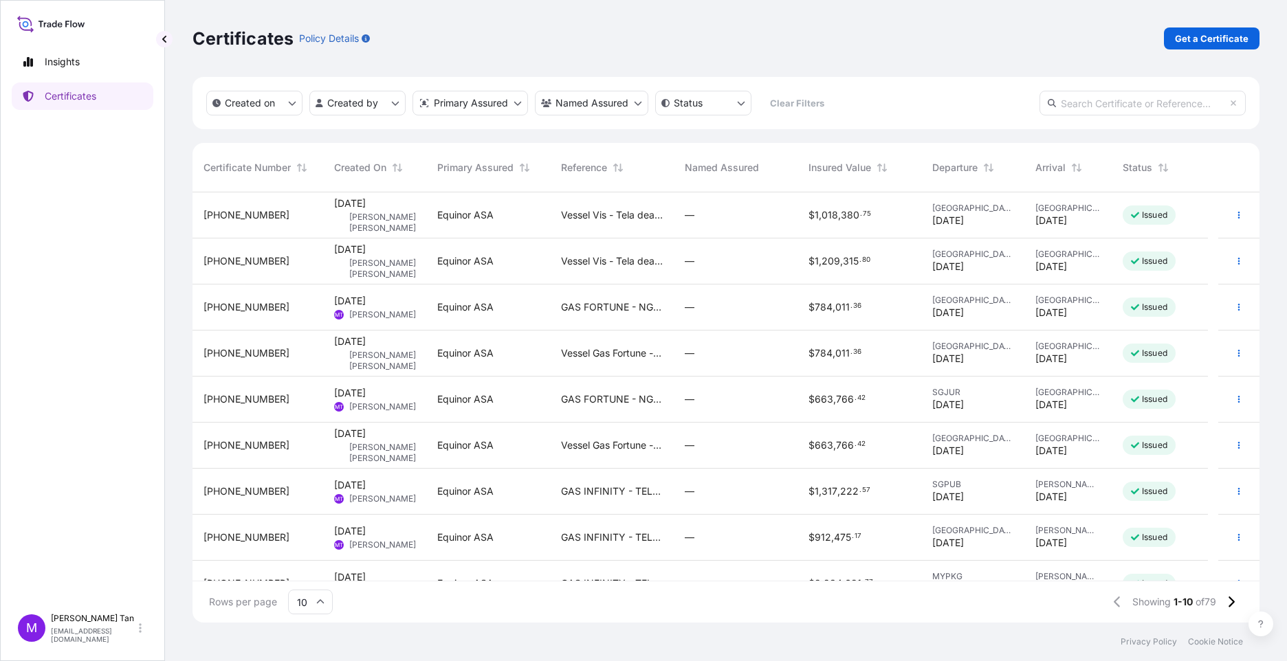
click at [238, 217] on span "[PHONE_NUMBER]" at bounding box center [247, 215] width 86 height 14
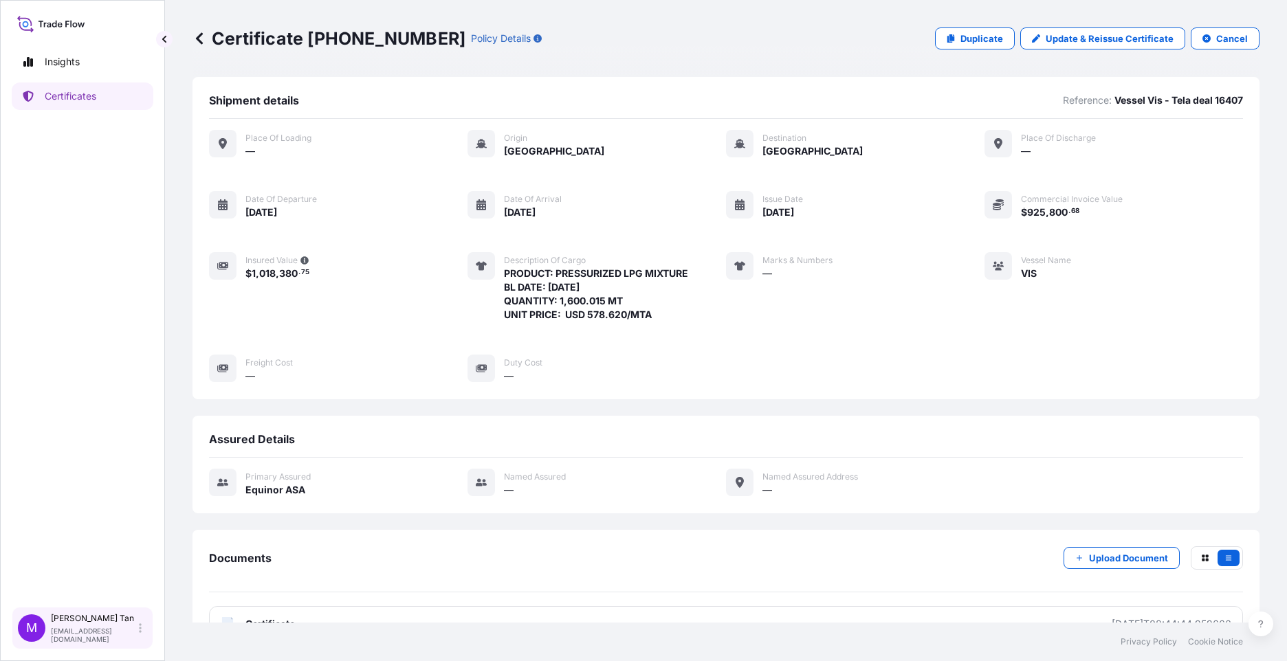
click at [74, 635] on p "[EMAIL_ADDRESS][DOMAIN_NAME]" at bounding box center [93, 635] width 85 height 17
